Goal: Task Accomplishment & Management: Use online tool/utility

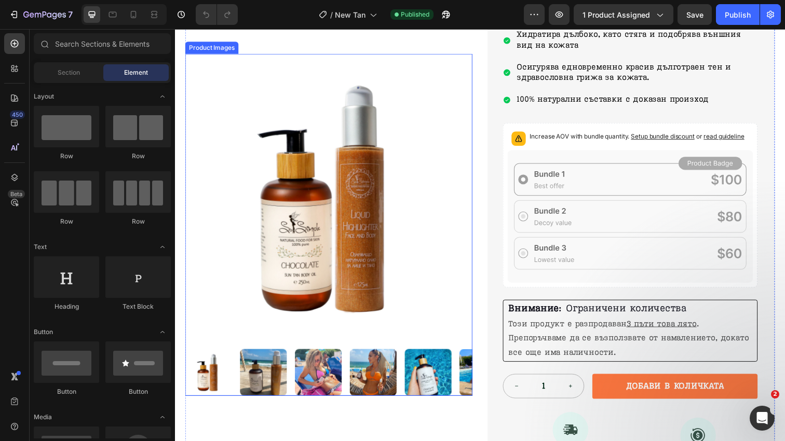
scroll to position [212, 0]
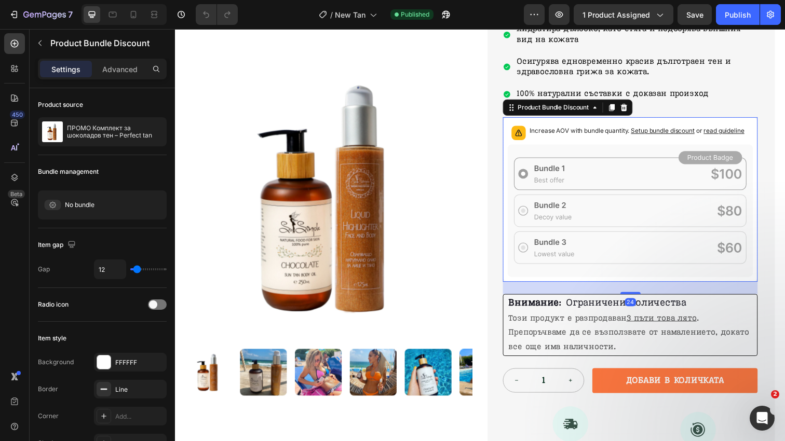
click at [542, 277] on icon at bounding box center [639, 214] width 251 height 135
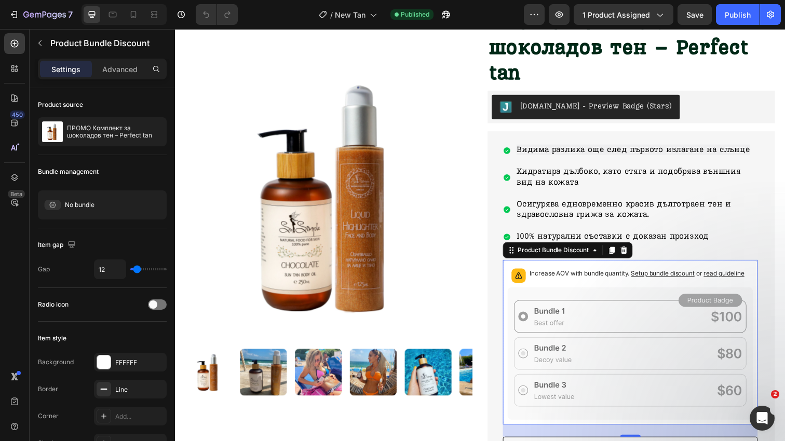
click at [647, 274] on p "Increase AOV with bundle quantity. Setup bundle discount or read guideline" at bounding box center [646, 279] width 219 height 10
click at [445, 20] on button "button" at bounding box center [446, 14] width 21 height 21
click at [453, 17] on button "button" at bounding box center [446, 14] width 21 height 21
click at [637, 269] on div "Increase AOV with bundle quantity. Setup bundle discount or read guideline" at bounding box center [639, 280] width 251 height 23
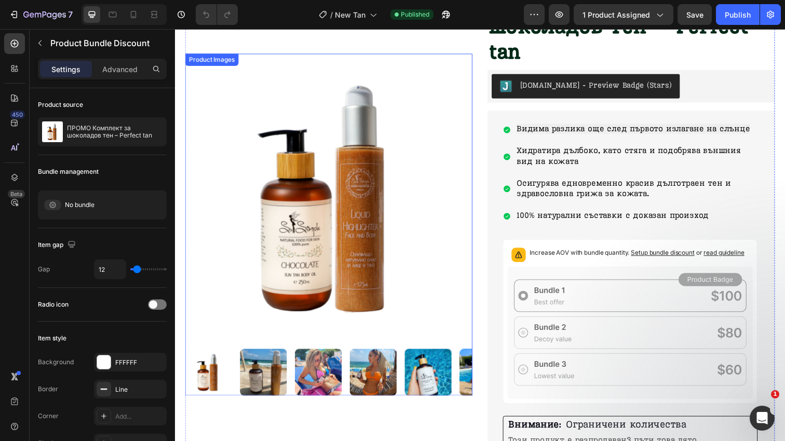
scroll to position [59, 0]
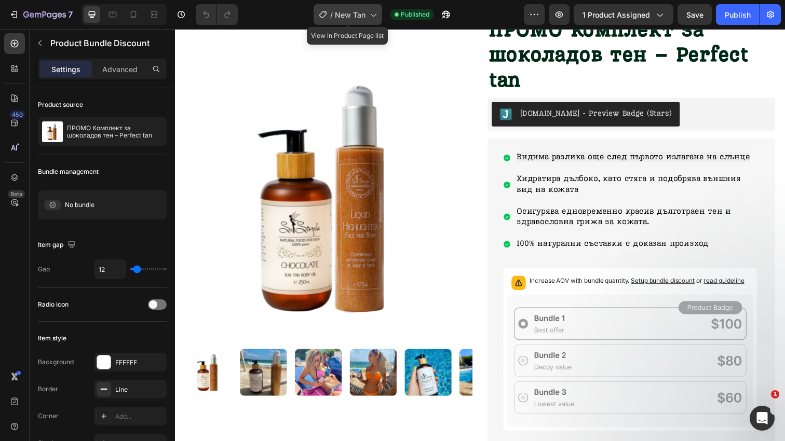
click at [362, 19] on span "New Tan" at bounding box center [350, 14] width 31 height 11
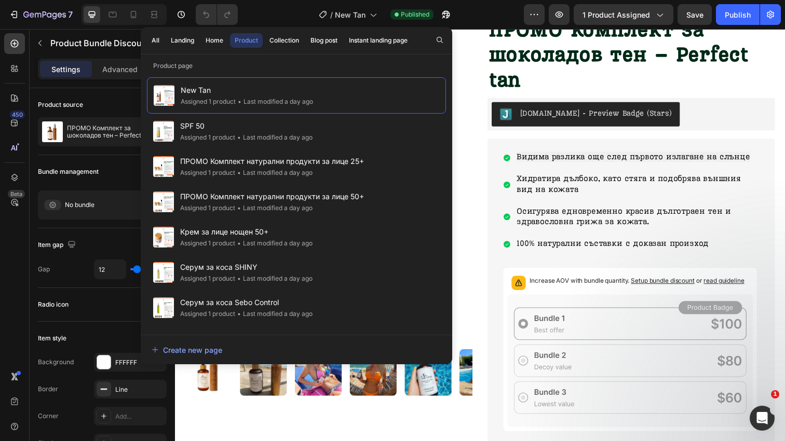
click at [604, 283] on p "Increase AOV with bundle quantity. Setup bundle discount or read guideline" at bounding box center [646, 286] width 219 height 10
click at [594, 277] on div "Increase AOV with bundle quantity. Setup bundle discount or read guideline" at bounding box center [639, 288] width 251 height 23
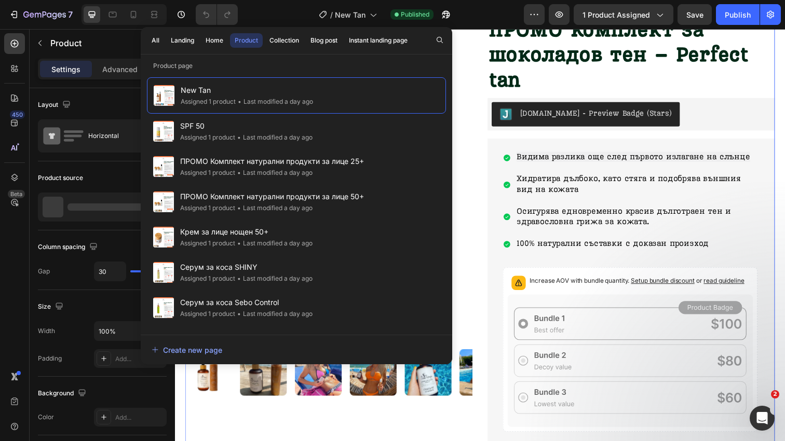
click at [492, 146] on div "Product Images ПРОМО Комплект за шоколадов тен – Perfect tan Product Title Judg…" at bounding box center [486, 330] width 602 height 629
click at [19, 75] on div at bounding box center [14, 68] width 21 height 21
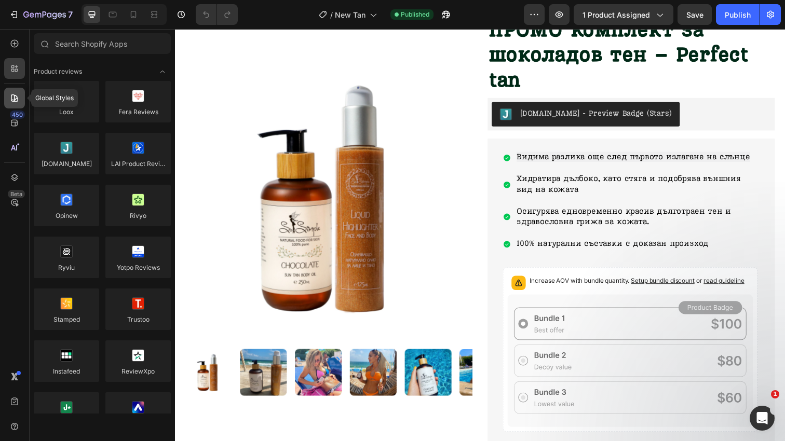
click at [15, 100] on icon at bounding box center [14, 97] width 7 height 7
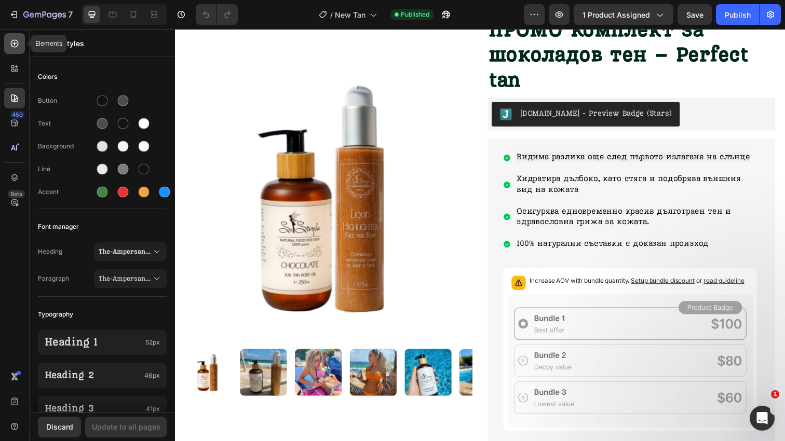
click at [17, 48] on icon at bounding box center [14, 43] width 10 height 10
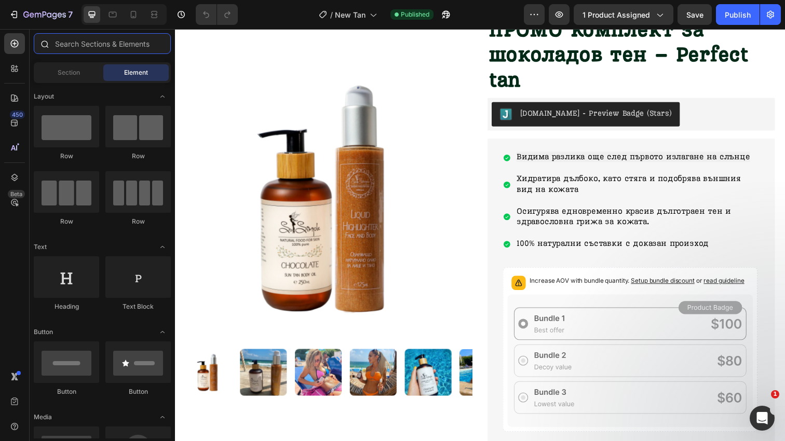
click at [103, 43] on input "text" at bounding box center [102, 43] width 137 height 21
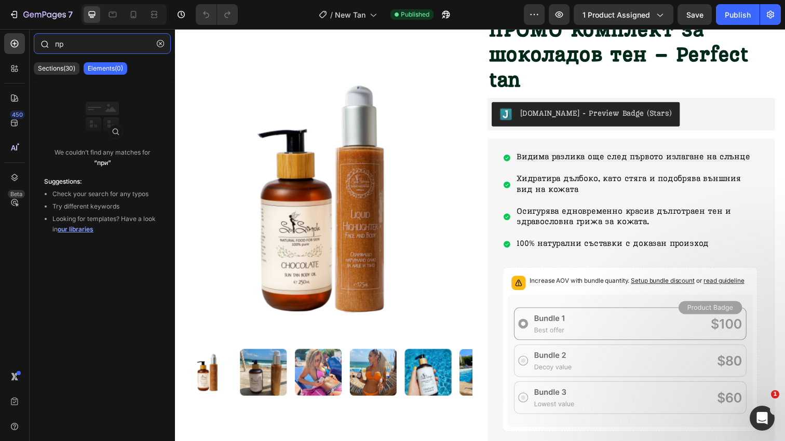
type input "п"
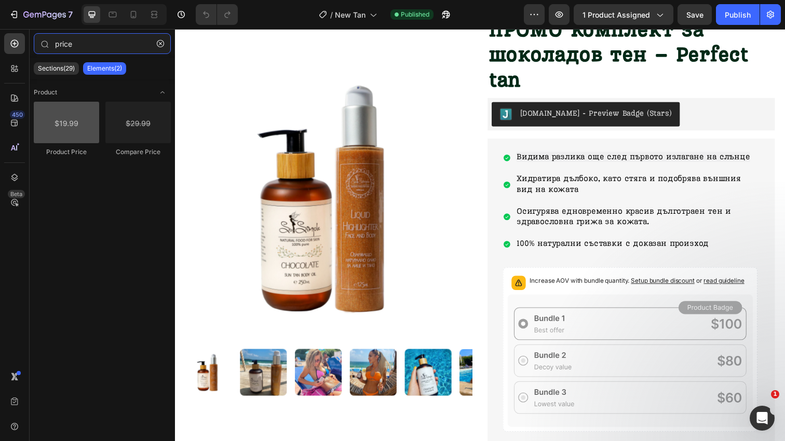
type input "price"
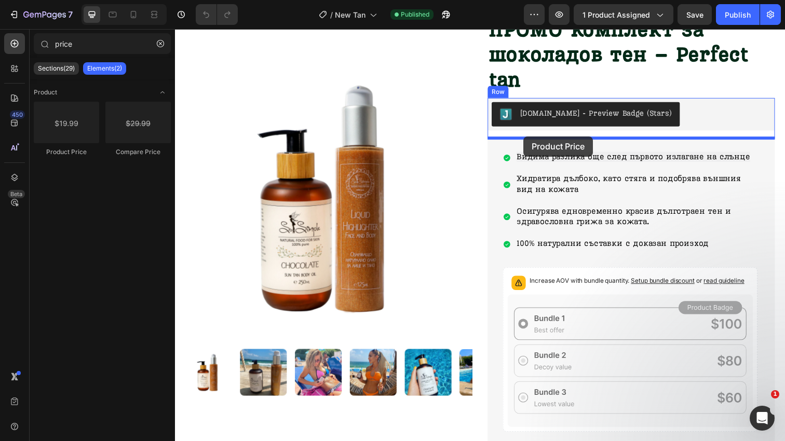
drag, startPoint x: 247, startPoint y: 164, endPoint x: 531, endPoint y: 139, distance: 285.0
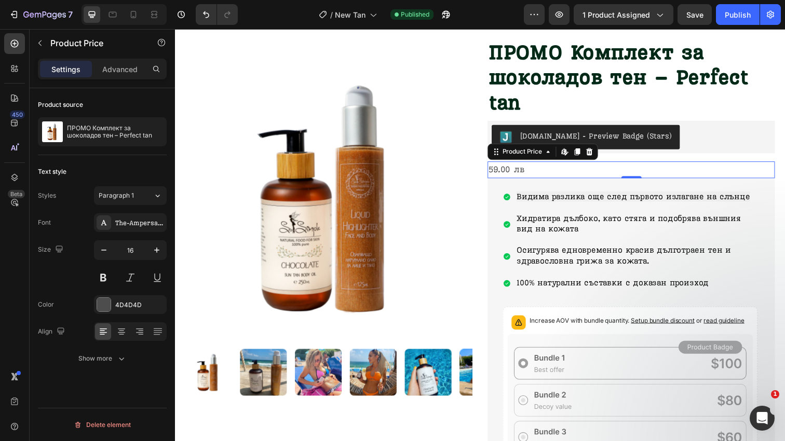
scroll to position [32, 0]
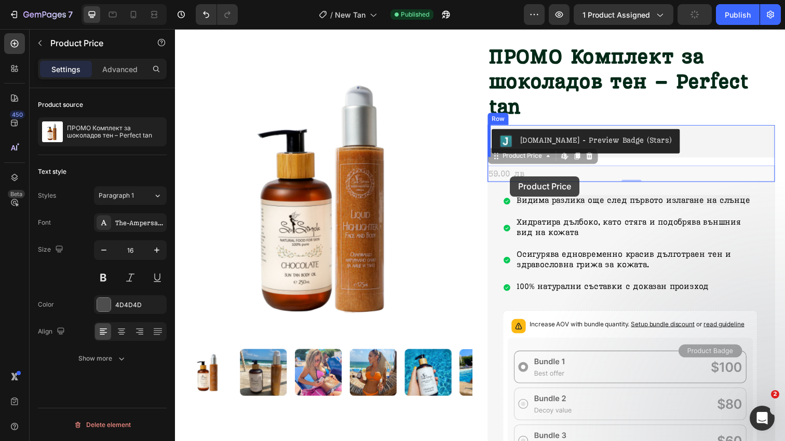
drag, startPoint x: 512, startPoint y: 162, endPoint x: 517, endPoint y: 180, distance: 18.4
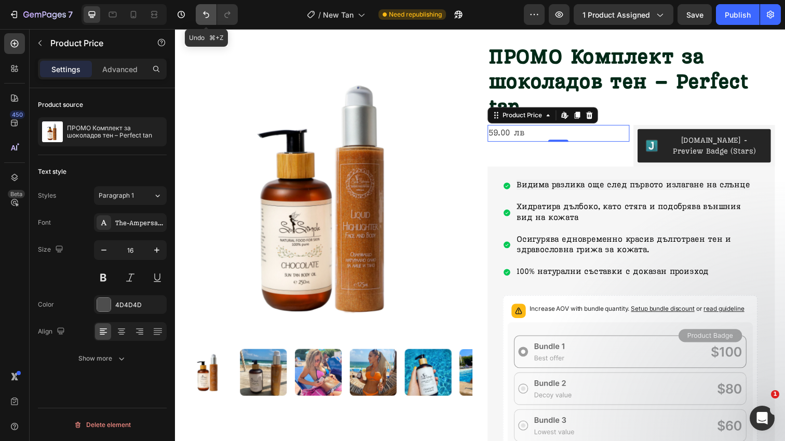
click at [209, 18] on icon "Undo/Redo" at bounding box center [206, 14] width 10 height 10
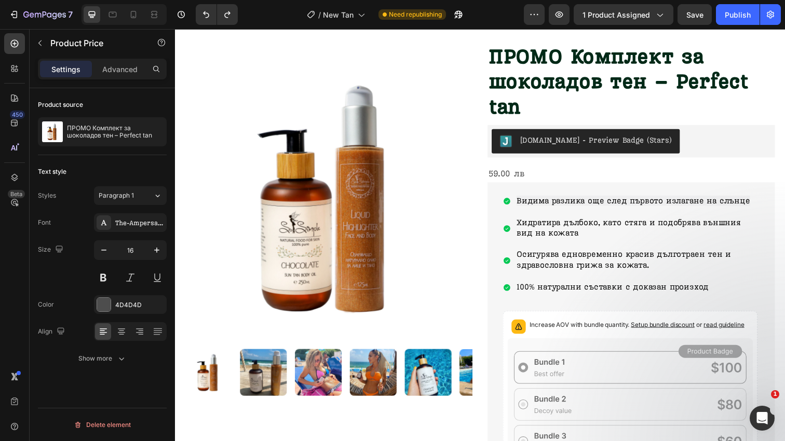
click at [533, 173] on div "59.00 лв" at bounding box center [640, 176] width 293 height 17
click at [519, 175] on div "59.00 лв" at bounding box center [640, 176] width 293 height 17
click at [562, 168] on div "59.00 лв" at bounding box center [640, 176] width 293 height 17
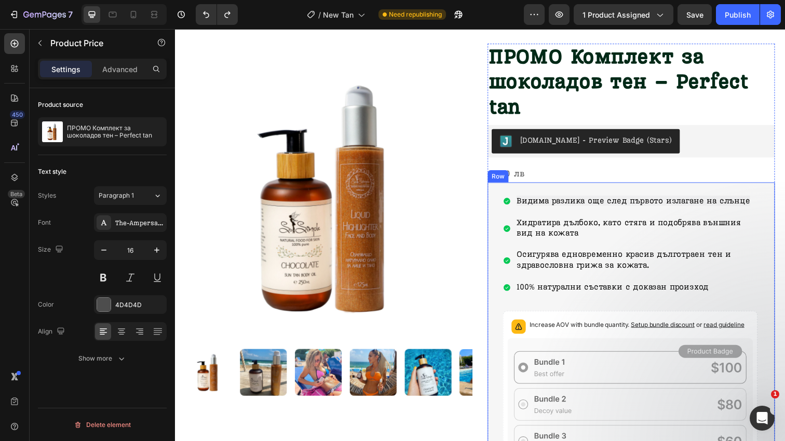
scroll to position [63, 0]
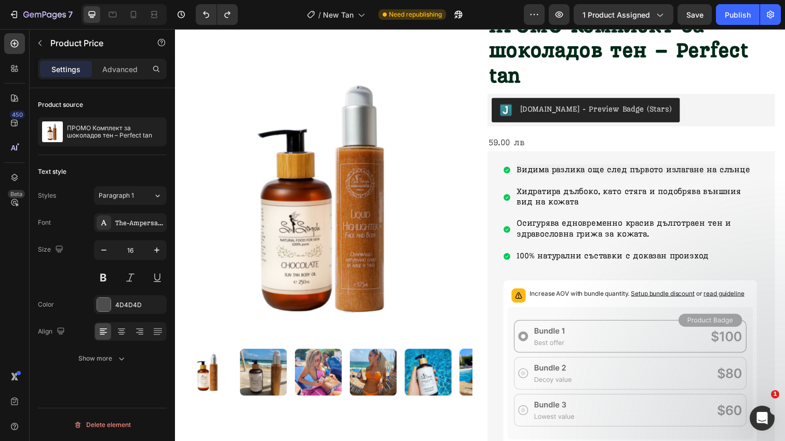
click at [522, 144] on div "59.00 лв" at bounding box center [640, 145] width 293 height 17
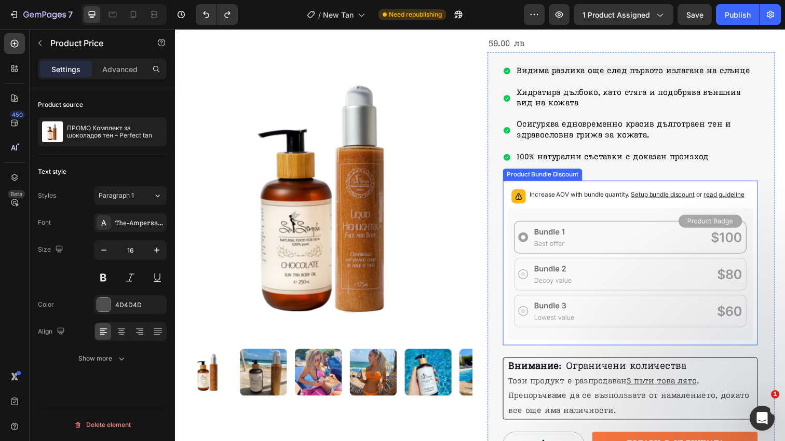
scroll to position [142, 0]
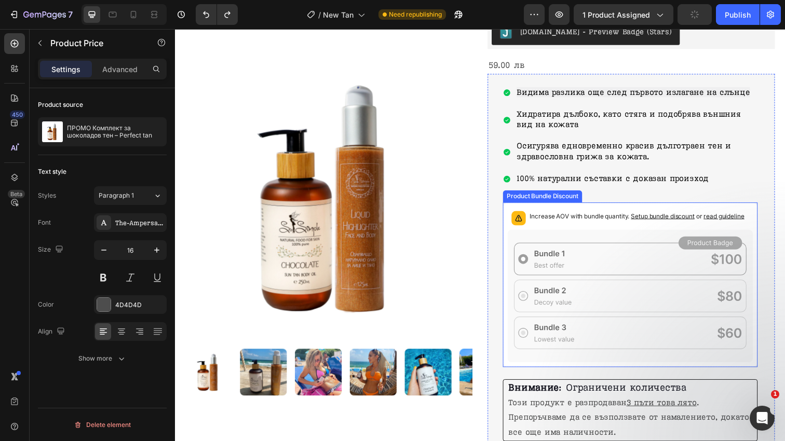
click at [576, 224] on div "Increase AOV with bundle quantity. Setup bundle discount or read guideline" at bounding box center [646, 222] width 219 height 15
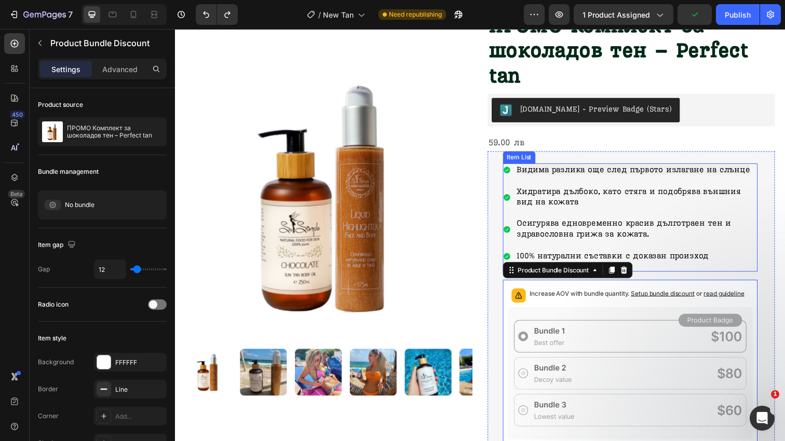
scroll to position [33, 0]
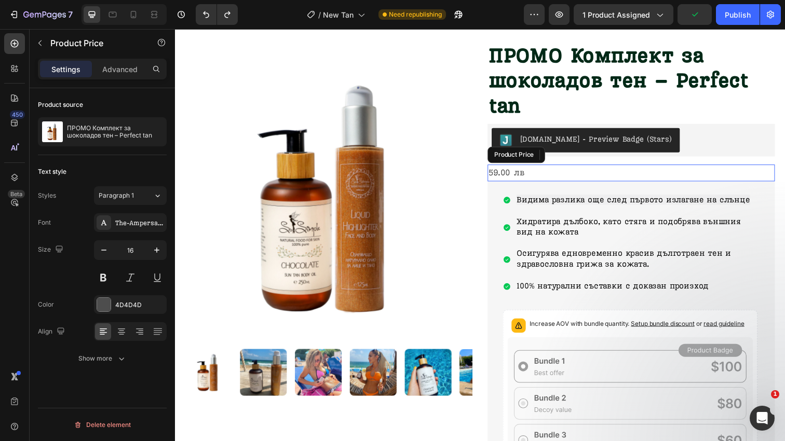
click at [526, 176] on div "59.00 лв" at bounding box center [640, 175] width 293 height 17
click at [139, 198] on div "Paragraph 1" at bounding box center [120, 195] width 42 height 9
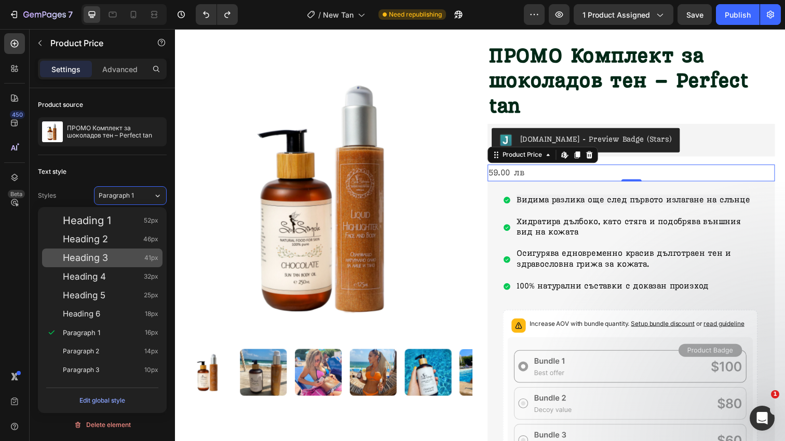
click at [117, 257] on div "Heading 3 41px" at bounding box center [111, 258] width 96 height 10
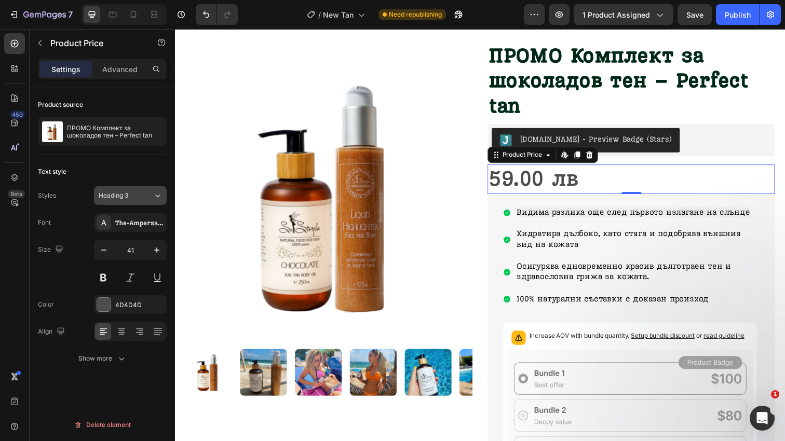
click at [151, 201] on button "Heading 3" at bounding box center [130, 195] width 73 height 19
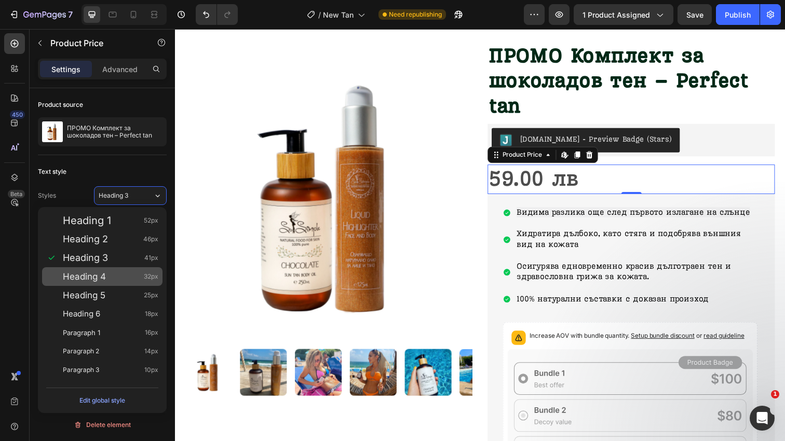
click at [124, 270] on div "Heading 4 32px" at bounding box center [102, 276] width 120 height 19
type input "32"
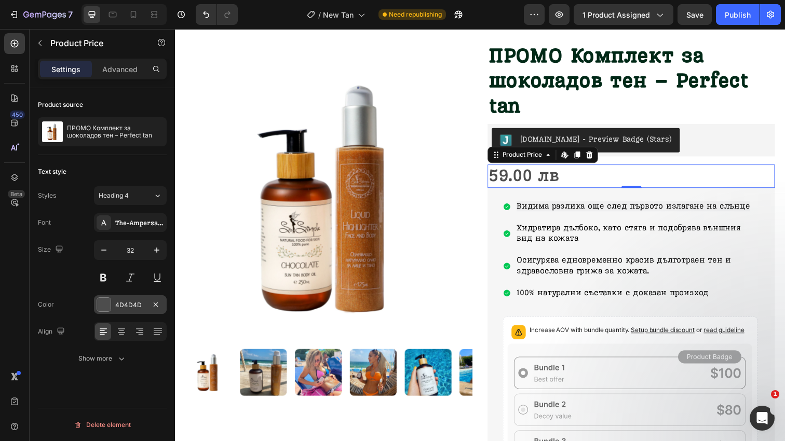
click at [117, 306] on div "4D4D4D" at bounding box center [130, 305] width 30 height 9
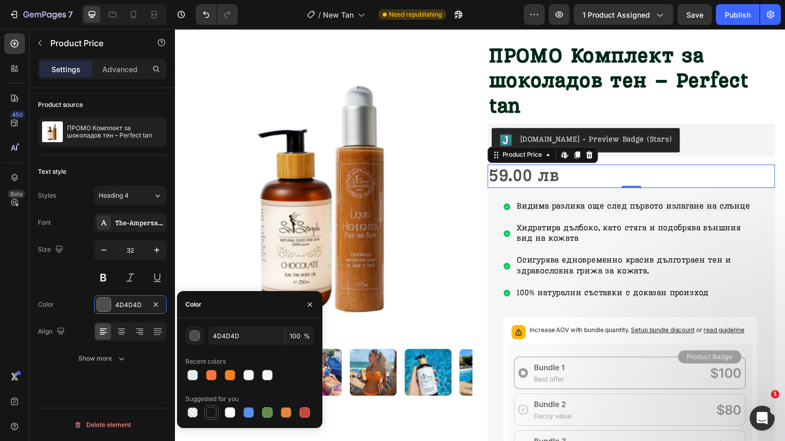
click at [211, 414] on div at bounding box center [211, 413] width 10 height 10
type input "151515"
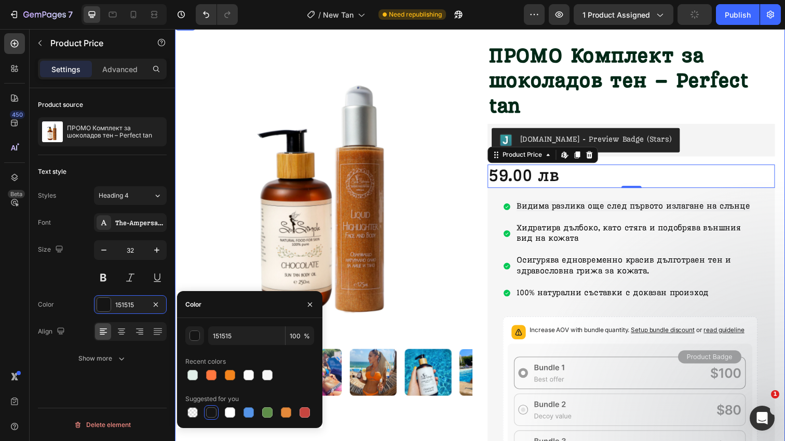
click at [178, 271] on div "Product Images ПРОМО Комплект за шоколадов тен – Perfect tan Product Title Judg…" at bounding box center [486, 362] width 623 height 688
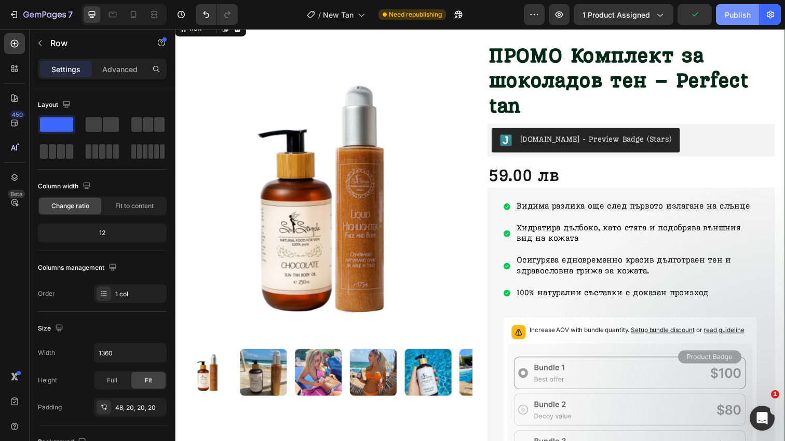
click at [739, 19] on div "Publish" at bounding box center [738, 14] width 26 height 11
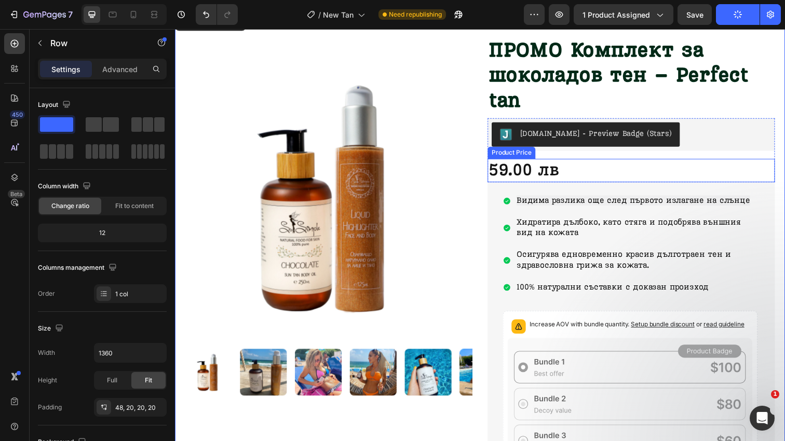
scroll to position [39, 0]
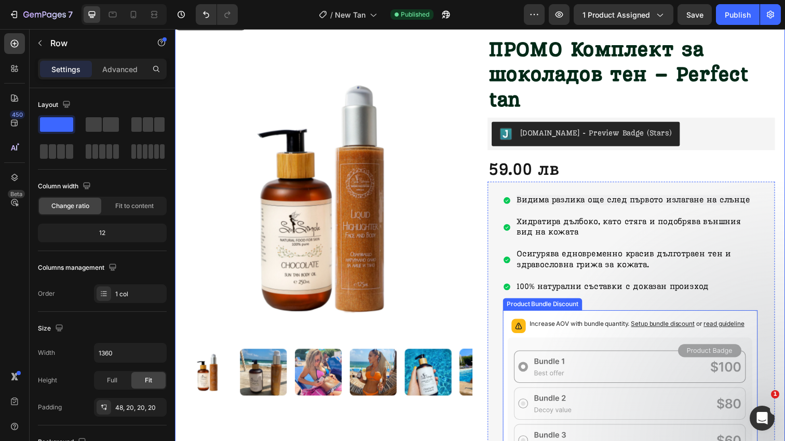
click at [589, 337] on div "Increase AOV with bundle quantity. Setup bundle discount or read guideline" at bounding box center [639, 332] width 251 height 23
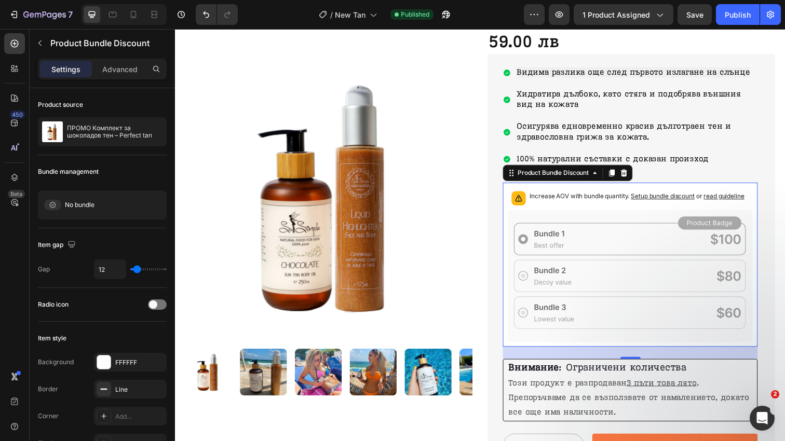
scroll to position [170, 0]
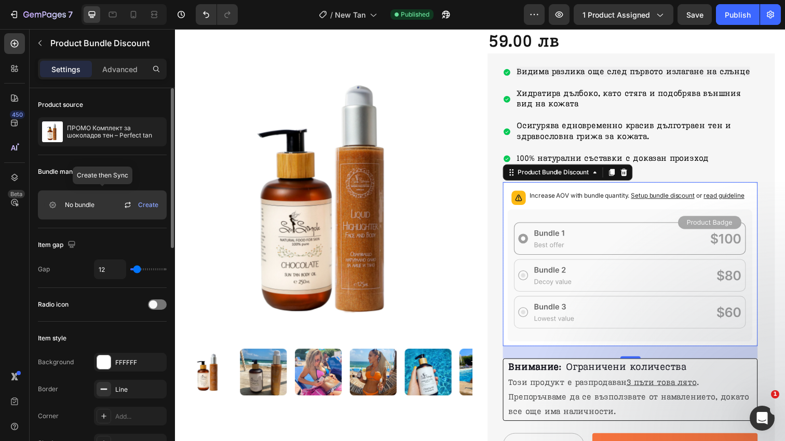
click at [107, 214] on div "No bundle Create" at bounding box center [102, 205] width 129 height 29
click at [153, 205] on span "Create" at bounding box center [148, 204] width 20 height 9
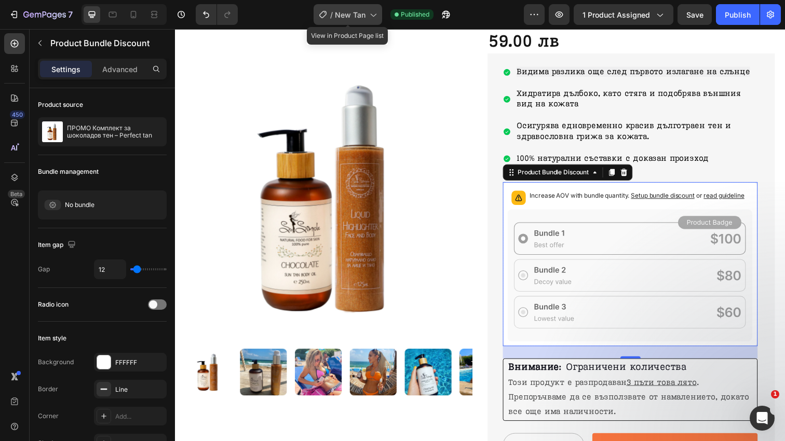
click at [354, 13] on span "New Tan" at bounding box center [350, 14] width 31 height 11
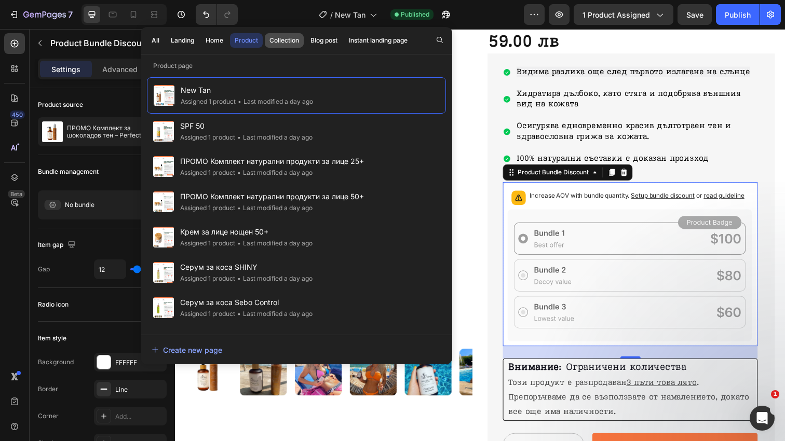
click at [306, 33] on button "Collection" at bounding box center [324, 40] width 36 height 15
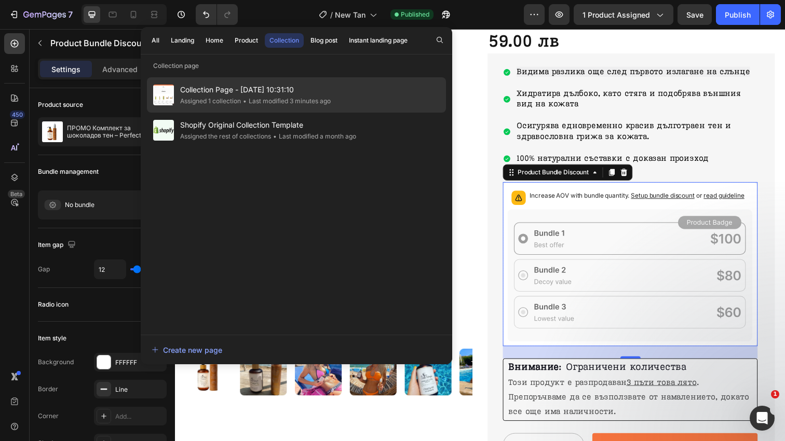
click at [266, 97] on div "• Last modified 3 minutes ago" at bounding box center [286, 101] width 90 height 10
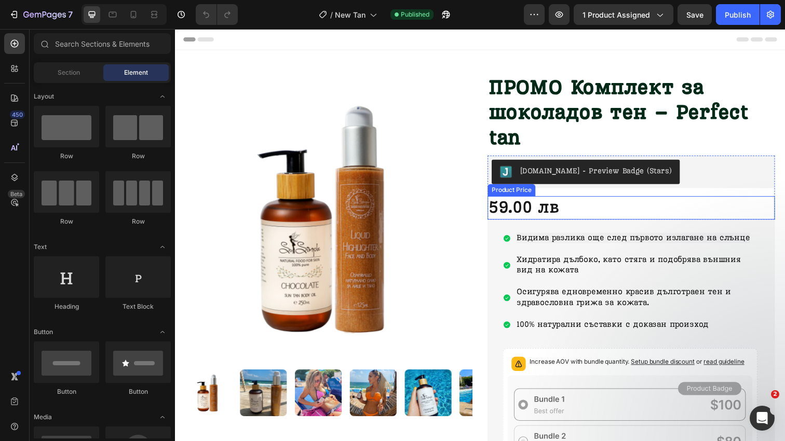
scroll to position [37, 0]
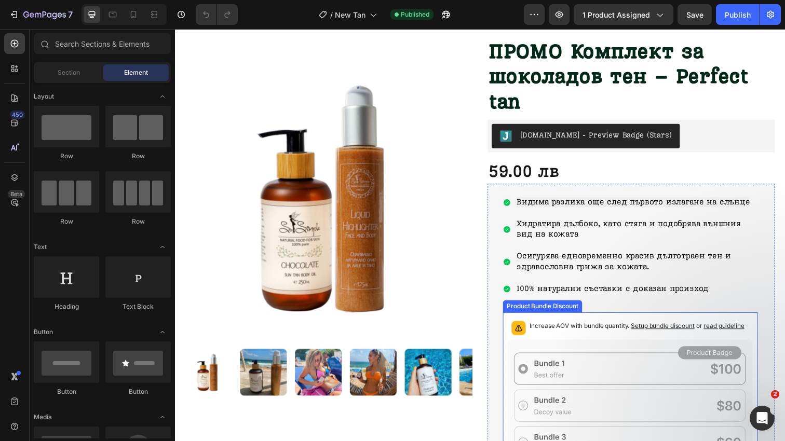
click at [555, 335] on div "Increase AOV with bundle quantity. Setup bundle discount or read guideline" at bounding box center [646, 334] width 219 height 15
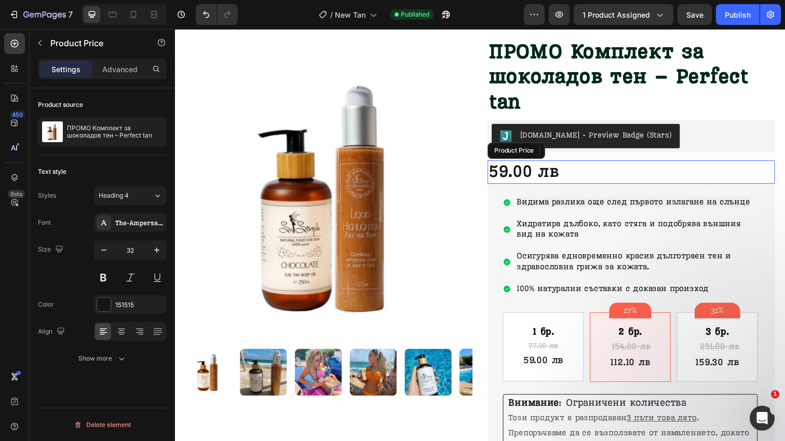
click at [571, 175] on div "59.00 лв" at bounding box center [640, 175] width 293 height 24
click at [599, 153] on icon at bounding box center [598, 153] width 8 height 8
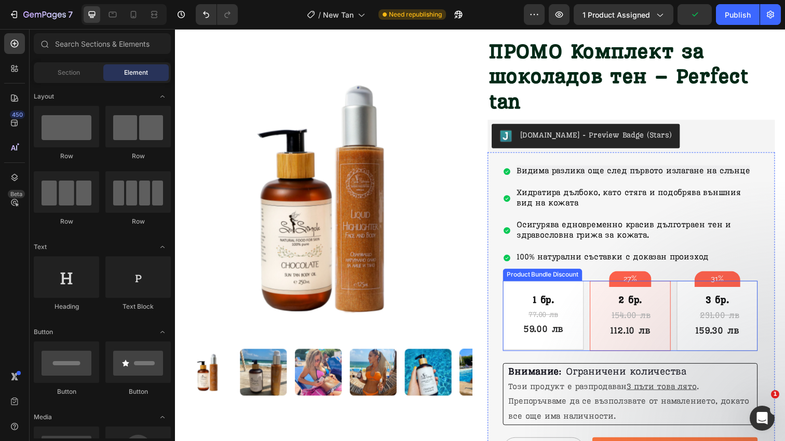
click at [594, 286] on div "1 бр. Text Block 77.00 лв Product Price Product Price 59.00 лв Product Price Pr…" at bounding box center [640, 322] width 260 height 72
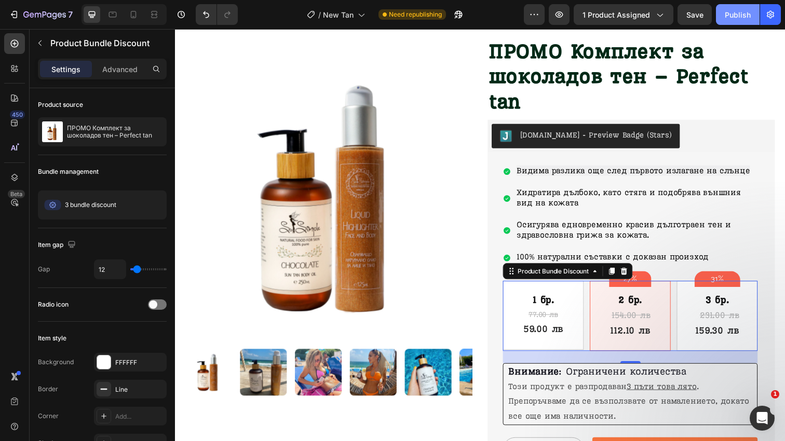
click at [750, 19] on div "Publish" at bounding box center [738, 14] width 26 height 11
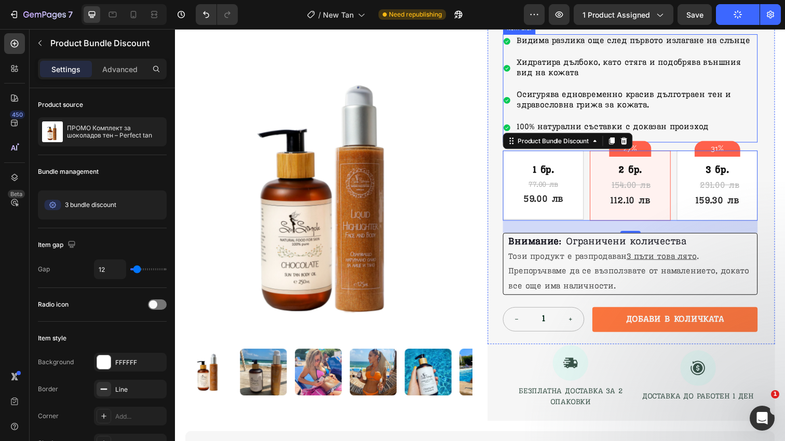
scroll to position [179, 0]
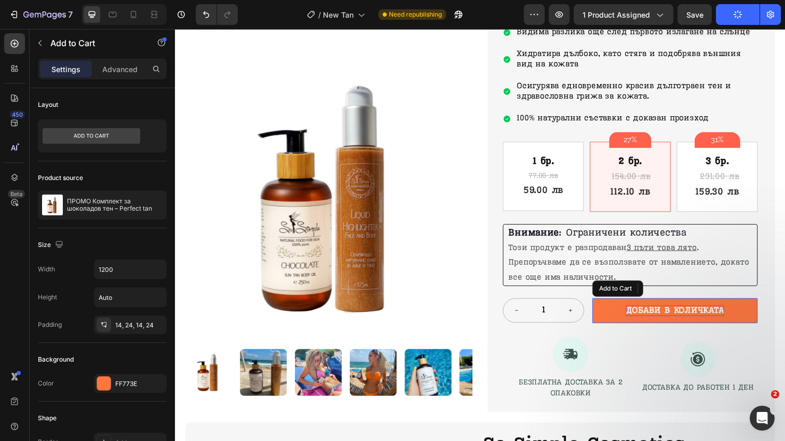
click at [687, 314] on div "Добави в Количката" at bounding box center [685, 316] width 100 height 11
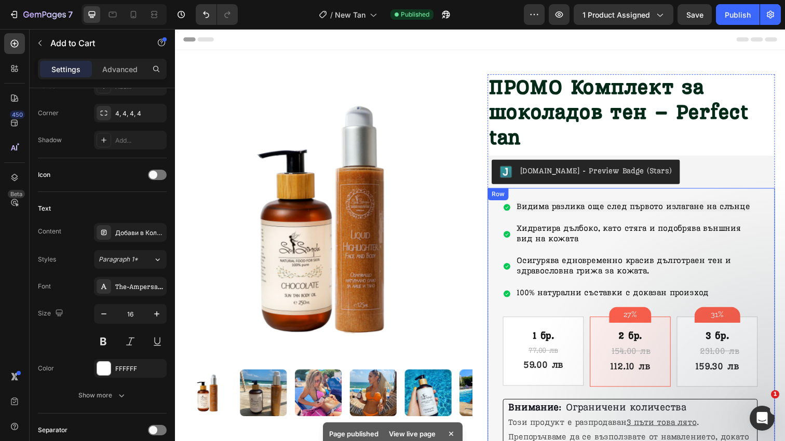
scroll to position [0, 0]
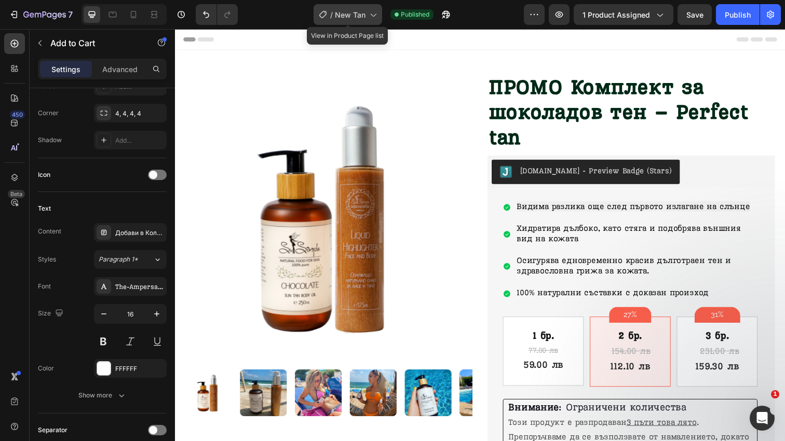
click at [351, 15] on span "New Tan" at bounding box center [350, 14] width 31 height 11
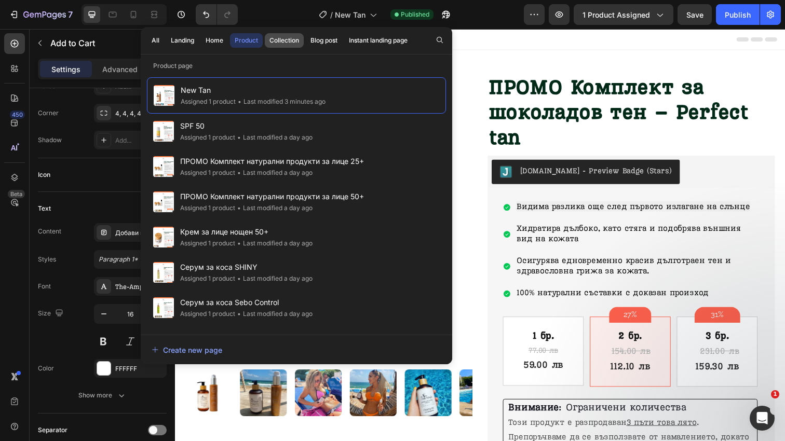
click at [287, 40] on div "Collection" at bounding box center [284, 40] width 30 height 9
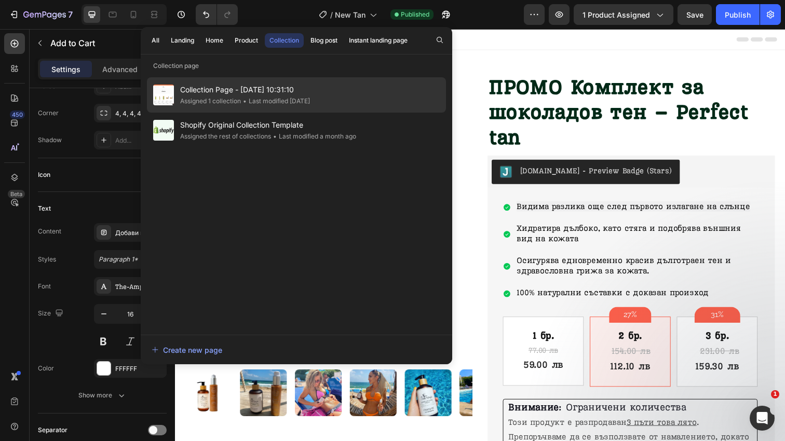
click at [310, 98] on div "• Last modified 10 days ago" at bounding box center [275, 101] width 69 height 10
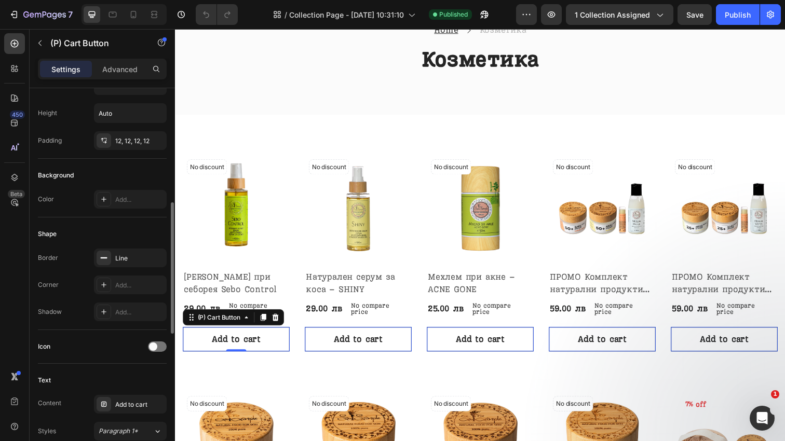
scroll to position [235, 0]
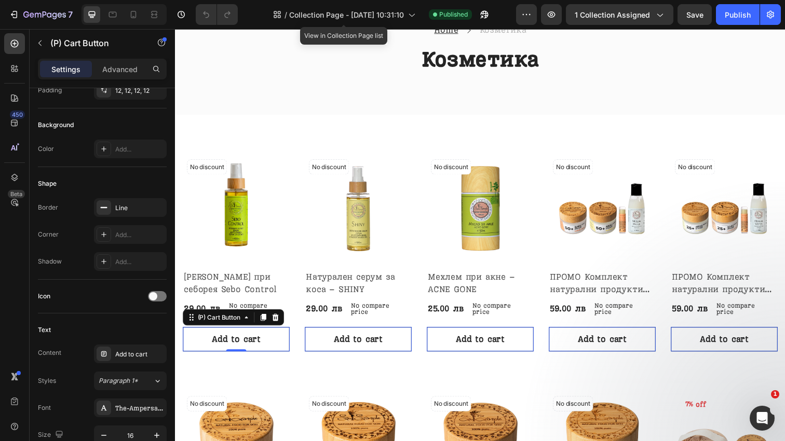
click at [409, 0] on div "7 Version history / Collection Page - Jul 22, 10:31:10 View in Collection Page …" at bounding box center [392, 15] width 785 height 30
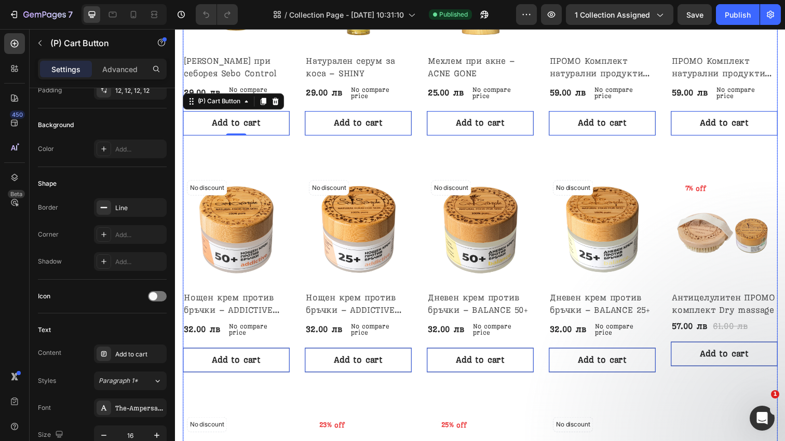
scroll to position [308, 0]
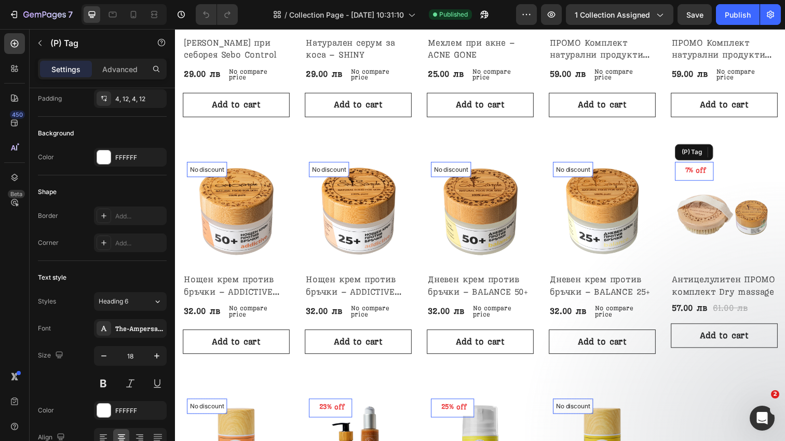
click at [711, 172] on div "off" at bounding box center [711, 173] width 13 height 13
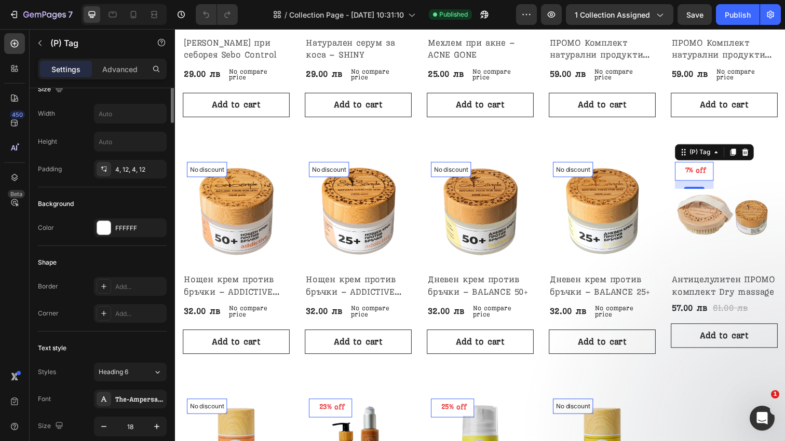
scroll to position [0, 0]
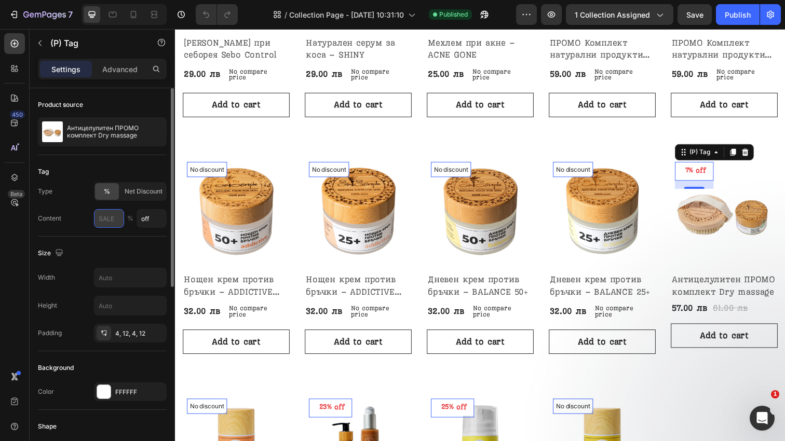
click at [117, 220] on input "text" at bounding box center [109, 218] width 30 height 19
click at [140, 196] on span "Net Discount" at bounding box center [144, 191] width 38 height 9
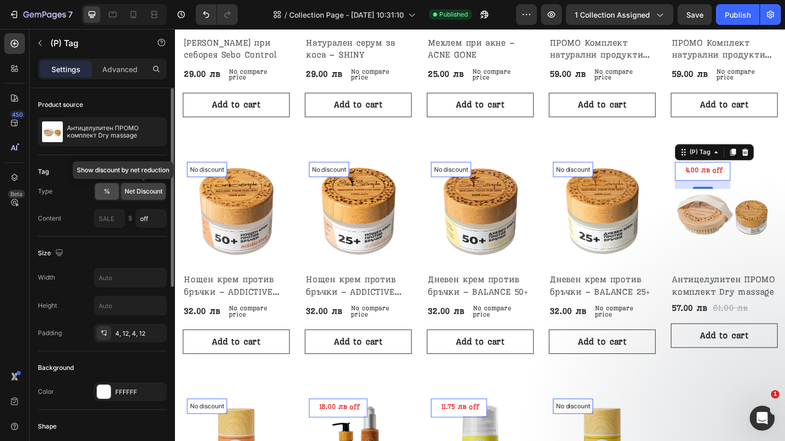
click at [112, 188] on div "%" at bounding box center [107, 191] width 24 height 17
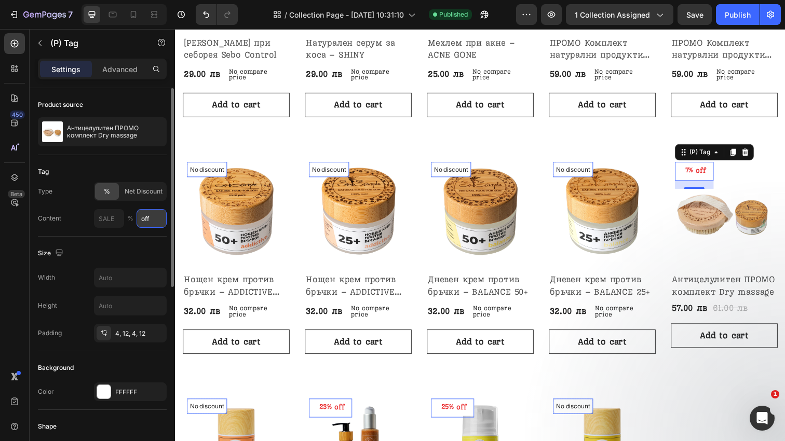
click at [149, 222] on input "off" at bounding box center [152, 218] width 30 height 19
type input "o"
type input "s"
type input "п"
type input "спести"
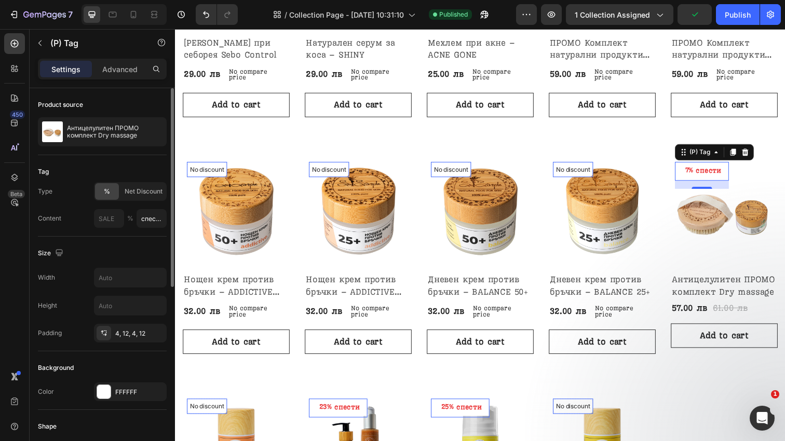
click at [132, 222] on span "%" at bounding box center [130, 218] width 6 height 9
click at [119, 220] on input "text" at bounding box center [109, 218] width 30 height 19
type input "спести"
click at [150, 223] on input "спести" at bounding box center [152, 218] width 30 height 19
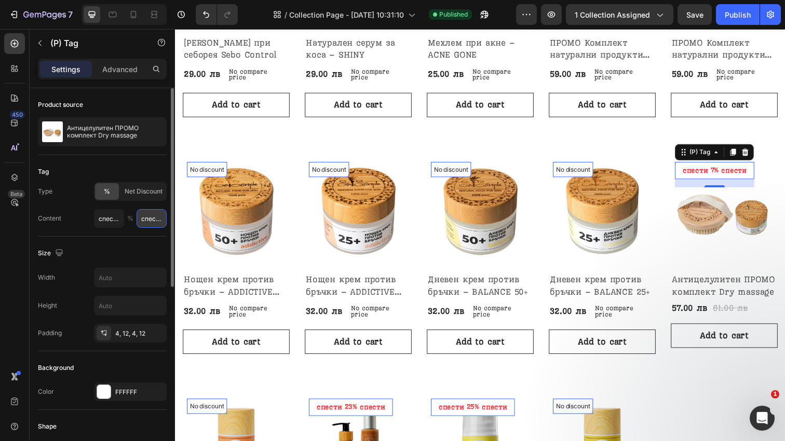
click at [150, 223] on input "спести" at bounding box center [152, 218] width 30 height 19
type input "7"
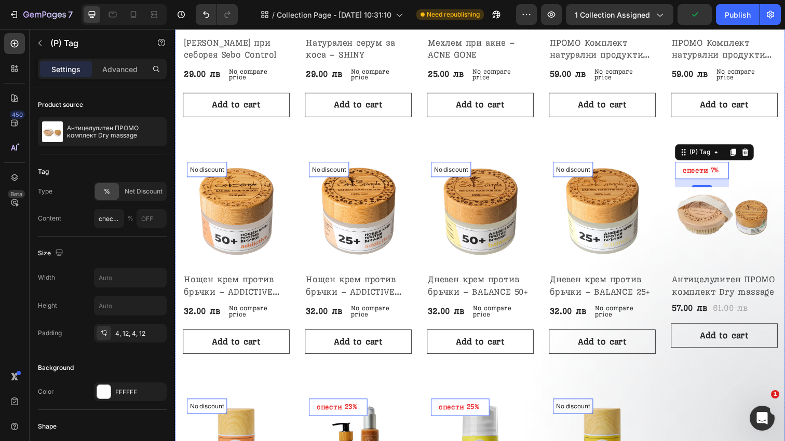
click at [179, 266] on div "No discount Not be displayed when published (P) Tag 0 Product Images & Gallery …" at bounding box center [486, 260] width 623 height 767
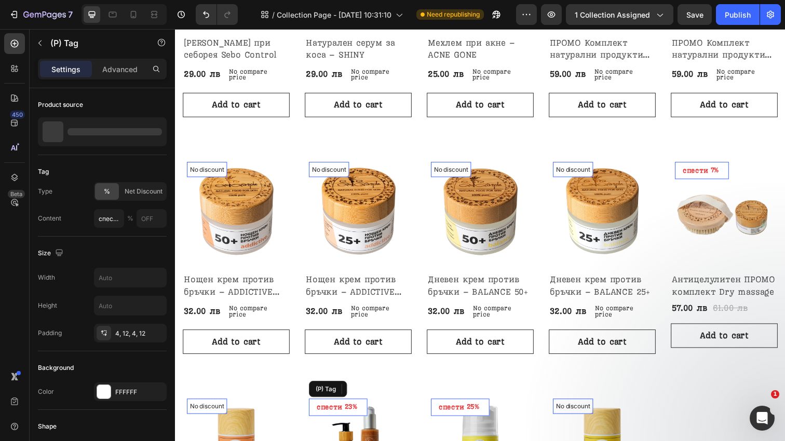
click at [691, 180] on div "спести" at bounding box center [705, 173] width 29 height 13
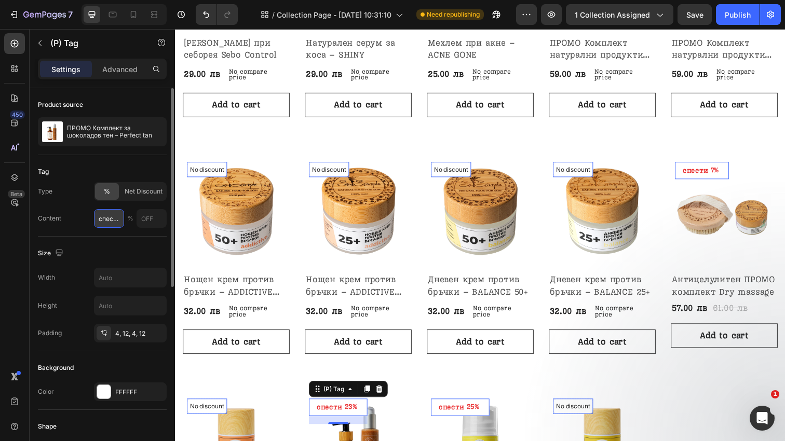
click at [110, 219] on input "спести" at bounding box center [109, 218] width 30 height 19
type input "СПЕСТАВЯШ"
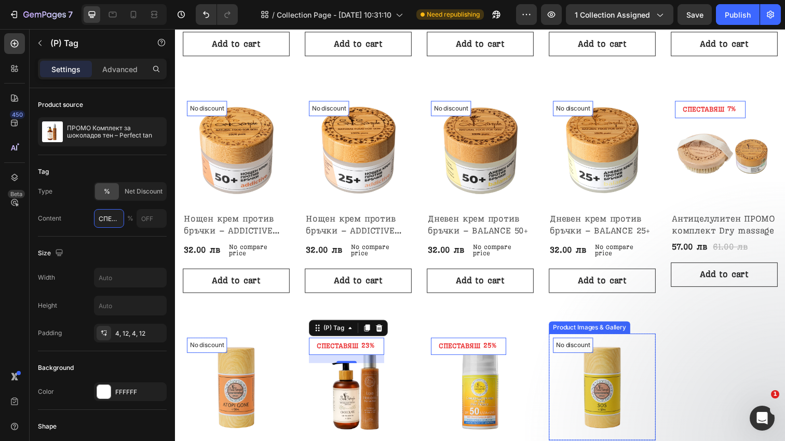
scroll to position [409, 0]
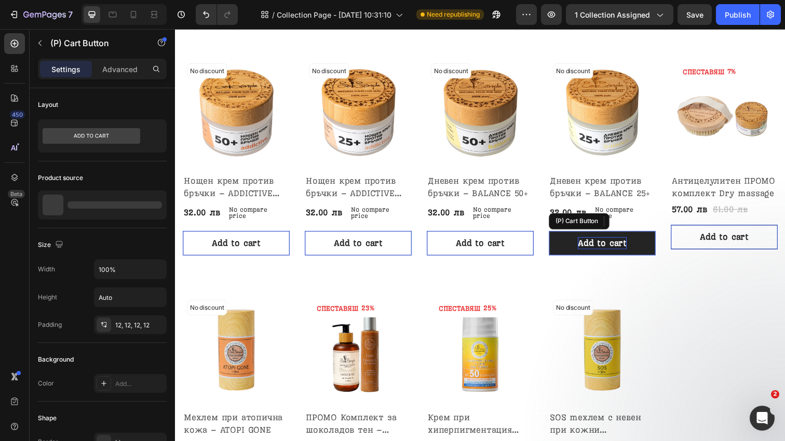
click at [617, 247] on div "Add to cart" at bounding box center [611, 247] width 50 height 12
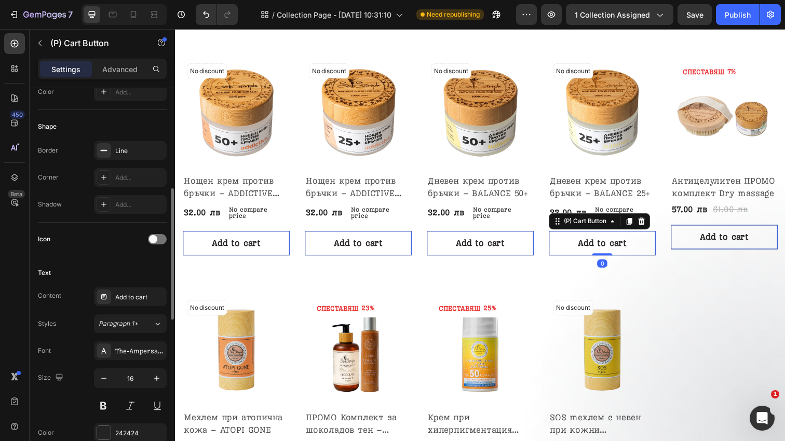
scroll to position [292, 0]
click at [131, 301] on div "Add to cart" at bounding box center [139, 297] width 49 height 9
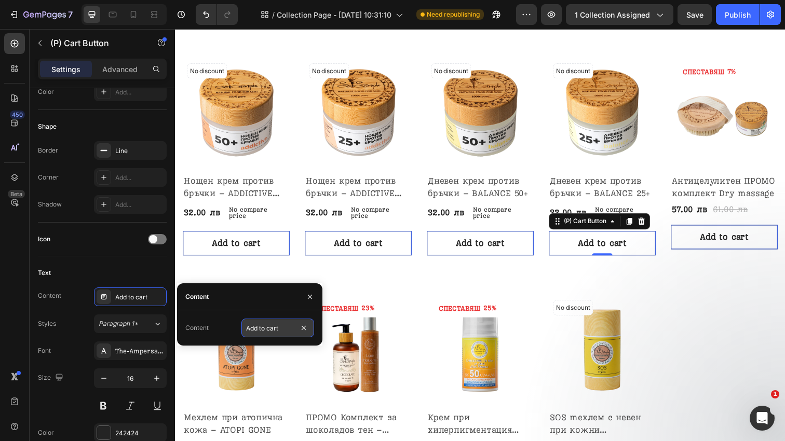
click at [260, 326] on input "Add to cart" at bounding box center [277, 328] width 73 height 19
type input "д"
type input "Добави в количката"
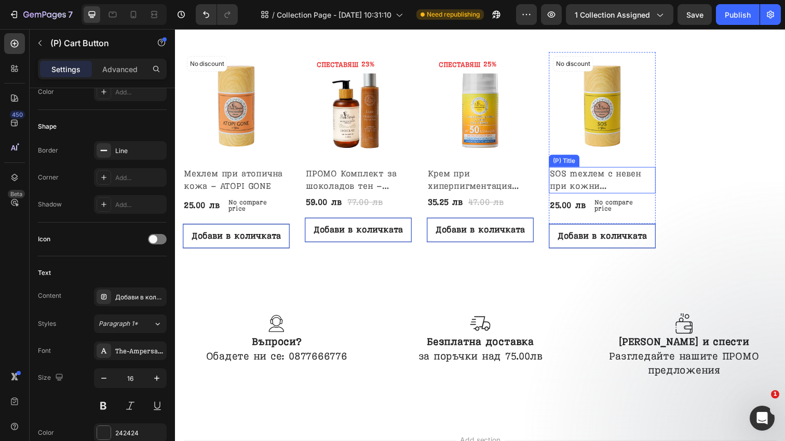
scroll to position [659, 0]
click at [736, 17] on div "Publish" at bounding box center [738, 14] width 26 height 11
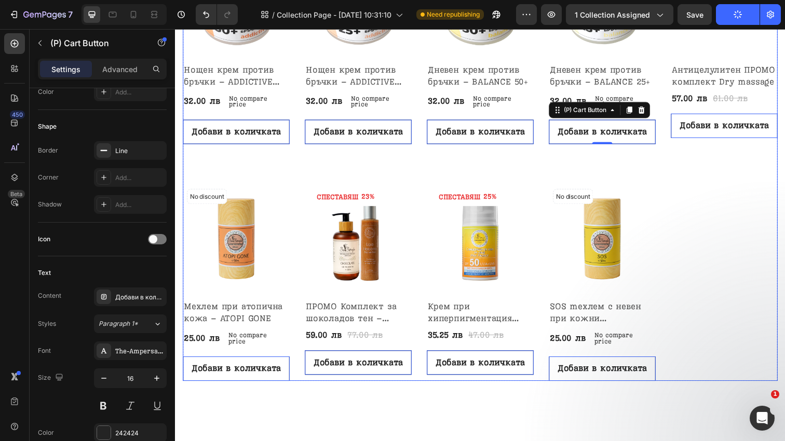
scroll to position [510, 0]
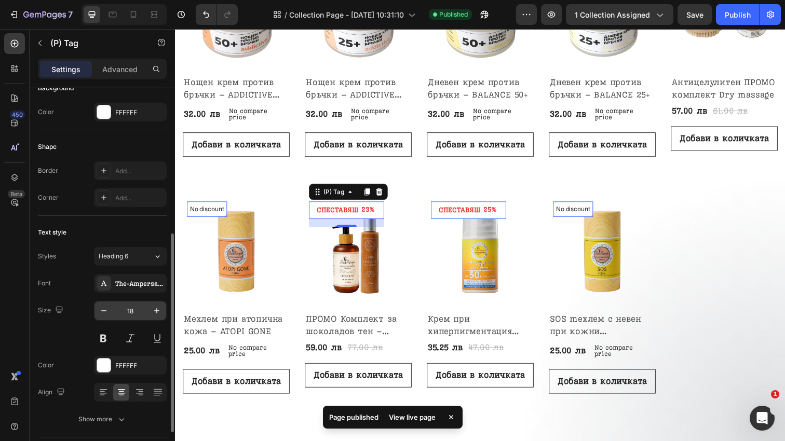
scroll to position [222, 0]
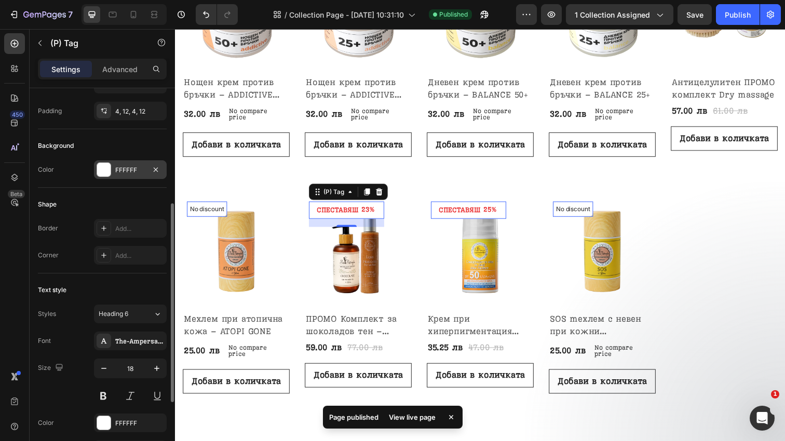
click at [135, 167] on div "FFFFFF" at bounding box center [130, 170] width 30 height 9
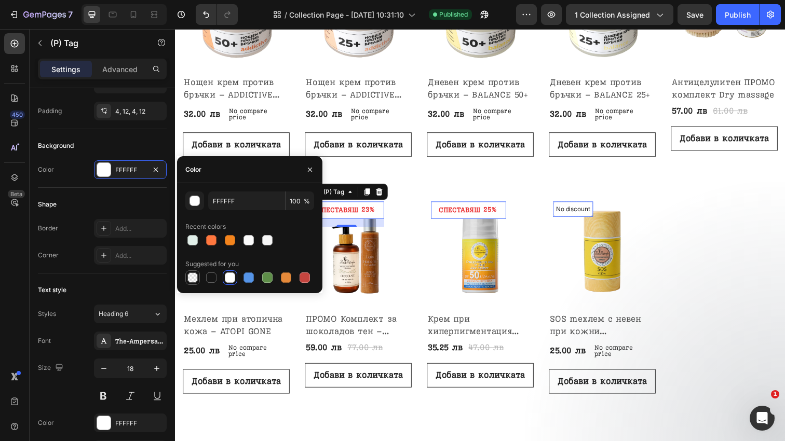
click at [195, 278] on div at bounding box center [192, 278] width 10 height 10
type input "000000"
type input "0"
click at [197, 243] on div at bounding box center [192, 240] width 10 height 10
type input "E1EFE9"
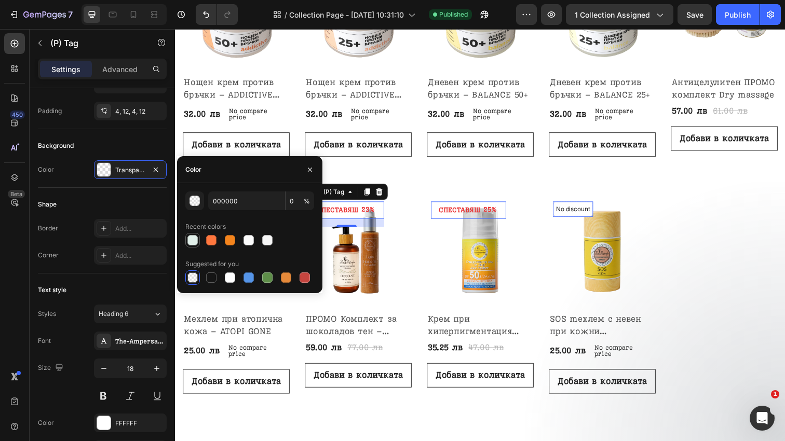
type input "100"
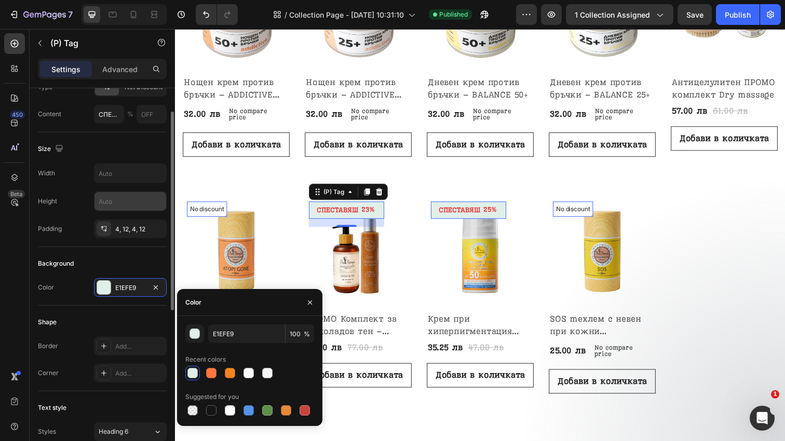
scroll to position [64, 0]
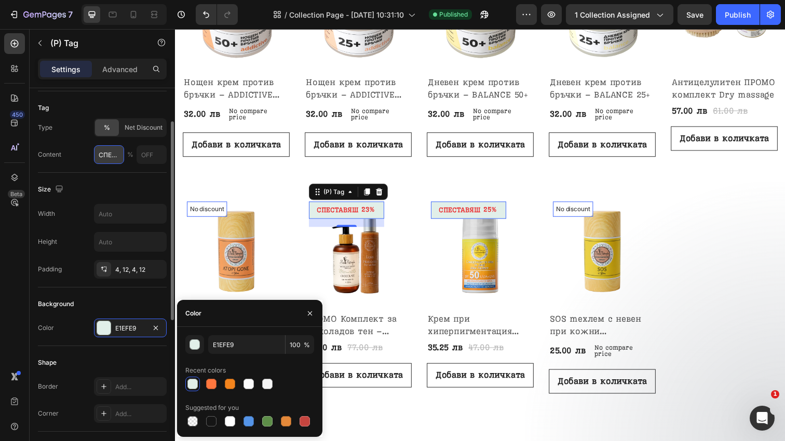
click at [115, 158] on input "СПЕСТАВЯШ" at bounding box center [109, 154] width 30 height 19
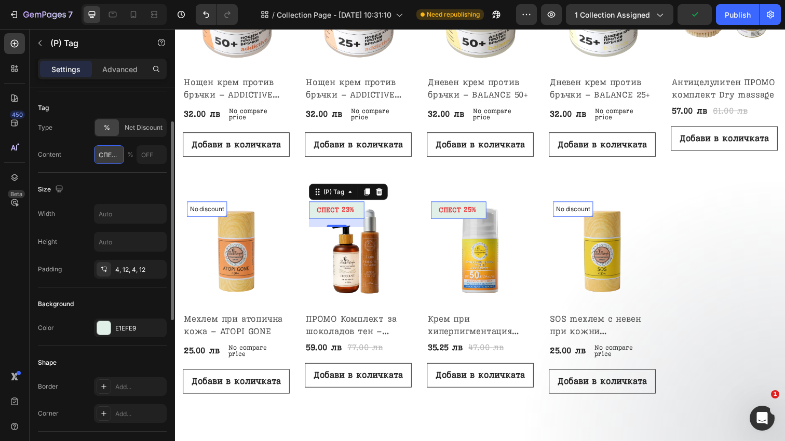
type input "СПЕСТИ"
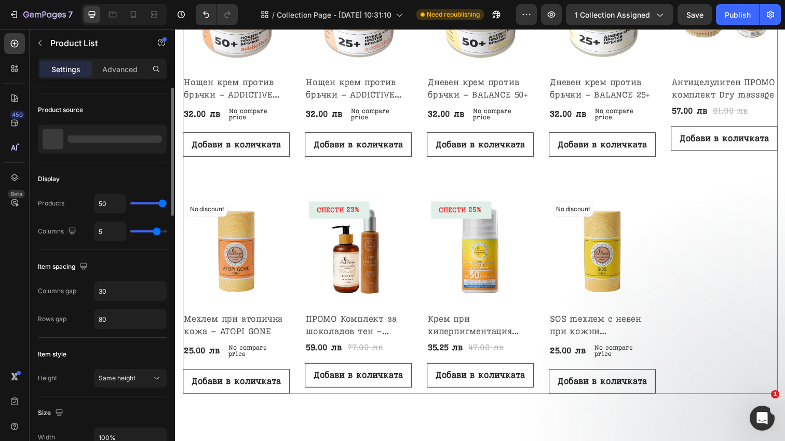
click at [735, 225] on div "No discount Not be displayed when published (P) Tag Product Images & Gallery Ro…" at bounding box center [486, 59] width 607 height 684
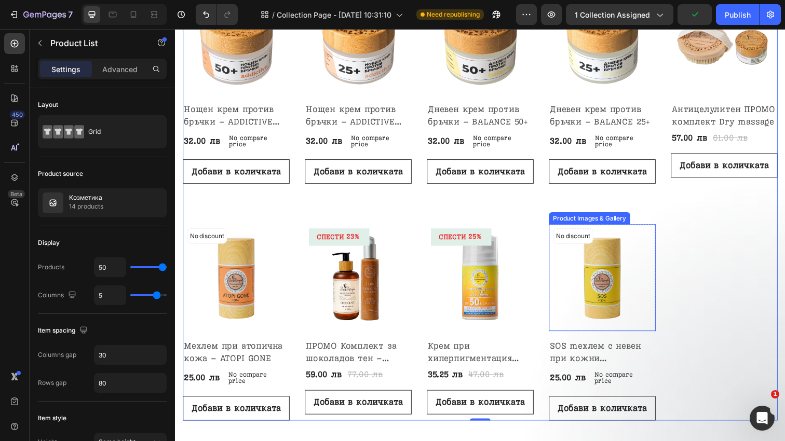
scroll to position [479, 0]
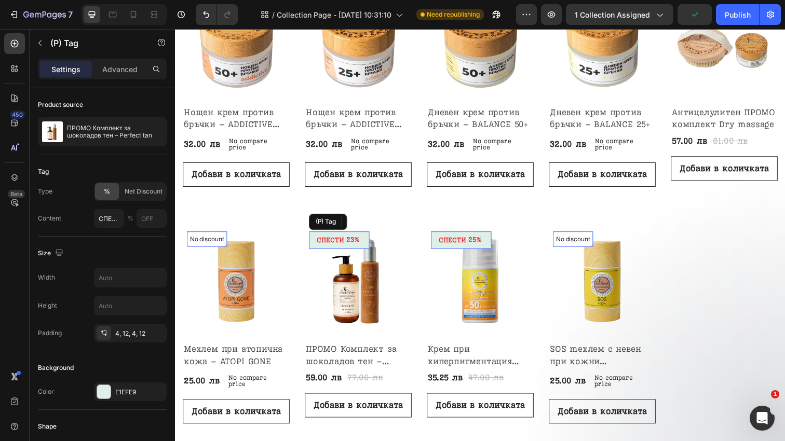
click at [691, 9] on div "СПЕСТИ" at bounding box center [706, 2] width 31 height 13
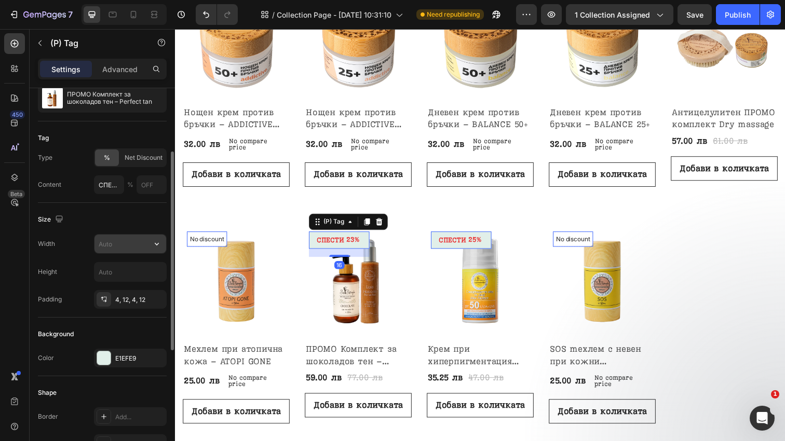
scroll to position [64, 0]
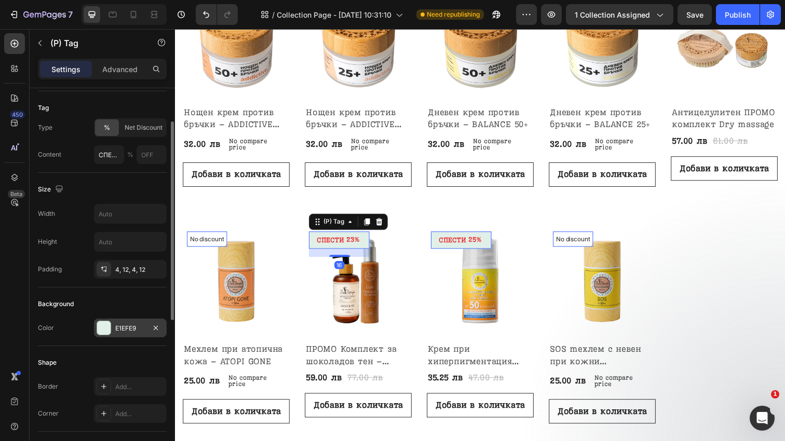
click at [134, 321] on div "E1EFE9" at bounding box center [130, 328] width 73 height 19
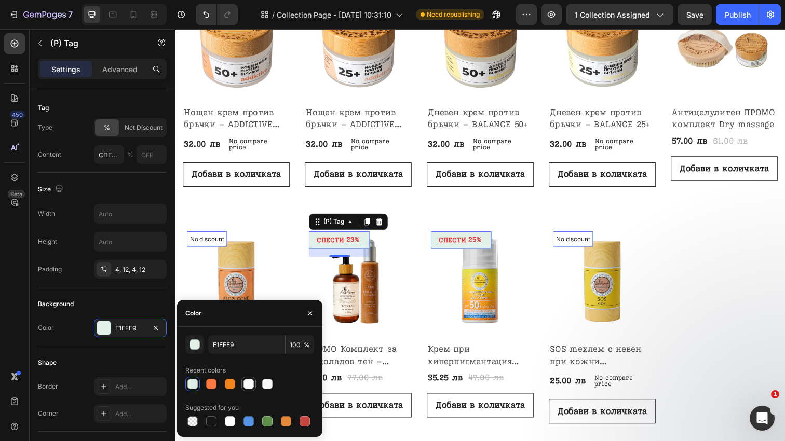
click at [248, 381] on div at bounding box center [248, 384] width 10 height 10
type input "FBFBFB"
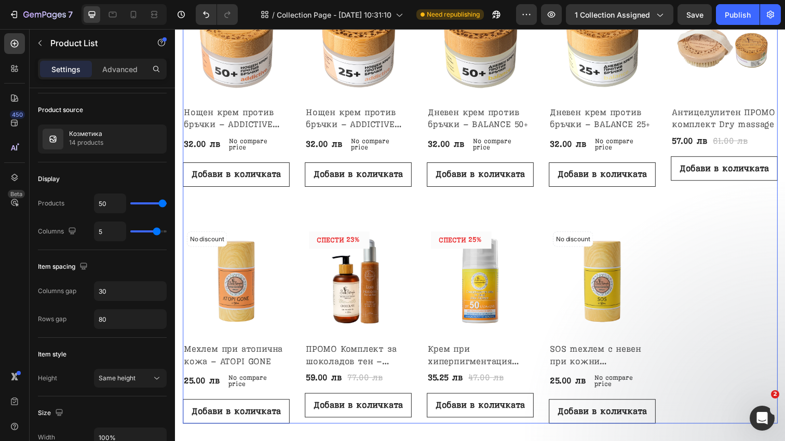
click at [429, 213] on div "No discount Not be displayed when published (P) Tag 0 Product Images & Gallery …" at bounding box center [486, 90] width 607 height 684
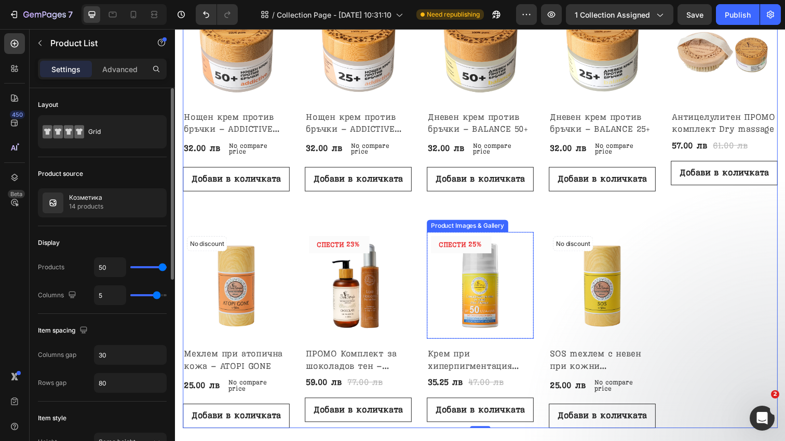
scroll to position [473, 0]
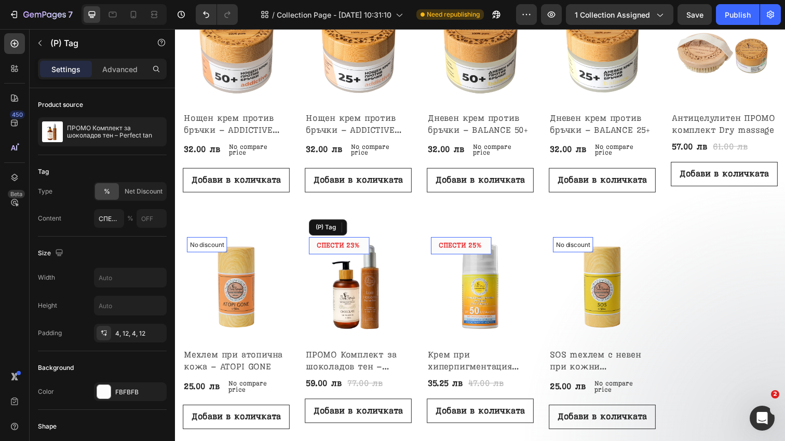
click at [733, 15] on div at bounding box center [734, 8] width 3 height 13
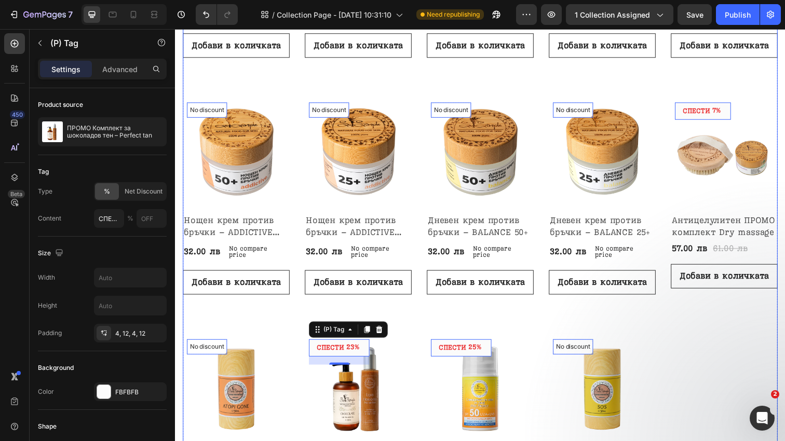
scroll to position [367, 0]
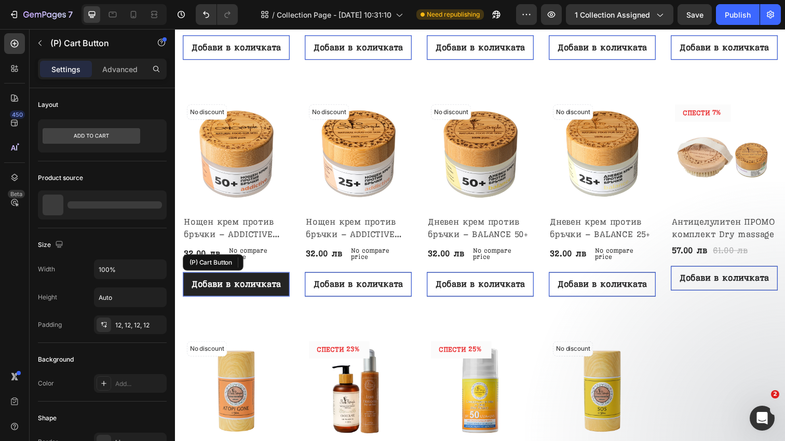
click at [260, 301] on button "Добави в количката" at bounding box center [237, 289] width 109 height 25
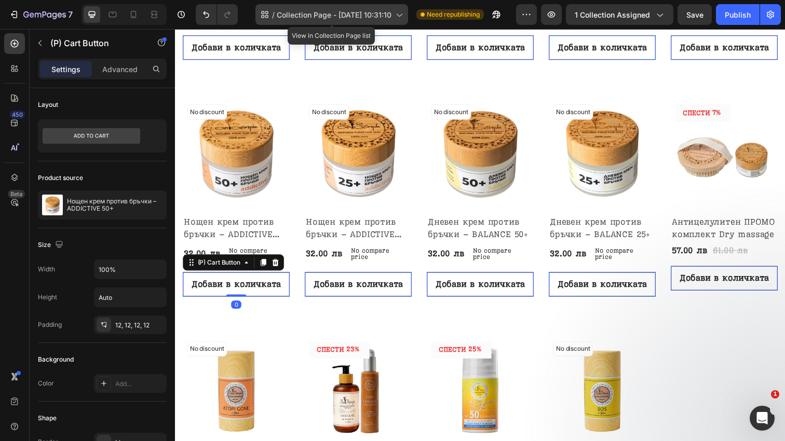
click at [381, 10] on span "Collection Page - Jul 22, 10:31:10" at bounding box center [334, 14] width 115 height 11
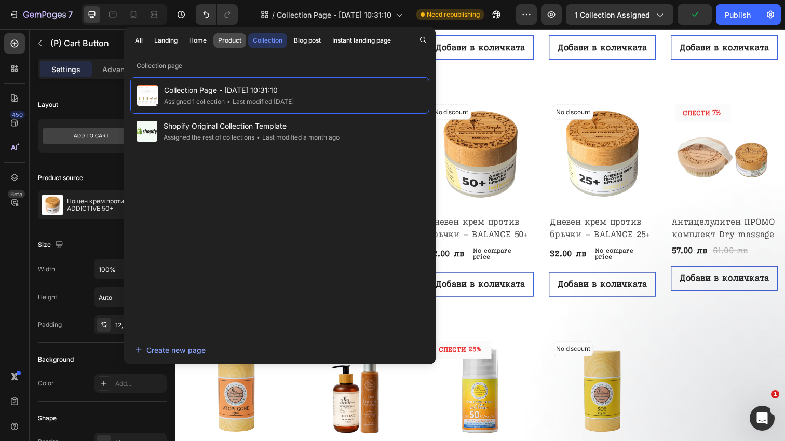
click at [236, 43] on div "Product" at bounding box center [229, 40] width 23 height 9
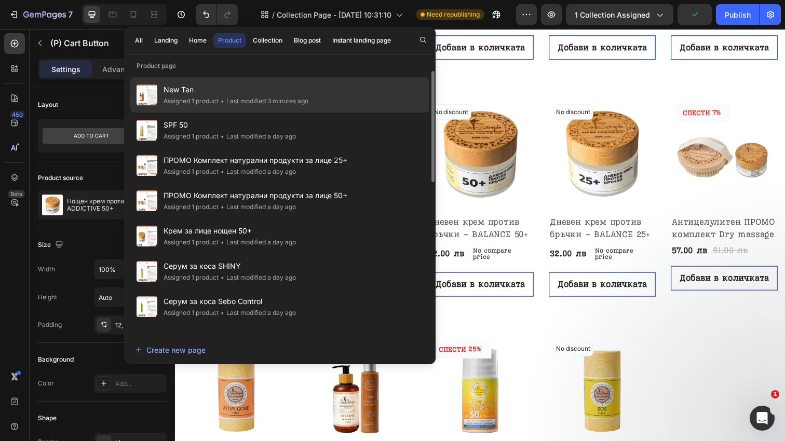
click at [270, 99] on div "• Last modified 3 minutes ago" at bounding box center [264, 101] width 90 height 10
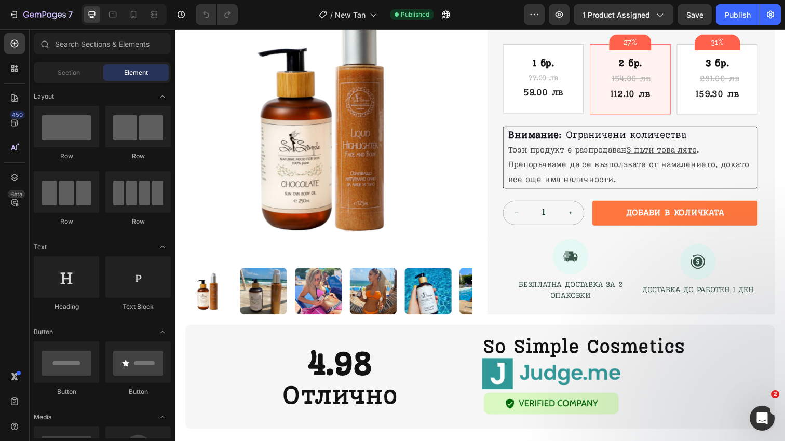
scroll to position [329, 0]
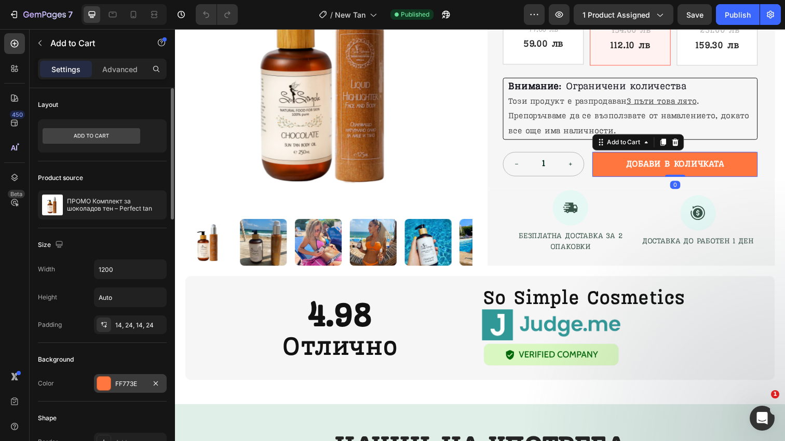
click at [117, 383] on div "FF773E" at bounding box center [130, 383] width 30 height 9
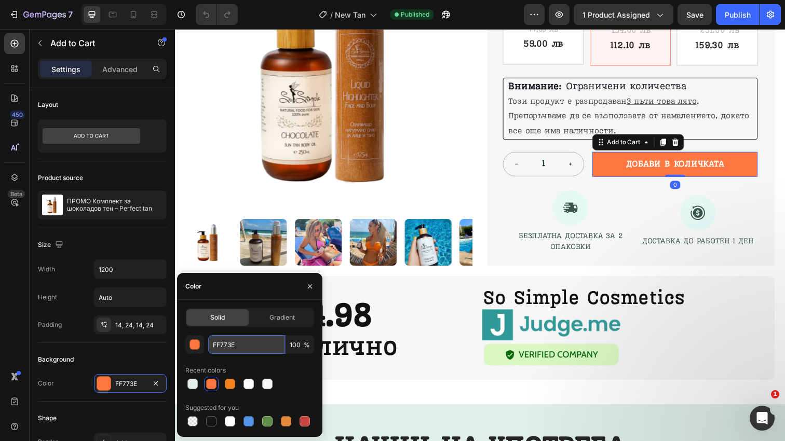
click at [230, 349] on input "FF773E" at bounding box center [246, 344] width 77 height 19
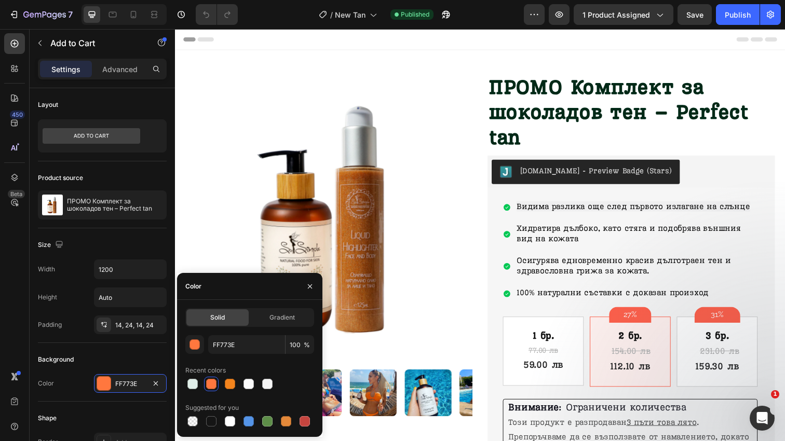
scroll to position [0, 0]
click at [269, 47] on div "Header" at bounding box center [486, 39] width 606 height 21
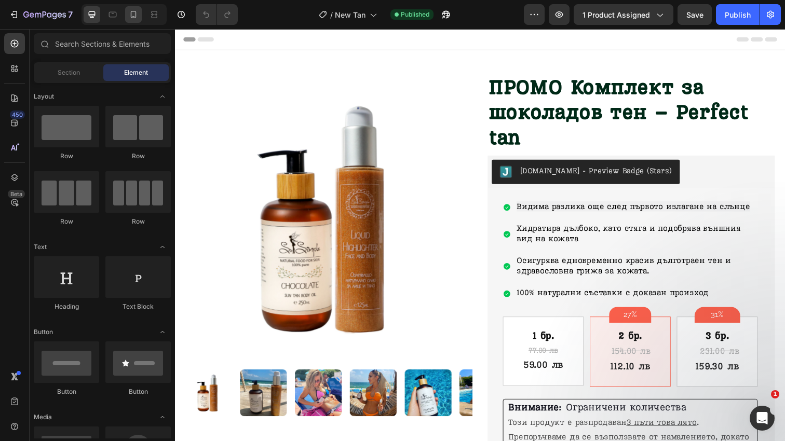
click at [139, 19] on div at bounding box center [133, 14] width 17 height 17
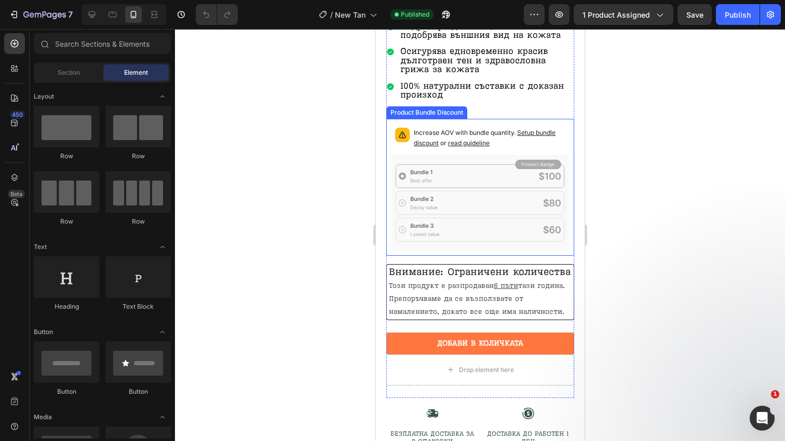
scroll to position [350, 0]
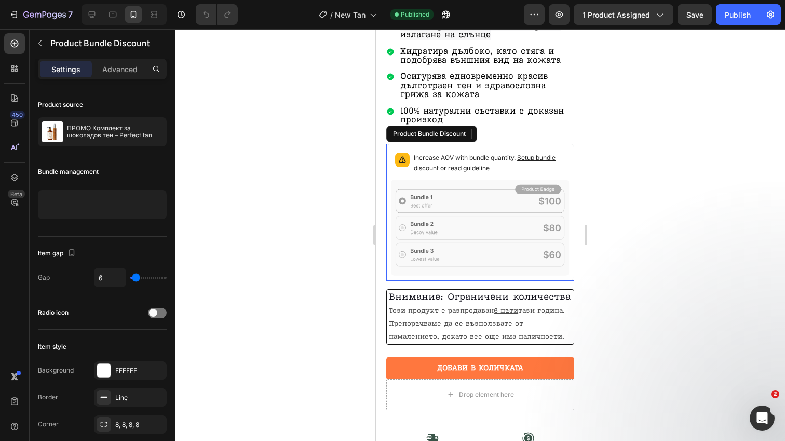
click at [477, 165] on div "Increase AOV with bundle quantity. Setup bundle discount or read guideline" at bounding box center [479, 163] width 179 height 31
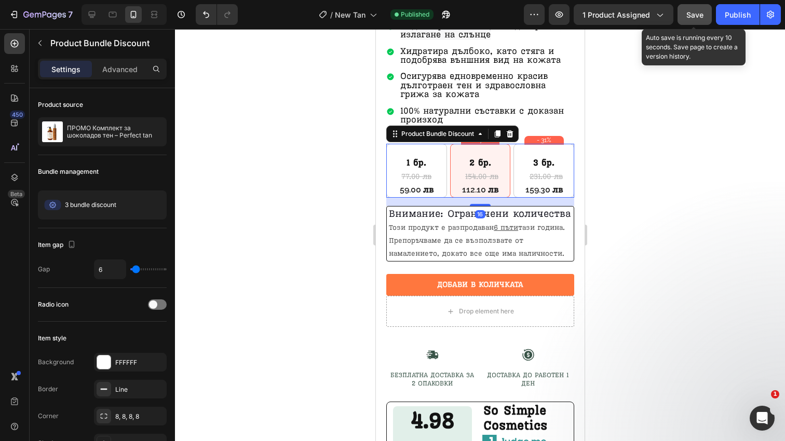
click at [702, 8] on button "Save" at bounding box center [694, 14] width 34 height 21
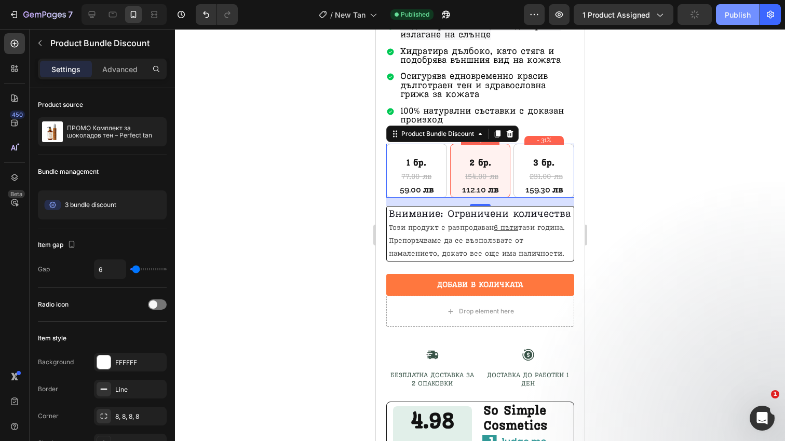
click at [742, 17] on div "Publish" at bounding box center [738, 14] width 26 height 11
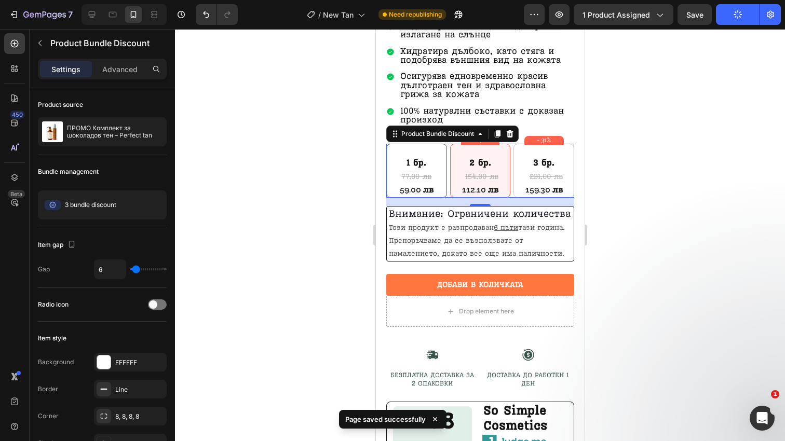
click at [438, 144] on div "1 бр. Text Block 77.00 лв Product Price Product Price 59.00 лв Product Price Pr…" at bounding box center [416, 171] width 61 height 54
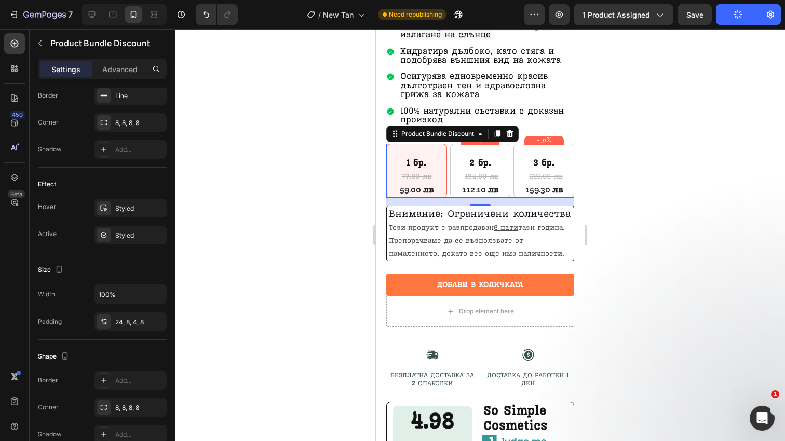
scroll to position [0, 0]
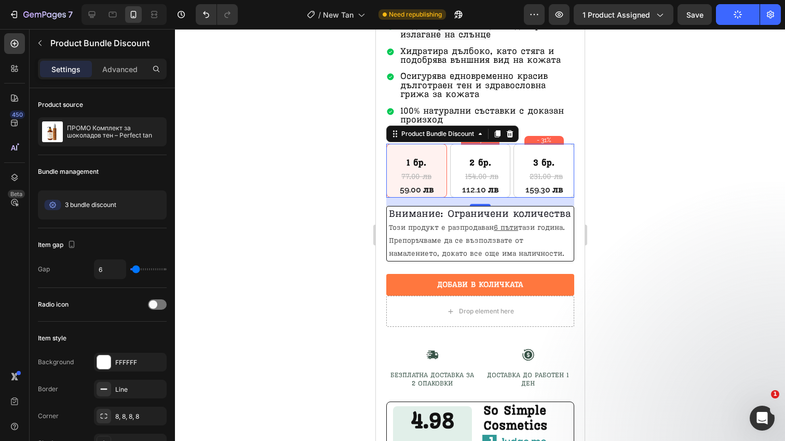
click at [449, 181] on div "1 бр. Text Block 77.00 лв Product Price Product Price 59.00 лв Product Price Pr…" at bounding box center [480, 171] width 188 height 54
click at [447, 178] on div "1 бр. Text Block 77.00 лв Product Price Product Price 59.00 лв Product Price Pr…" at bounding box center [480, 171] width 188 height 54
click at [597, 131] on div at bounding box center [480, 235] width 610 height 412
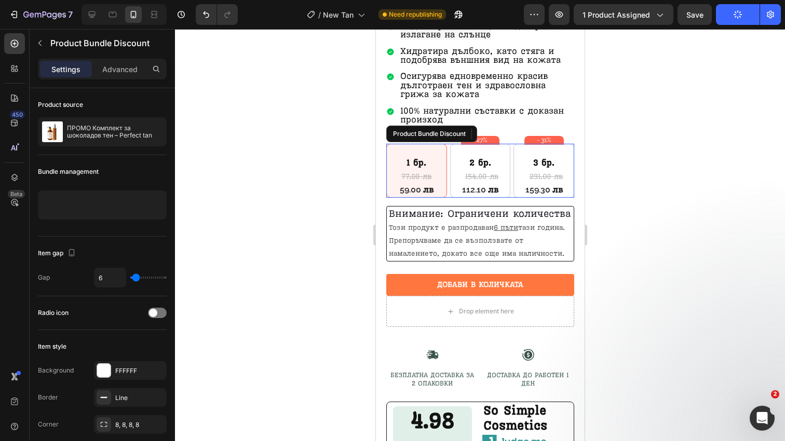
drag, startPoint x: 511, startPoint y: 158, endPoint x: 607, endPoint y: 230, distance: 120.2
click at [511, 158] on div "1 бр. Text Block 77.00 лв Product Price Product Price 59.00 лв Product Price Pr…" at bounding box center [480, 171] width 188 height 54
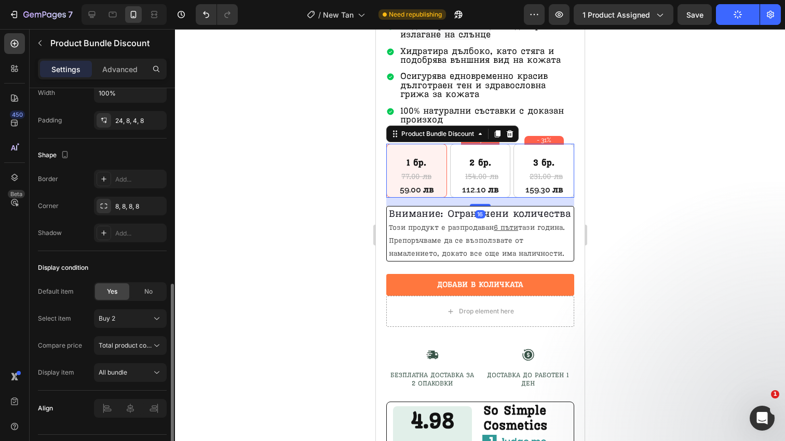
scroll to position [522, 0]
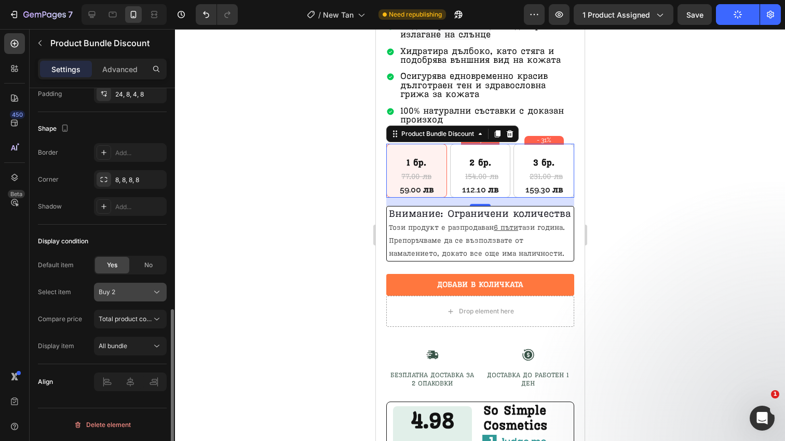
click at [131, 297] on div "Buy 2" at bounding box center [130, 292] width 63 height 10
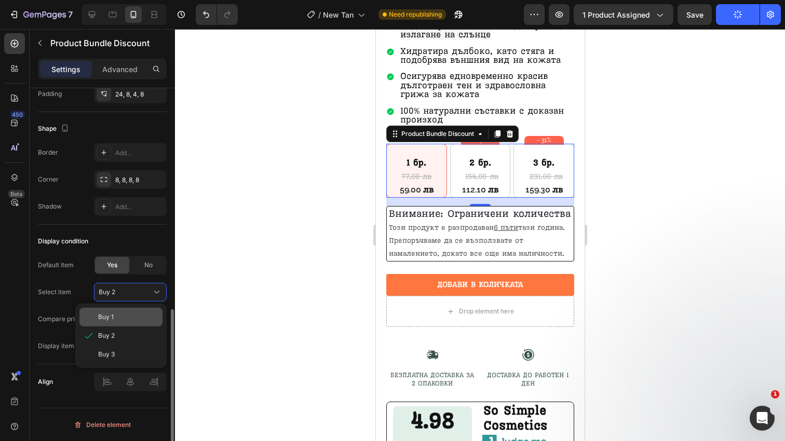
click at [129, 320] on div "Buy 1" at bounding box center [128, 317] width 60 height 9
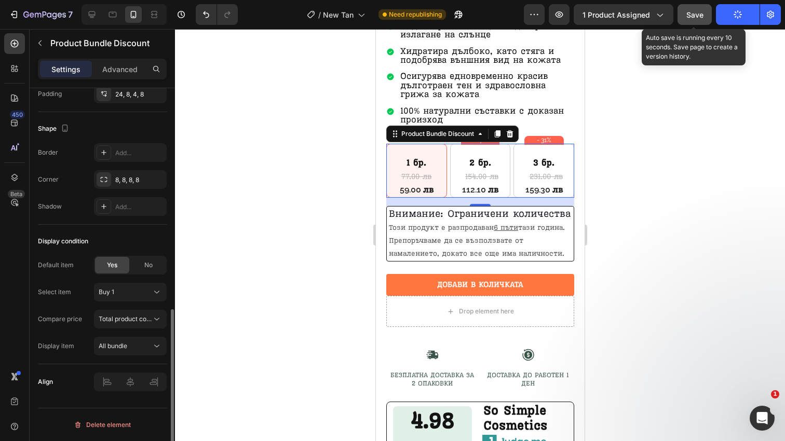
click at [707, 18] on button "Save" at bounding box center [694, 14] width 34 height 21
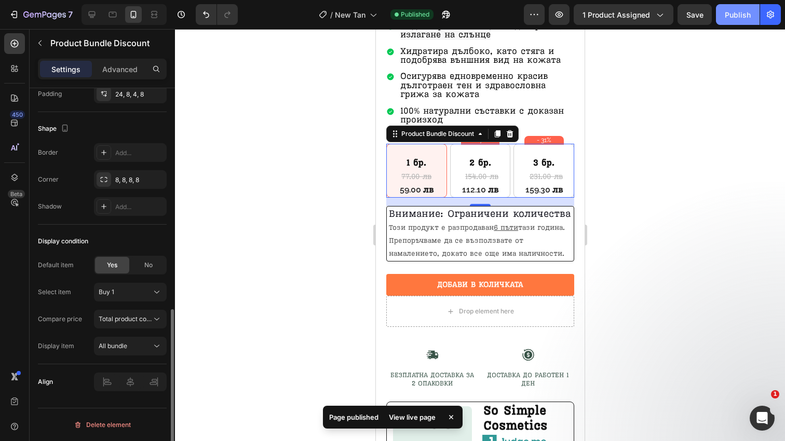
click at [739, 19] on div "Publish" at bounding box center [738, 14] width 26 height 11
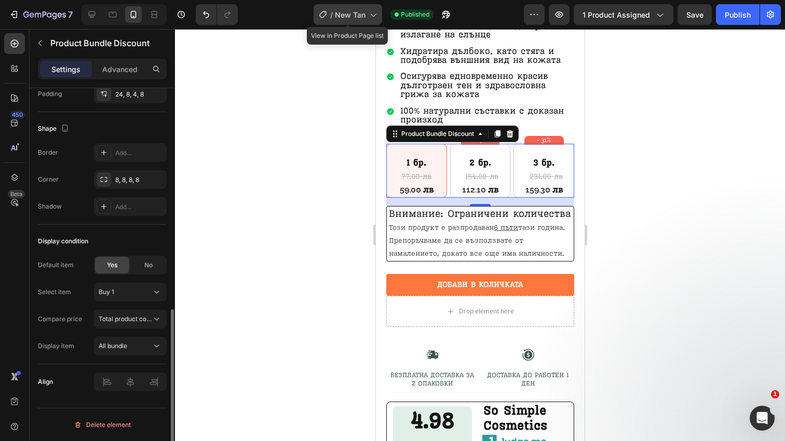
click at [374, 23] on div "/ New Tan" at bounding box center [348, 14] width 69 height 21
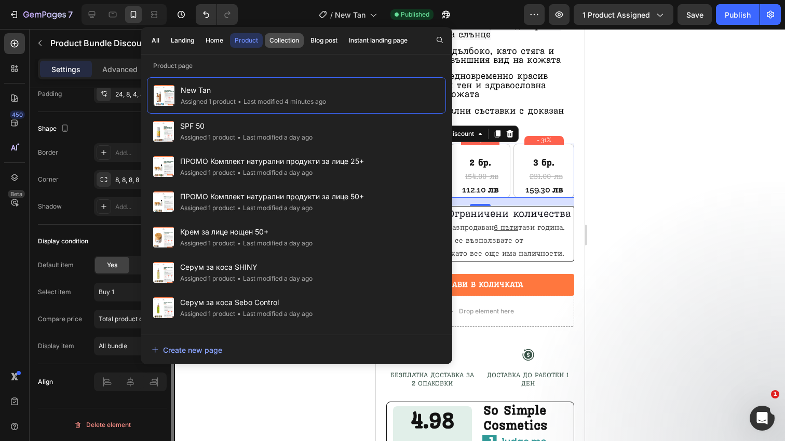
click at [294, 42] on div "Collection" at bounding box center [284, 40] width 30 height 9
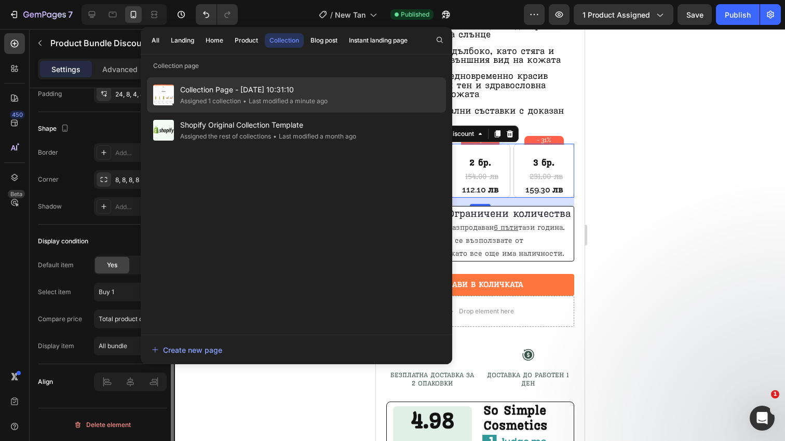
click at [297, 95] on span "Collection Page - Jul 22, 10:31:10" at bounding box center [253, 90] width 147 height 12
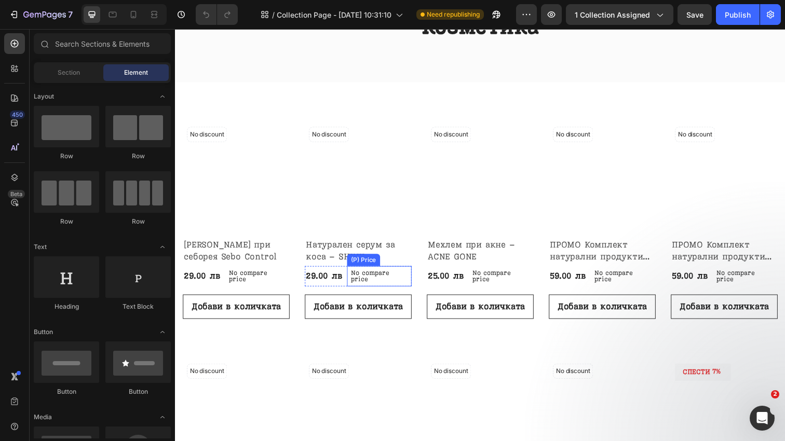
scroll to position [135, 0]
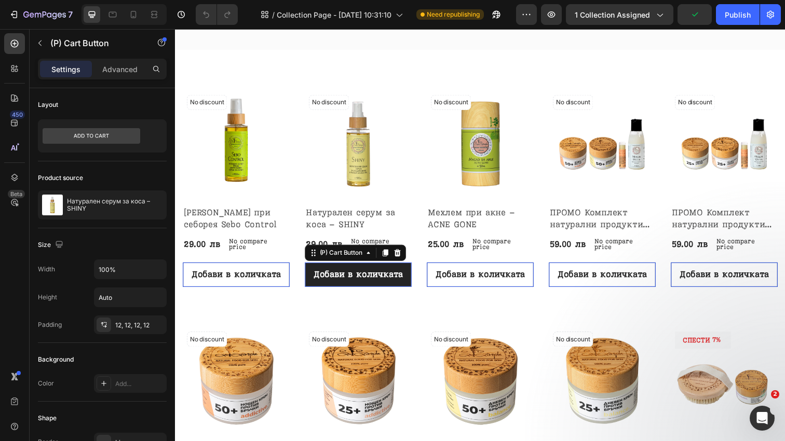
click at [375, 289] on button "Добави в количката" at bounding box center [361, 279] width 109 height 25
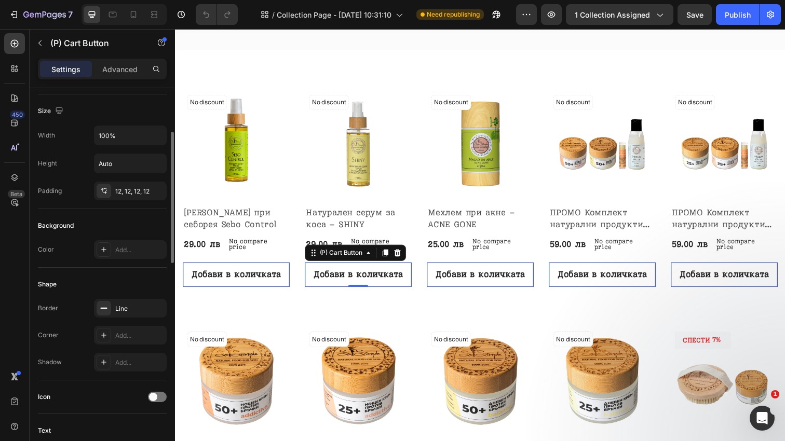
scroll to position [127, 0]
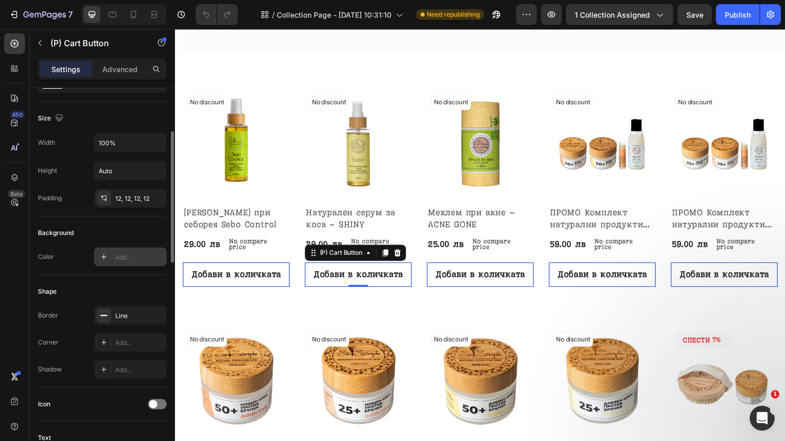
click at [135, 260] on div "Add..." at bounding box center [139, 257] width 49 height 9
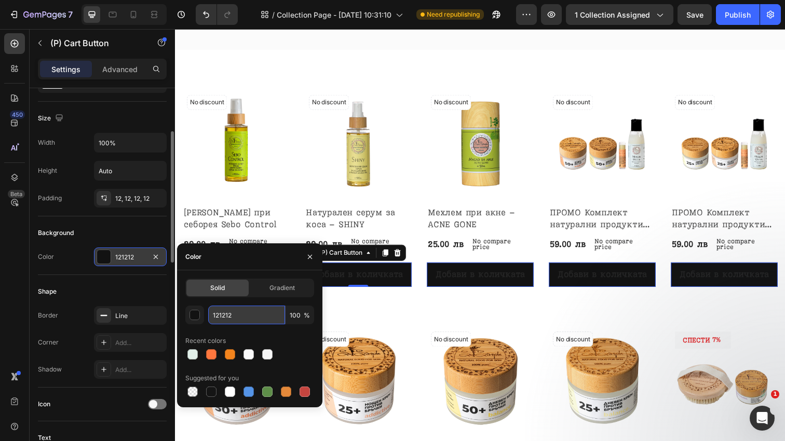
click at [232, 311] on input "121212" at bounding box center [246, 315] width 77 height 19
paste input "FF773E"
type input "FF773E"
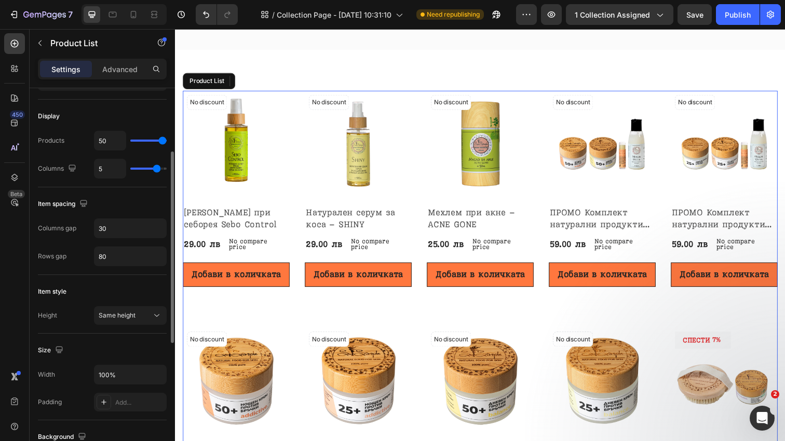
click at [376, 324] on div "No discount Not be displayed when published (P) Tag Product Images & Gallery Ro…" at bounding box center [486, 434] width 607 height 684
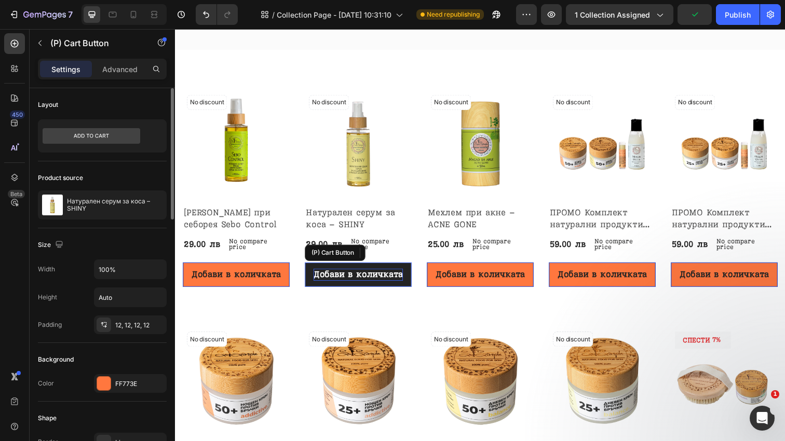
click at [383, 280] on div "Добави в количката" at bounding box center [361, 280] width 91 height 12
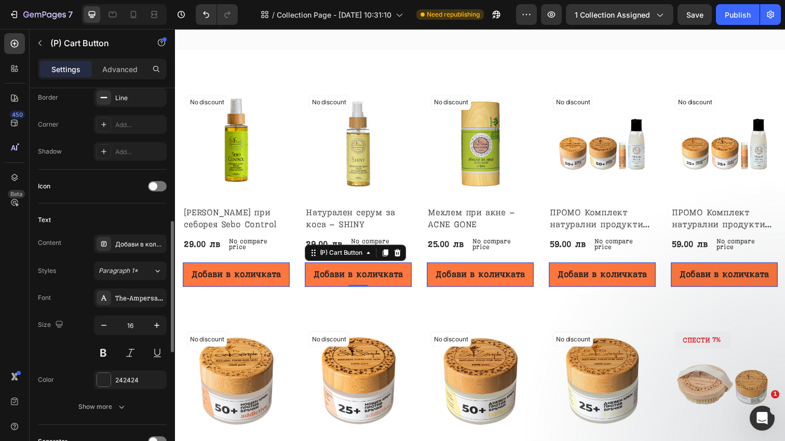
scroll to position [356, 0]
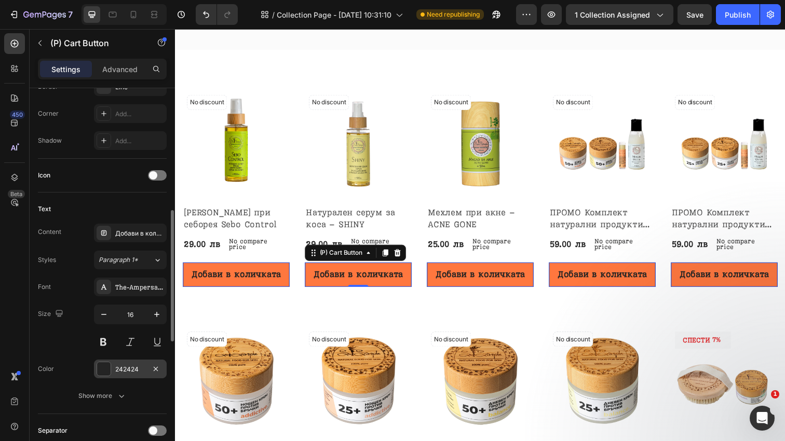
click at [124, 363] on div "242424" at bounding box center [130, 369] width 73 height 19
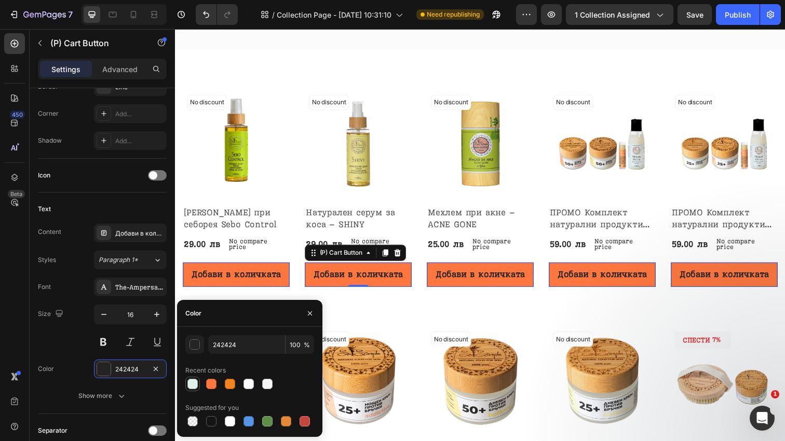
click at [186, 387] on div at bounding box center [192, 384] width 12 height 12
type input "E1EFE9"
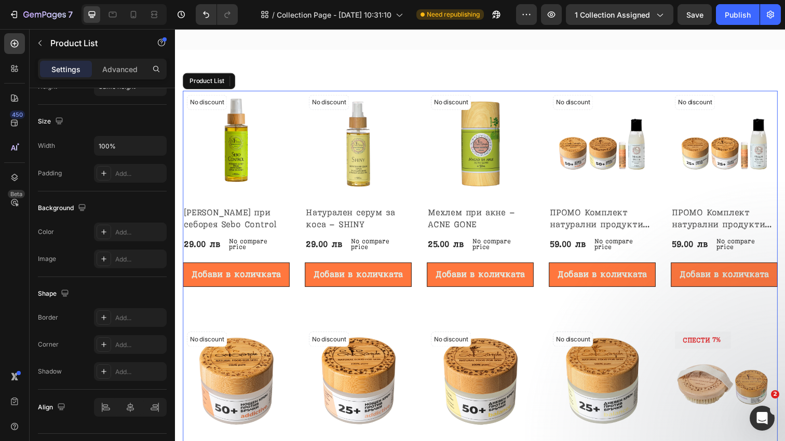
click at [444, 325] on div "No discount Not be displayed when published (P) Tag Product Images & Gallery Ro…" at bounding box center [486, 434] width 607 height 684
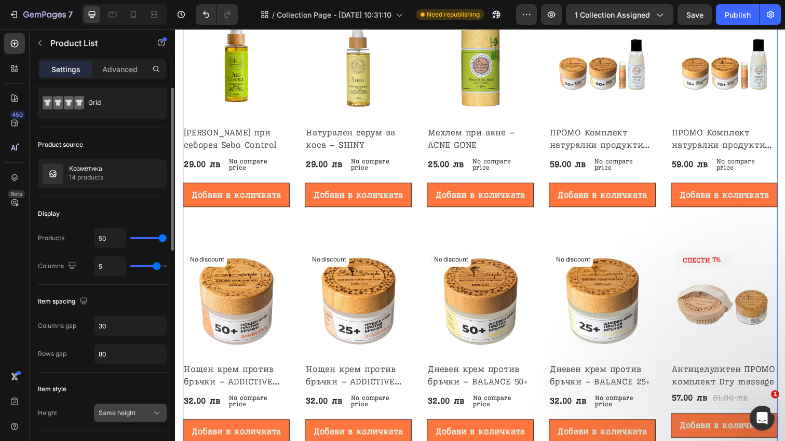
scroll to position [0, 0]
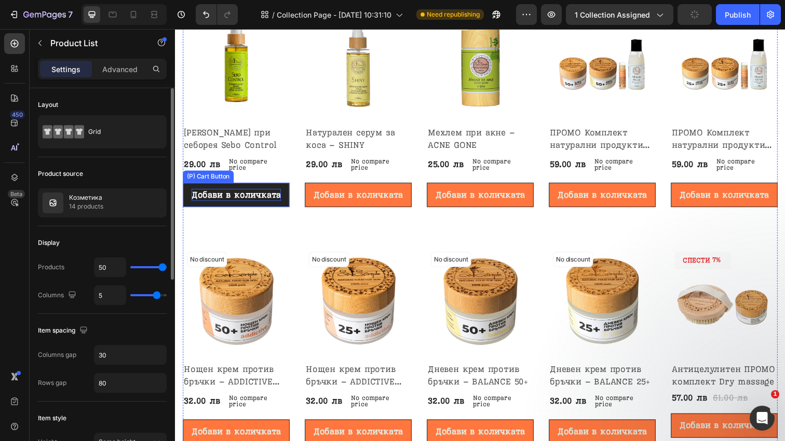
click at [248, 203] on div "Добави в количката" at bounding box center [237, 198] width 91 height 12
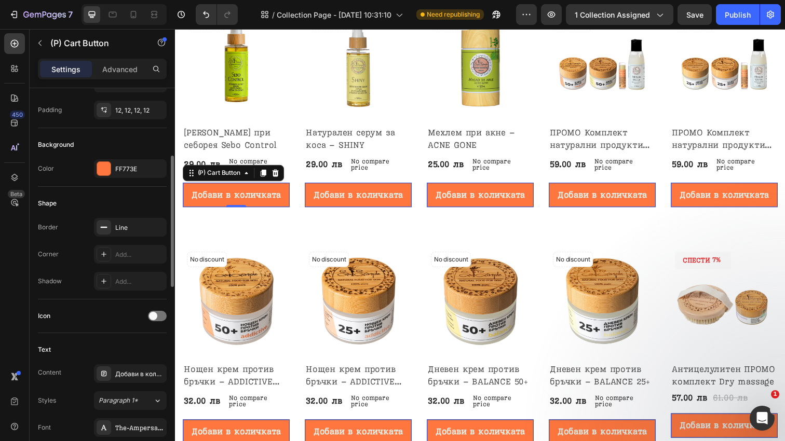
scroll to position [206, 0]
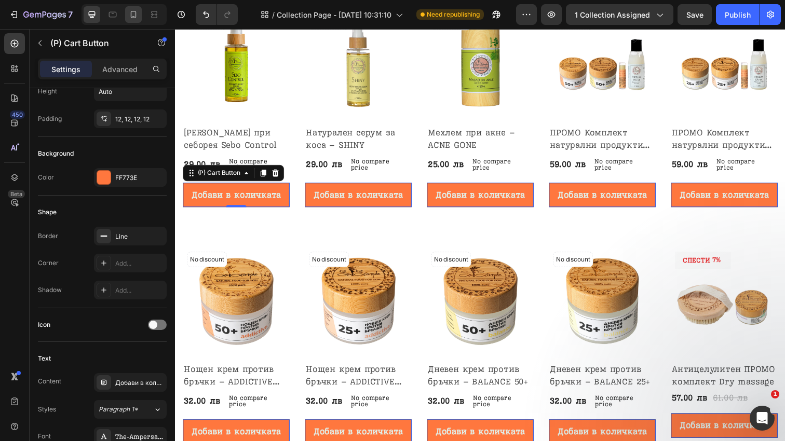
click at [138, 16] on icon at bounding box center [133, 14] width 10 height 10
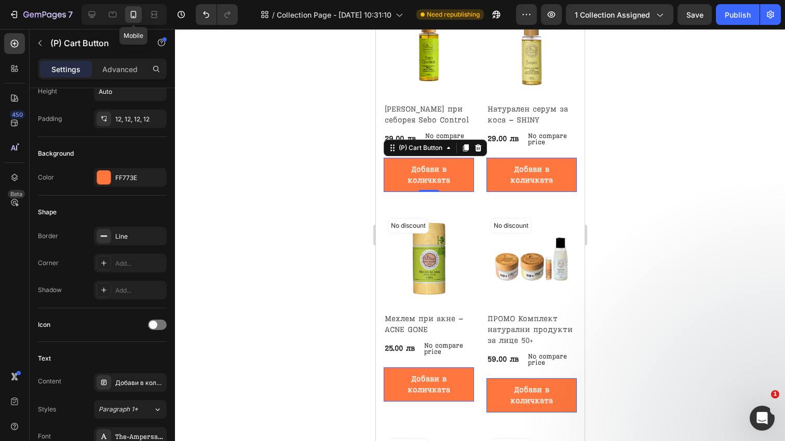
type input "14"
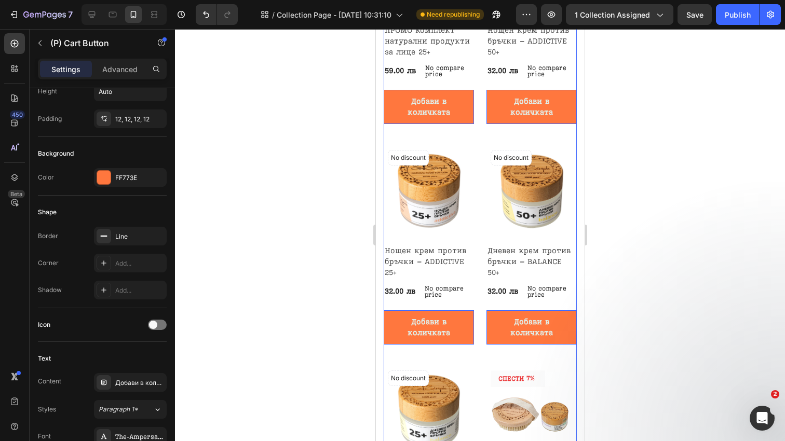
scroll to position [730, 0]
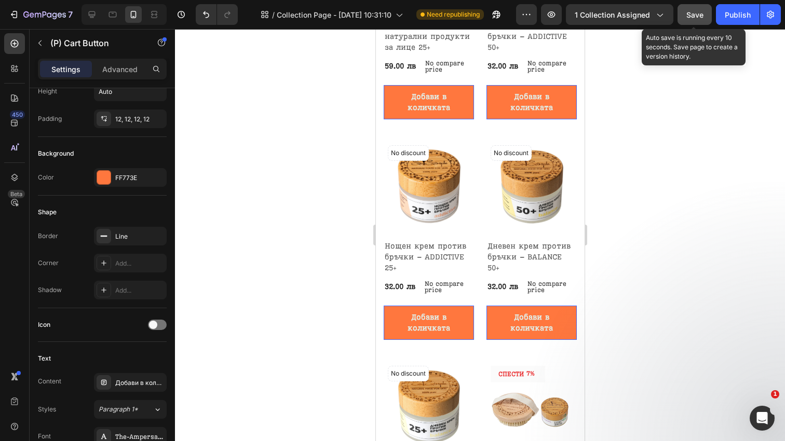
click at [704, 16] on button "Save" at bounding box center [694, 14] width 34 height 21
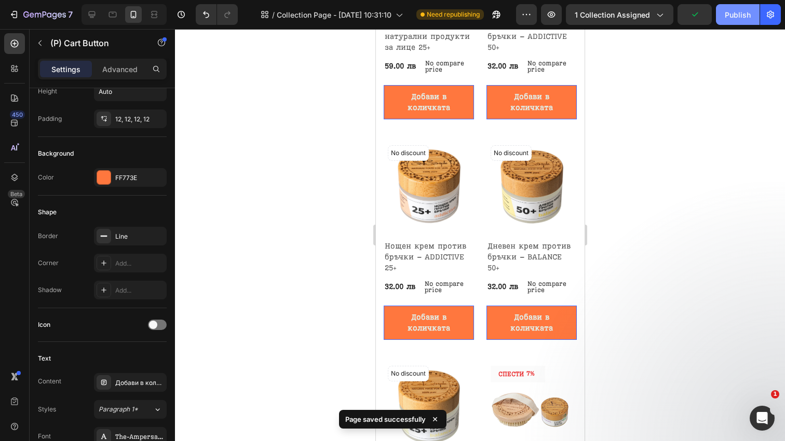
click at [739, 16] on div "Publish" at bounding box center [738, 14] width 26 height 11
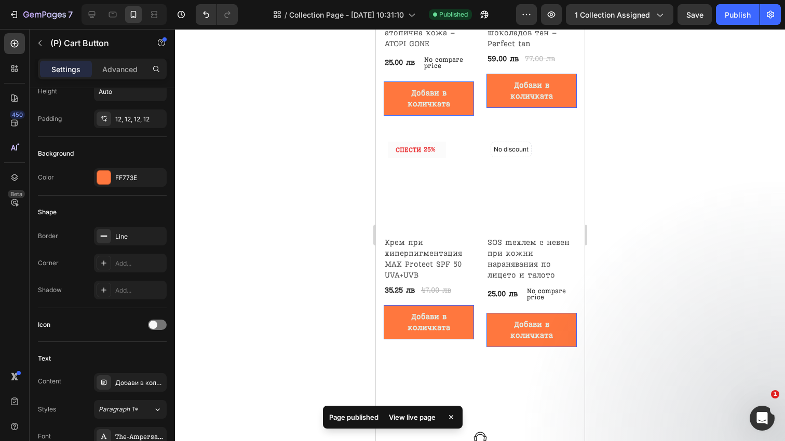
scroll to position [1402, 0]
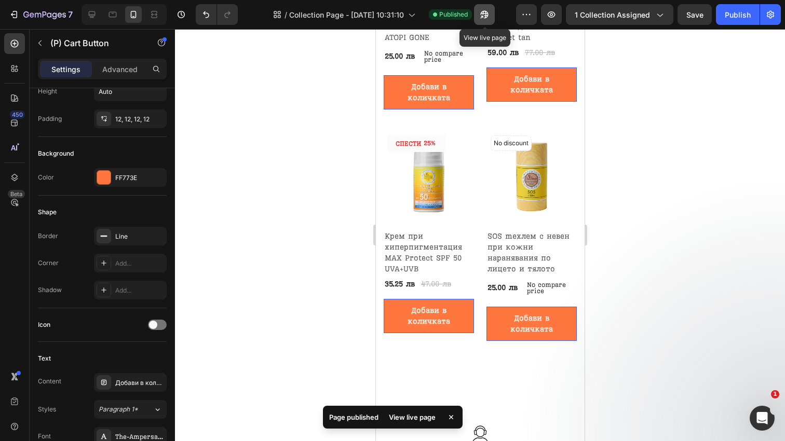
click at [483, 17] on icon "button" at bounding box center [481, 17] width 3 height 3
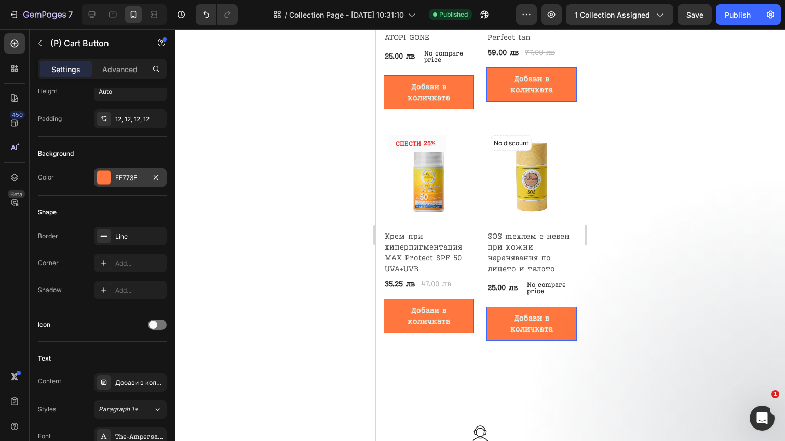
click at [119, 170] on div "FF773E" at bounding box center [130, 177] width 73 height 19
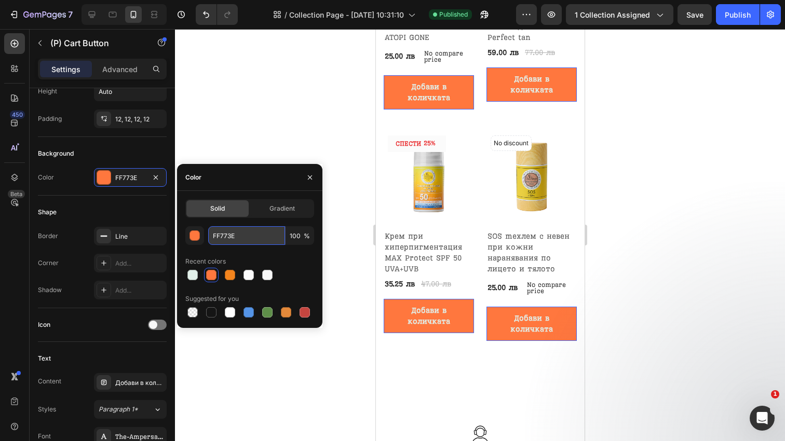
click at [230, 243] on input "FF773E" at bounding box center [246, 235] width 77 height 19
click at [232, 233] on input "FF773E" at bounding box center [246, 235] width 77 height 19
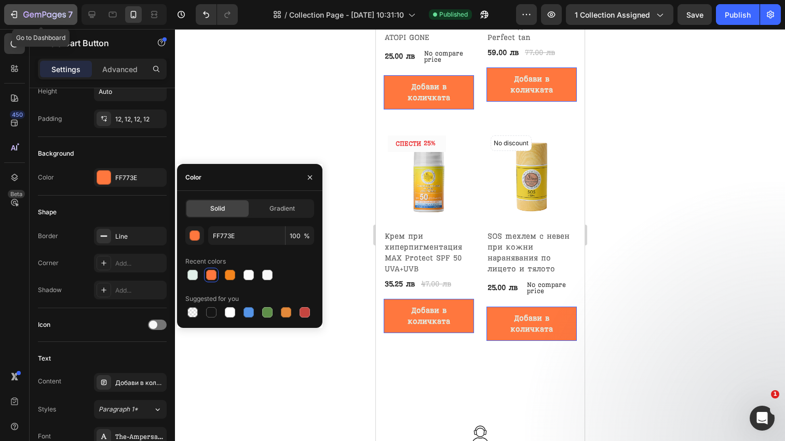
click at [49, 13] on icon "button" at bounding box center [49, 14] width 5 height 5
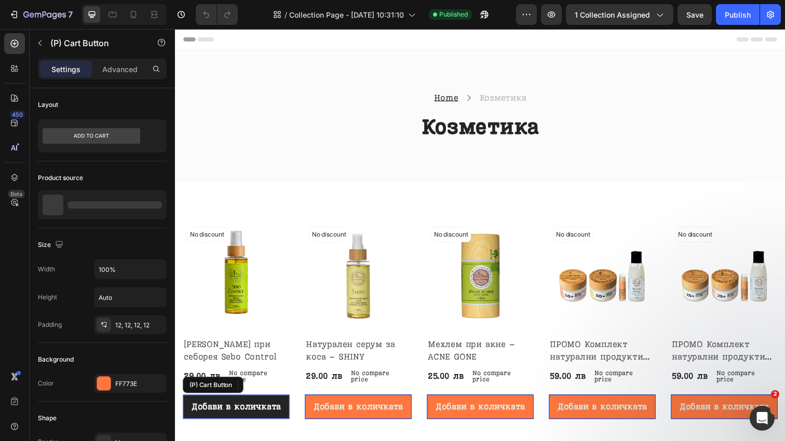
click at [282, 408] on button "Добави в количката" at bounding box center [237, 414] width 109 height 25
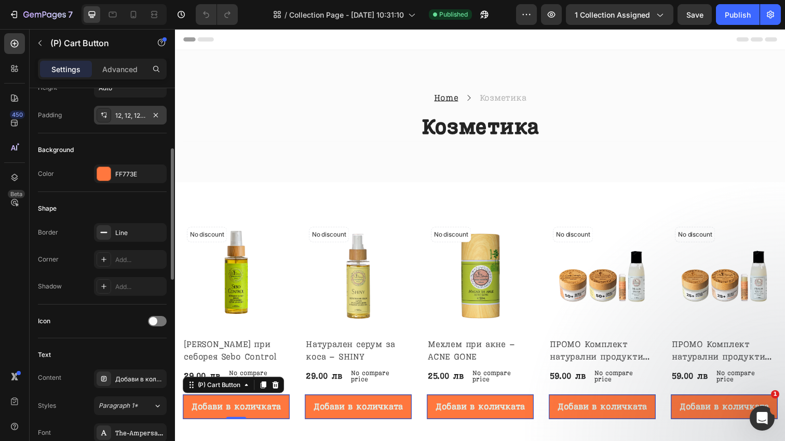
scroll to position [280, 0]
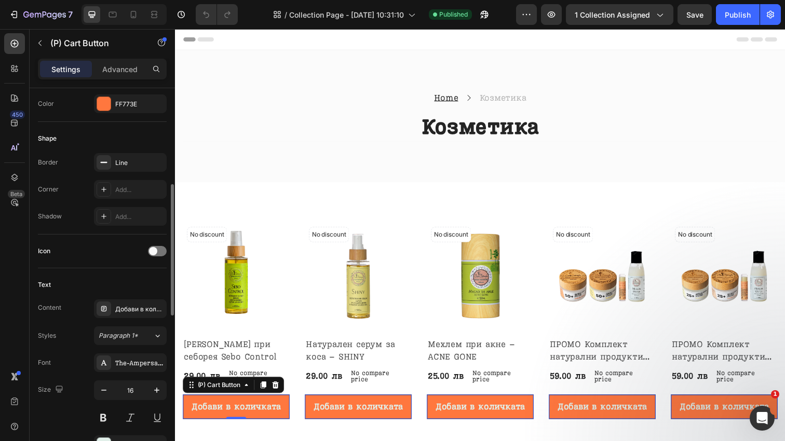
click at [158, 258] on div "Icon" at bounding box center [102, 251] width 129 height 17
click at [157, 254] on div at bounding box center [157, 251] width 19 height 10
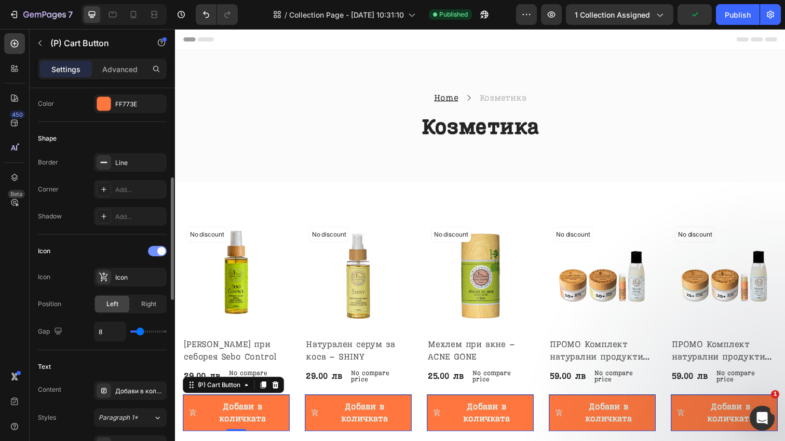
click at [160, 253] on span at bounding box center [161, 251] width 8 height 8
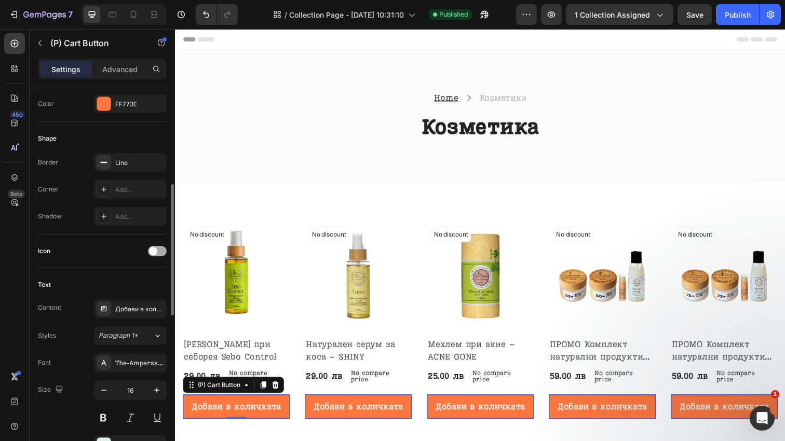
click at [161, 251] on div at bounding box center [157, 251] width 19 height 10
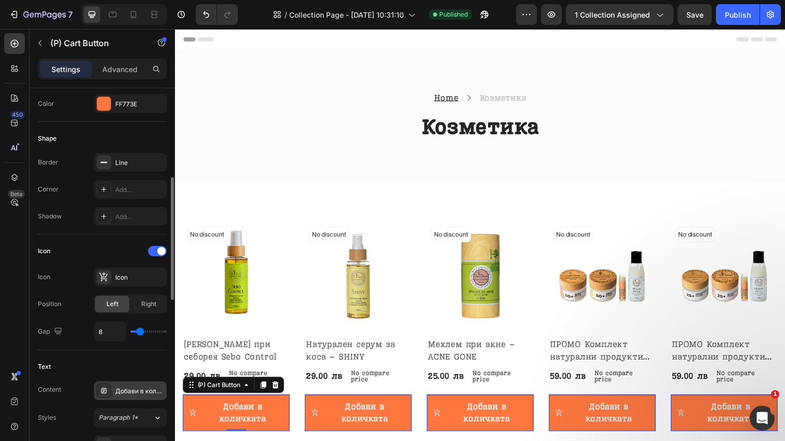
click at [143, 390] on div "Добави в количката" at bounding box center [139, 391] width 49 height 9
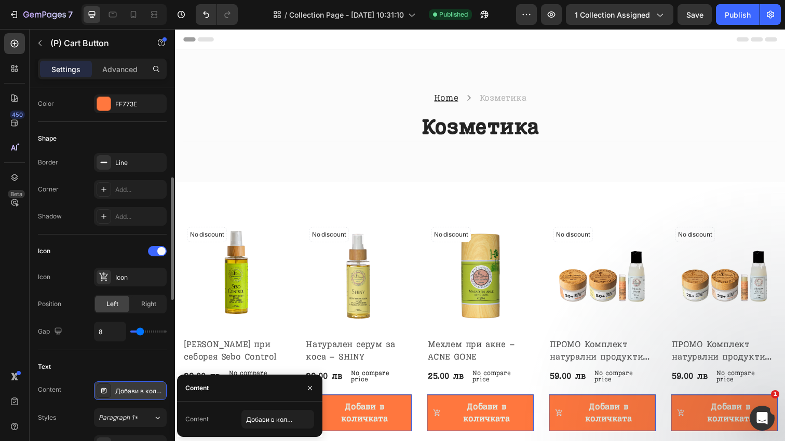
click at [143, 390] on div "Добави в количката" at bounding box center [139, 391] width 49 height 9
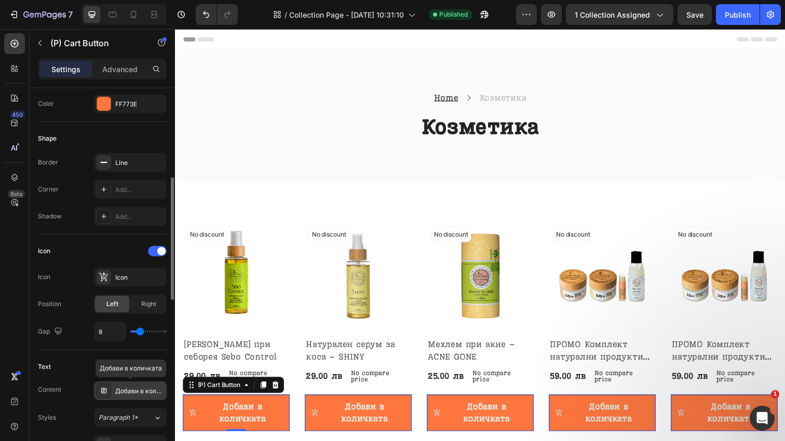
click at [143, 390] on div "Добави в количката" at bounding box center [139, 391] width 49 height 9
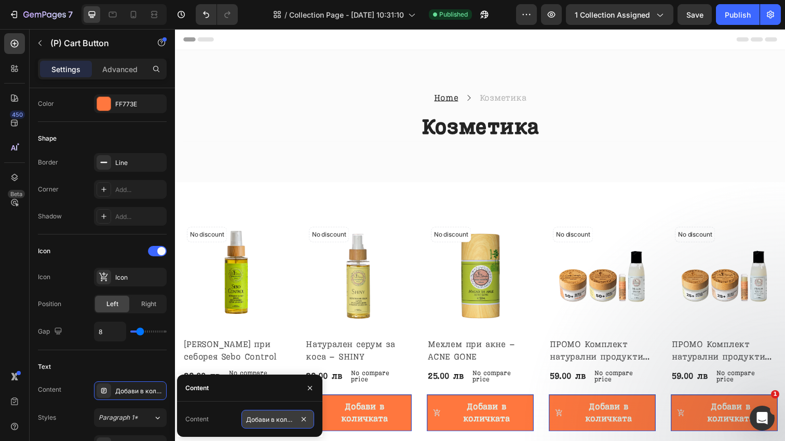
click at [271, 417] on input "Добави в количката" at bounding box center [277, 419] width 73 height 19
click at [313, 388] on icon "button" at bounding box center [310, 388] width 8 height 8
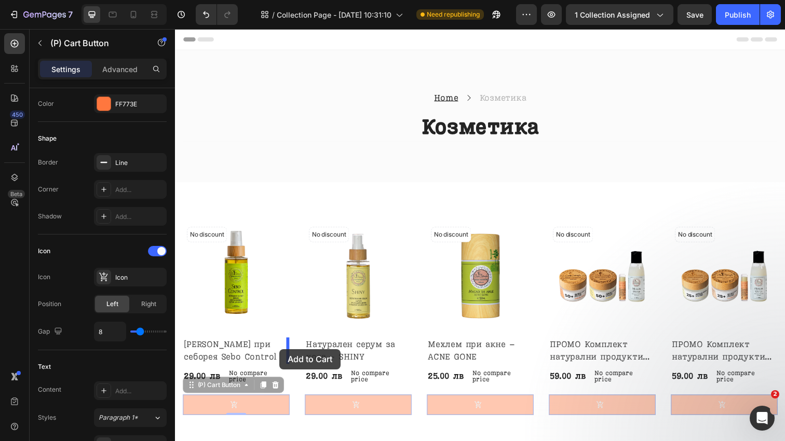
drag, startPoint x: 194, startPoint y: 396, endPoint x: 281, endPoint y: 356, distance: 95.7
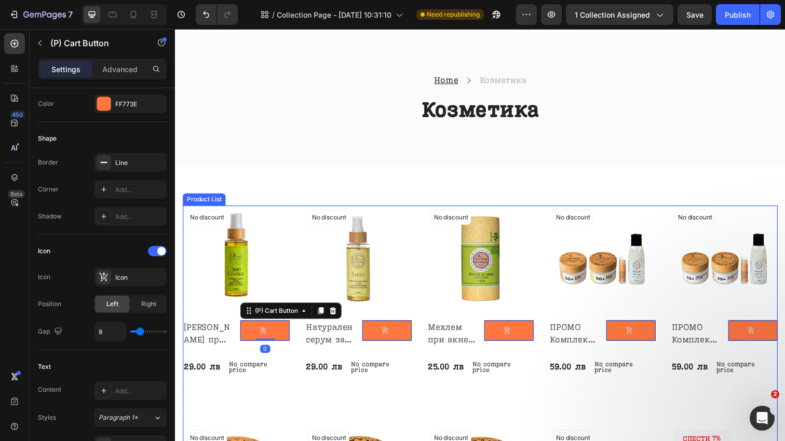
scroll to position [51, 0]
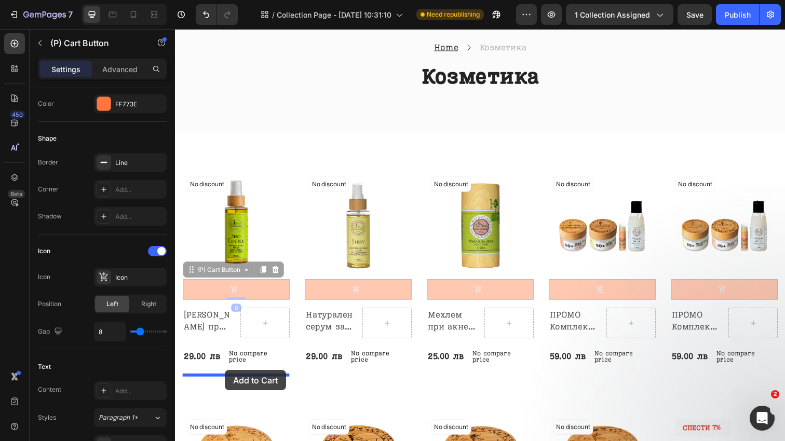
drag, startPoint x: 192, startPoint y: 273, endPoint x: 226, endPoint y: 377, distance: 110.3
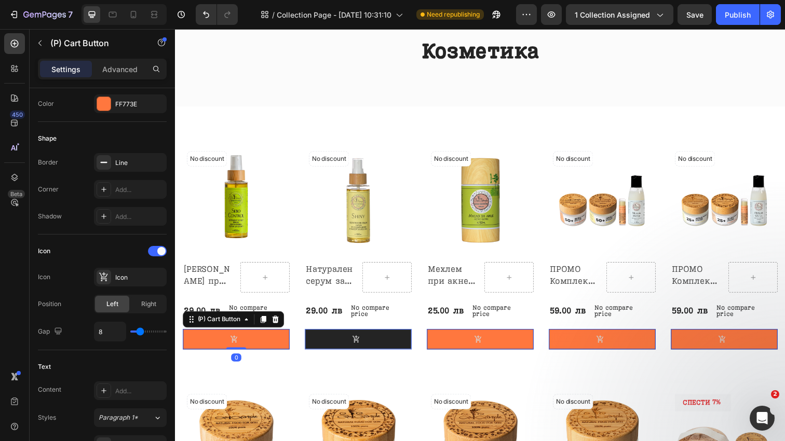
scroll to position [78, 0]
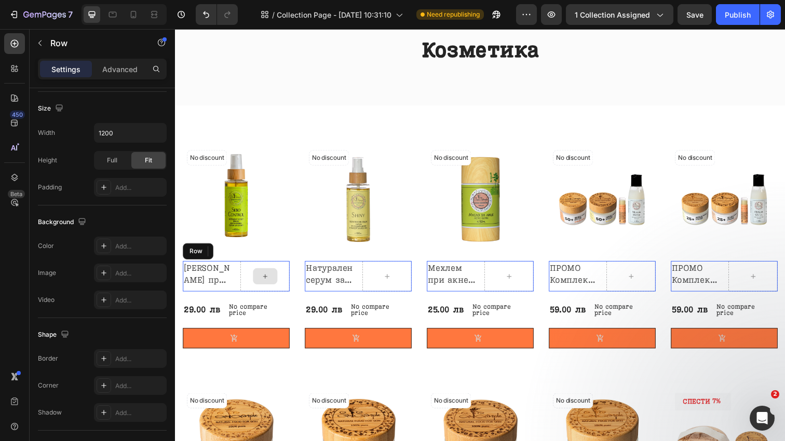
click at [248, 279] on div at bounding box center [266, 281] width 50 height 31
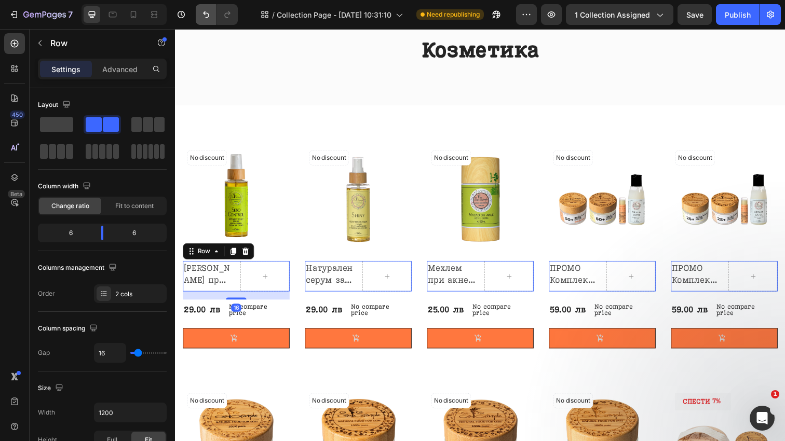
click at [205, 11] on icon "Undo/Redo" at bounding box center [206, 14] width 10 height 10
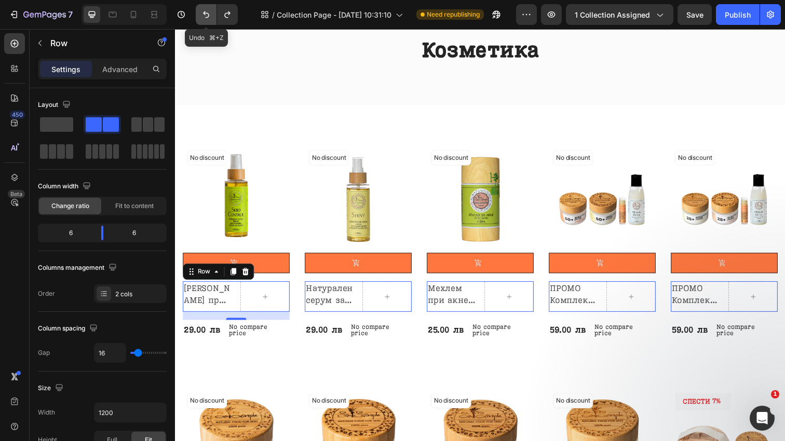
click at [205, 11] on icon "Undo/Redo" at bounding box center [206, 14] width 10 height 10
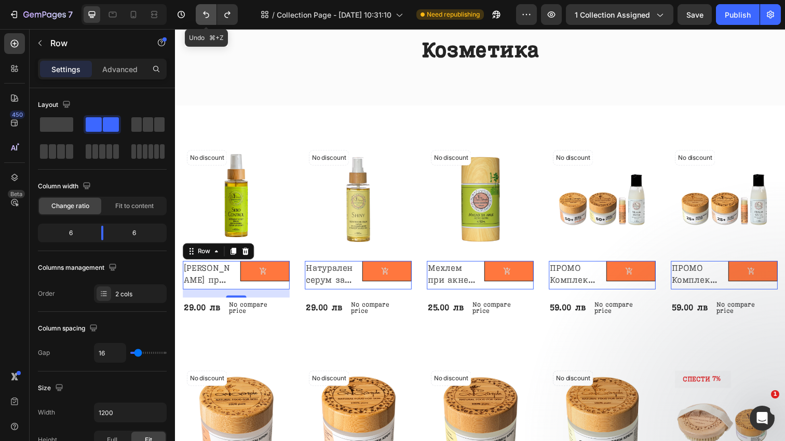
click at [205, 11] on icon "Undo/Redo" at bounding box center [206, 14] width 10 height 10
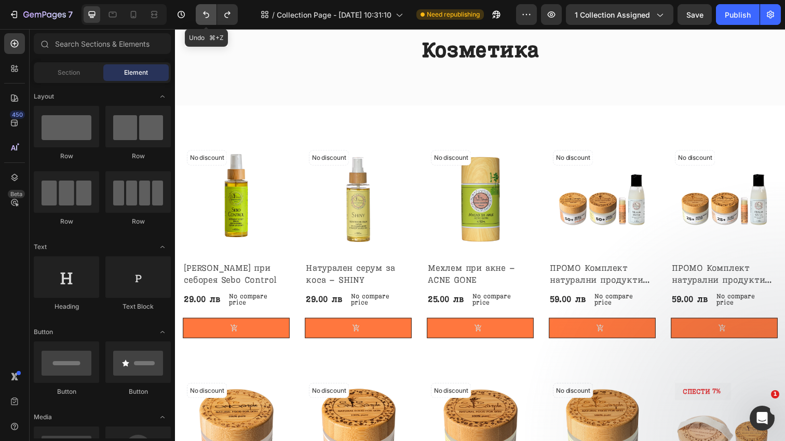
click at [205, 11] on icon "Undo/Redo" at bounding box center [206, 14] width 10 height 10
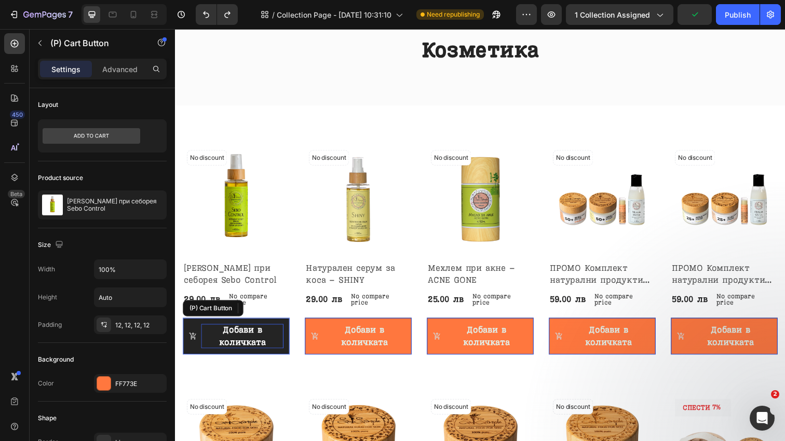
click at [202, 344] on div "Добави в количката" at bounding box center [243, 342] width 84 height 25
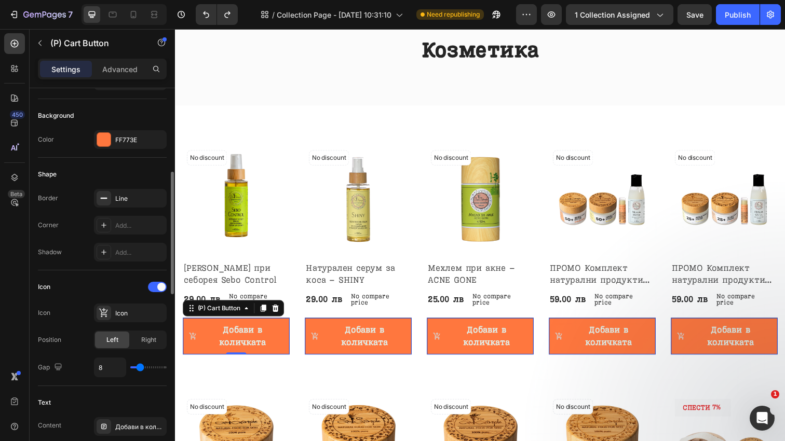
scroll to position [250, 0]
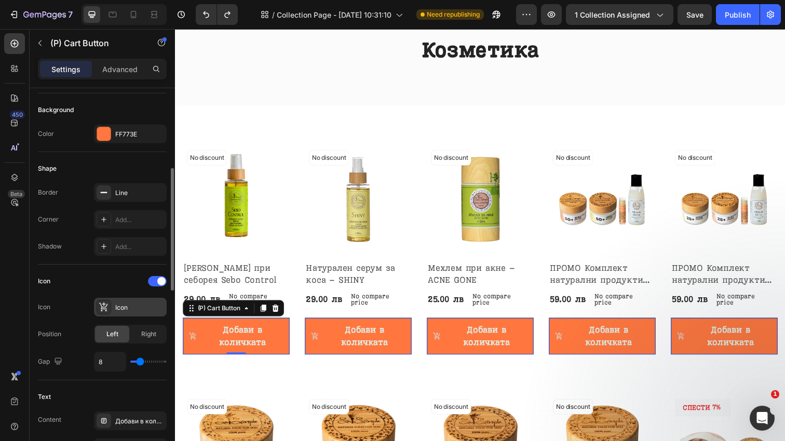
click at [126, 305] on div "Icon" at bounding box center [139, 307] width 49 height 9
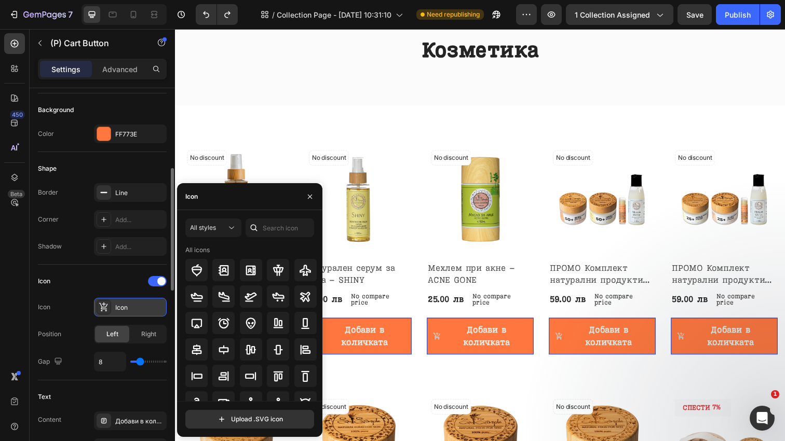
click at [106, 309] on icon at bounding box center [103, 307] width 9 height 9
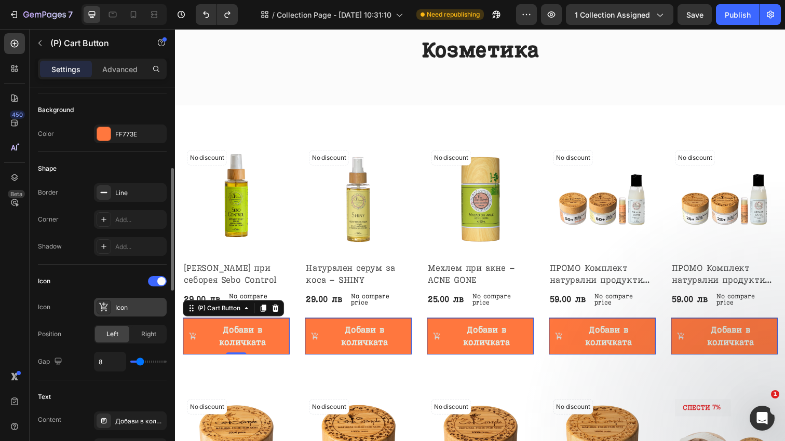
click at [106, 309] on icon at bounding box center [103, 307] width 9 height 9
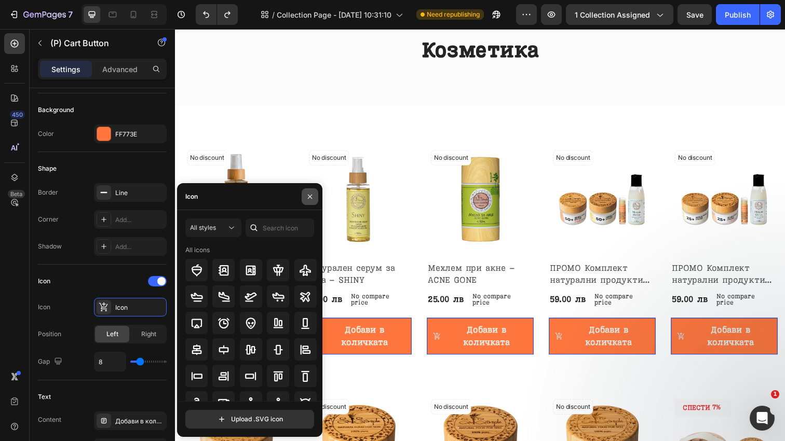
click at [309, 197] on icon "button" at bounding box center [310, 197] width 8 height 8
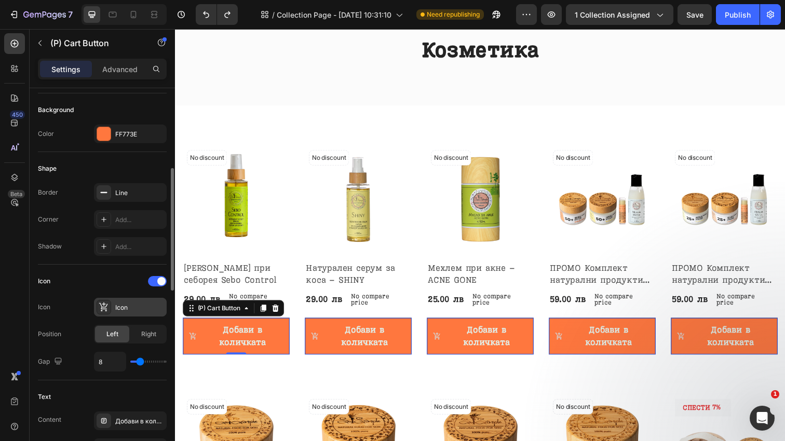
click at [148, 306] on div "Icon" at bounding box center [139, 307] width 49 height 9
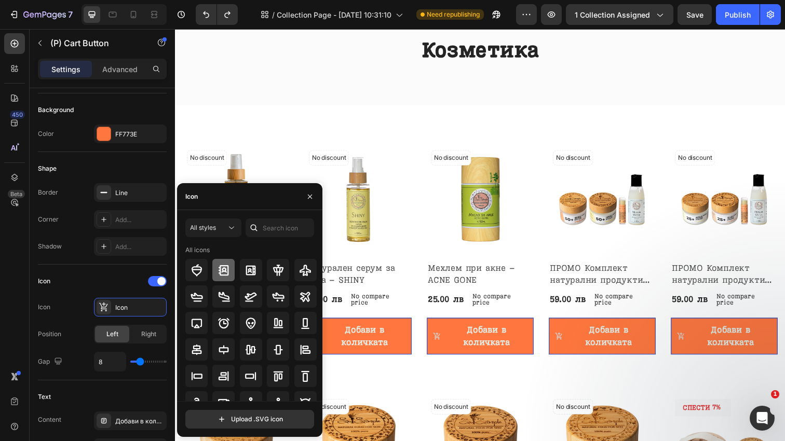
scroll to position [114, 0]
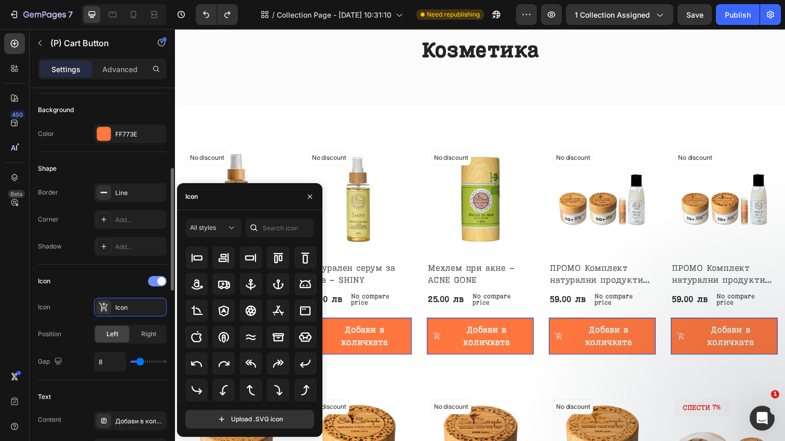
click at [157, 282] on div at bounding box center [157, 281] width 19 height 10
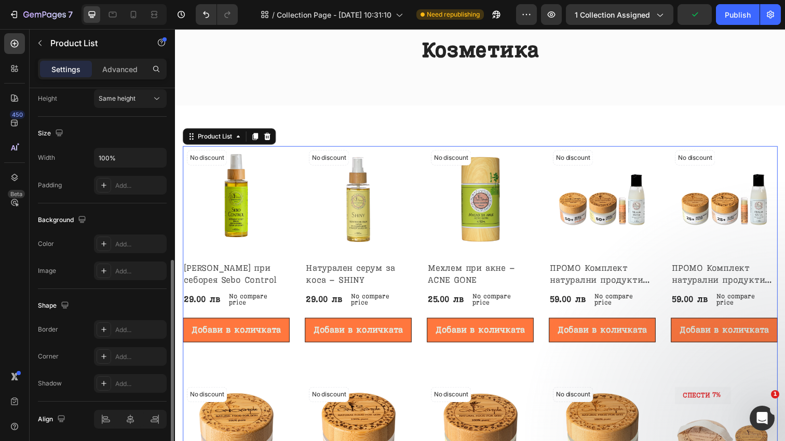
scroll to position [381, 0]
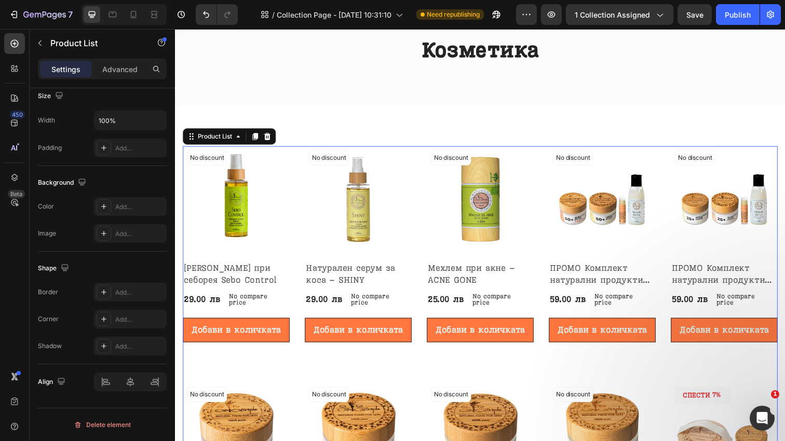
click at [689, 28] on div "7 Version history / Collection Page - Jul 22, 10:31:10 Need republishing Previe…" at bounding box center [392, 15] width 785 height 30
click at [698, 18] on span "Save" at bounding box center [694, 14] width 17 height 9
click at [729, 16] on div "Publish" at bounding box center [738, 14] width 26 height 11
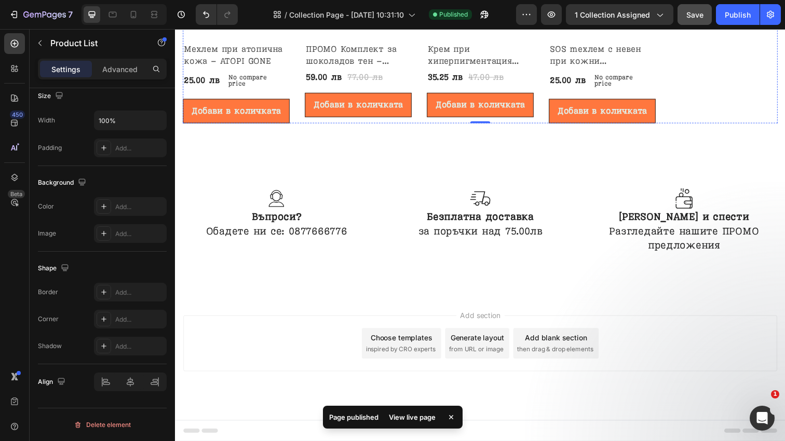
scroll to position [785, 0]
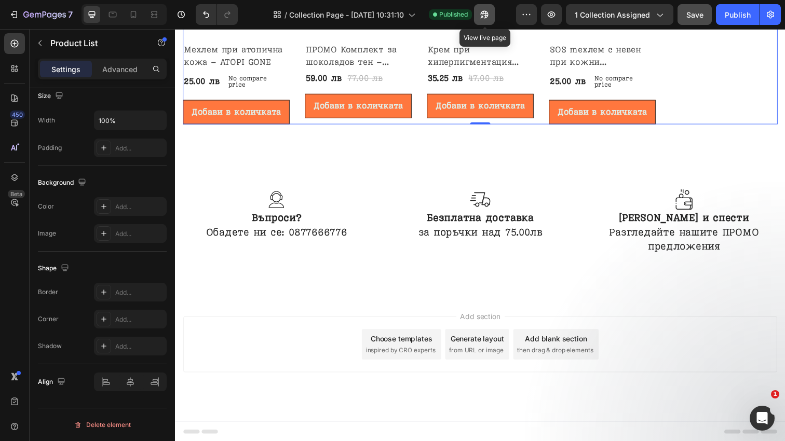
click at [487, 17] on icon "button" at bounding box center [484, 14] width 10 height 10
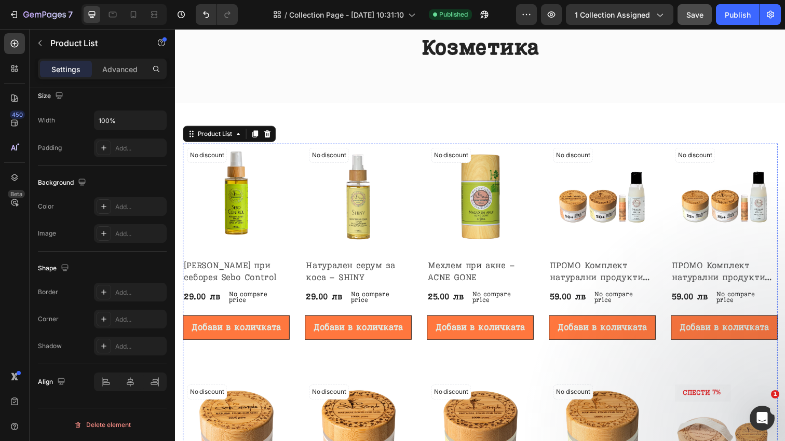
scroll to position [16, 0]
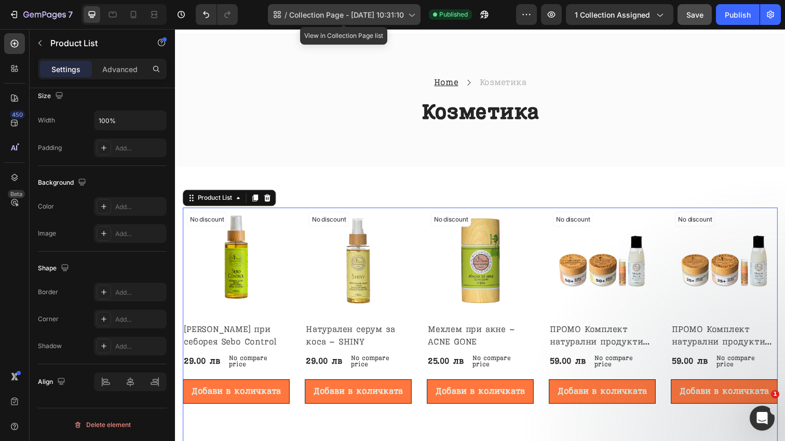
click at [322, 20] on div "/ Collection Page - Jul 22, 10:31:10" at bounding box center [344, 14] width 153 height 21
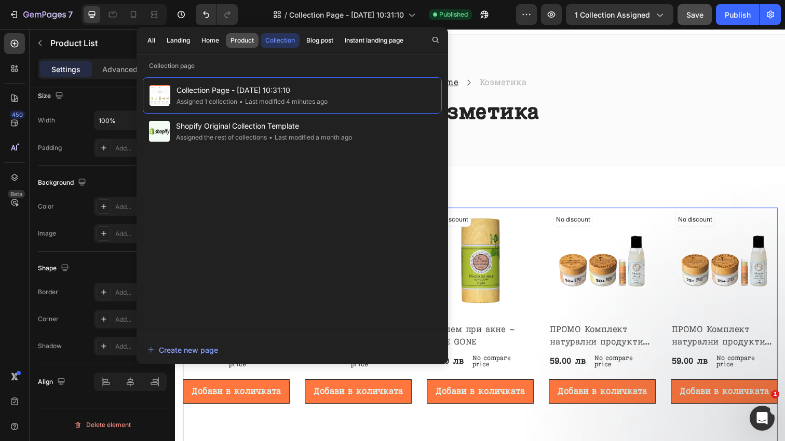
click at [238, 37] on div "Product" at bounding box center [241, 40] width 23 height 9
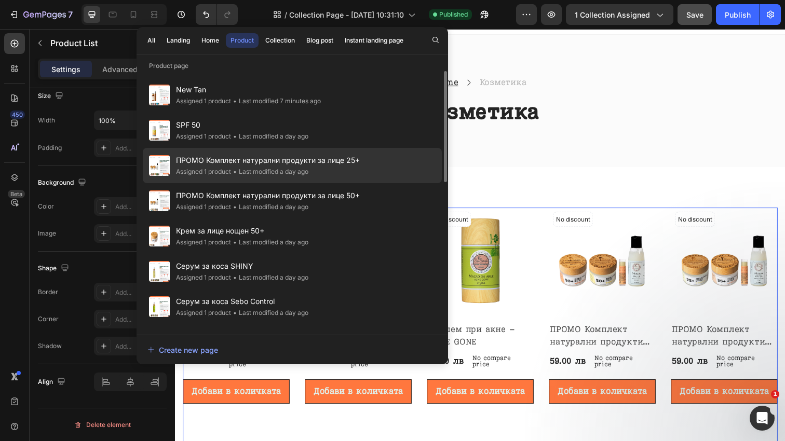
click at [289, 173] on div "• Last modified a day ago" at bounding box center [269, 172] width 77 height 10
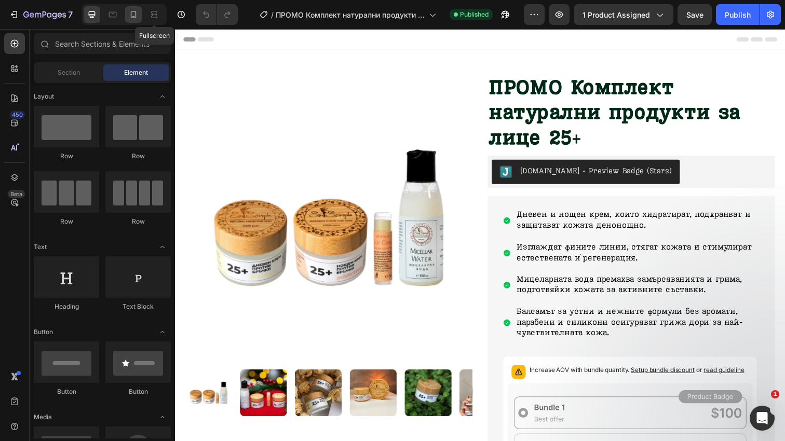
click at [136, 17] on icon at bounding box center [134, 14] width 6 height 7
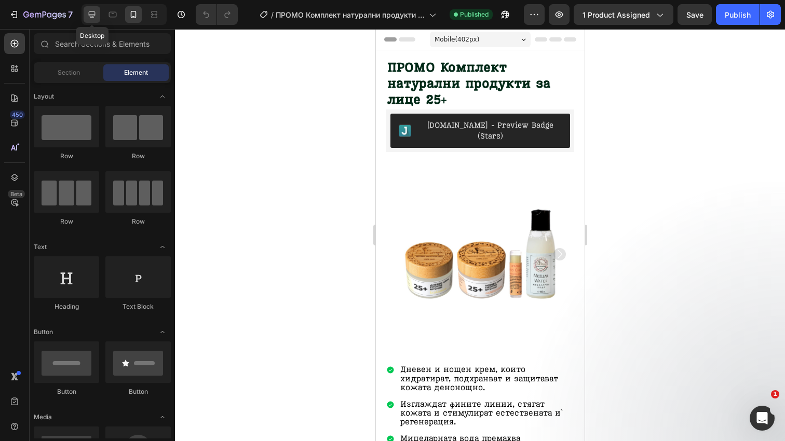
click at [89, 13] on icon at bounding box center [92, 14] width 7 height 7
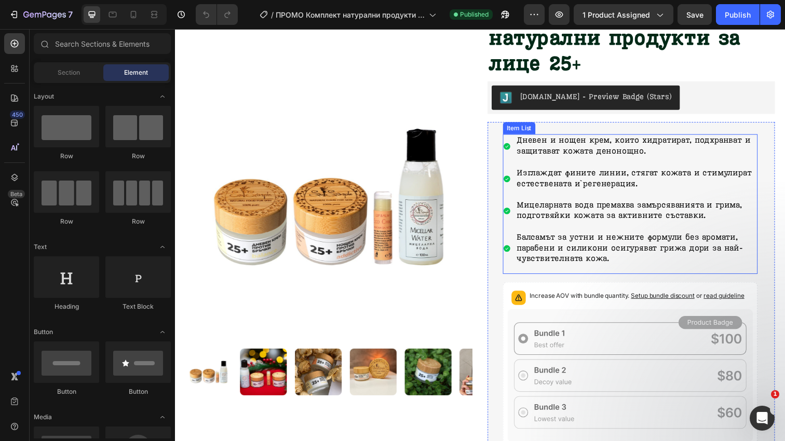
scroll to position [77, 0]
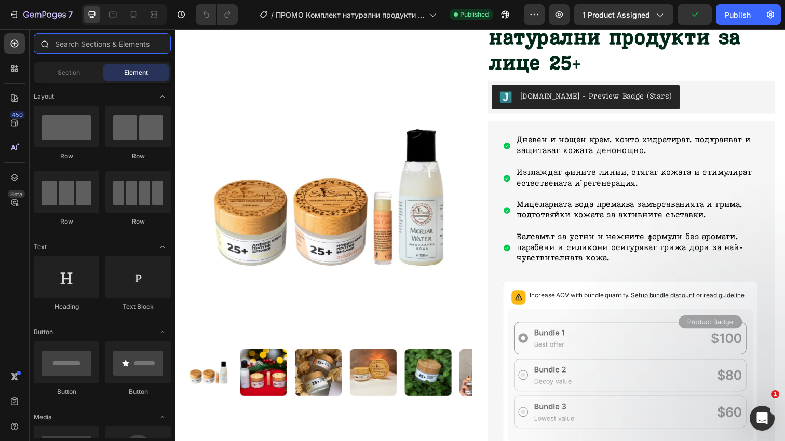
click at [120, 48] on input "text" at bounding box center [102, 43] width 137 height 21
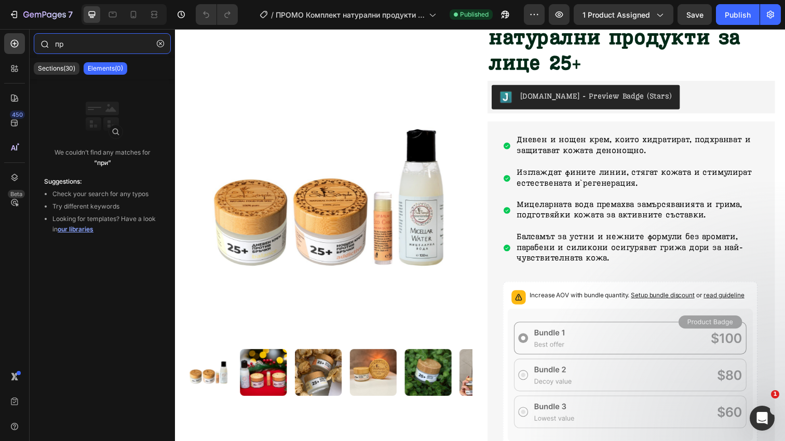
type input "п"
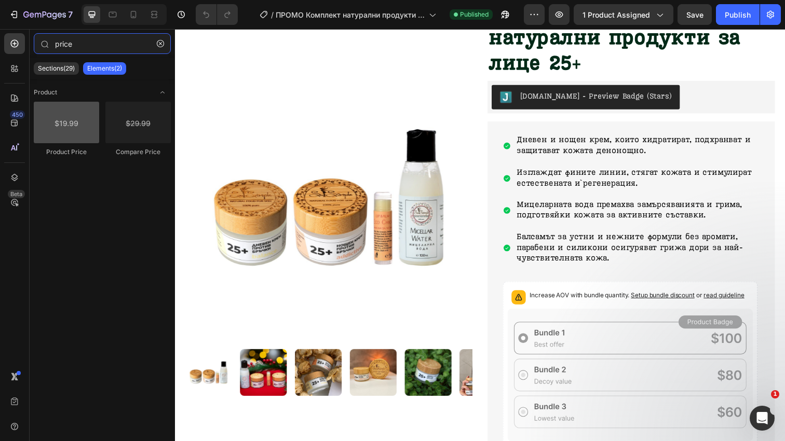
type input "price"
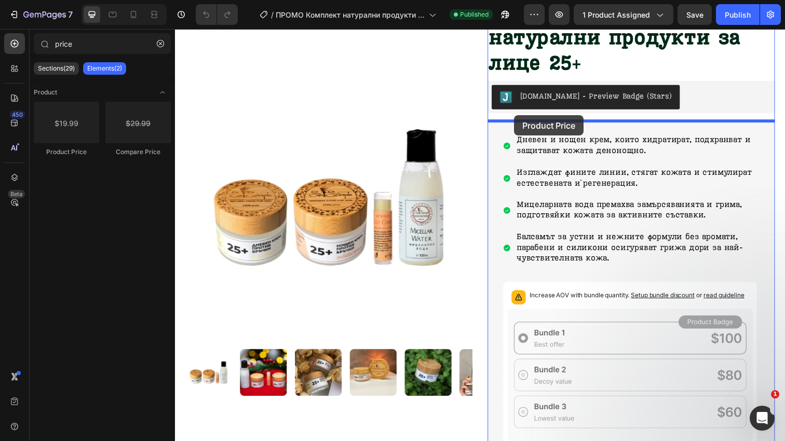
drag, startPoint x: 254, startPoint y: 154, endPoint x: 521, endPoint y: 117, distance: 269.8
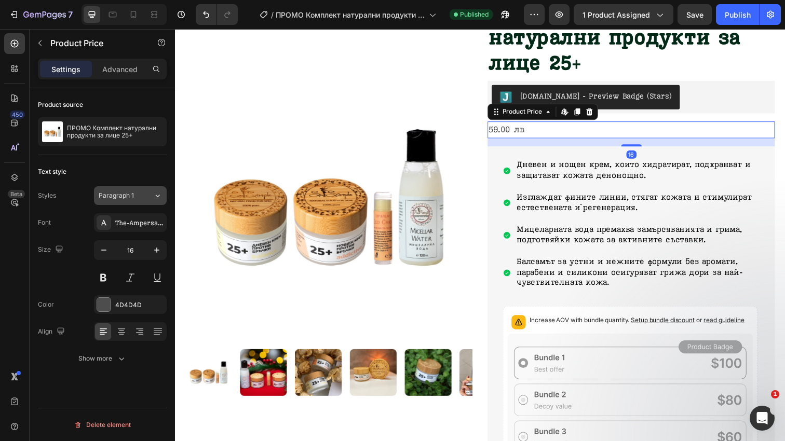
click at [145, 192] on div "Paragraph 1" at bounding box center [126, 195] width 55 height 9
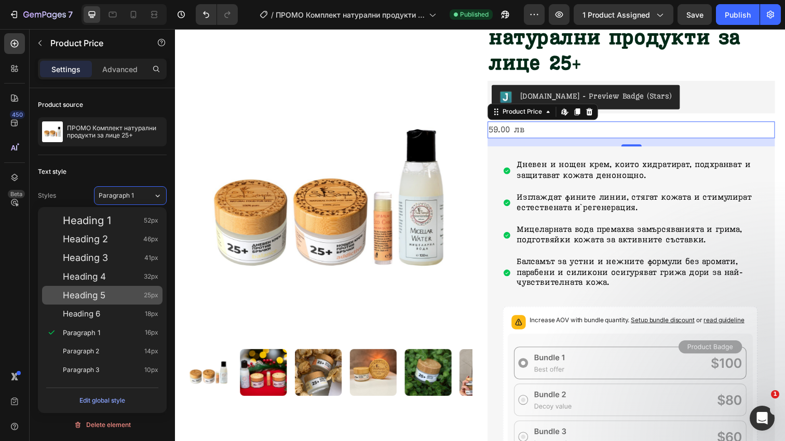
click at [115, 290] on div "Heading 5 25px" at bounding box center [111, 295] width 96 height 10
type input "25"
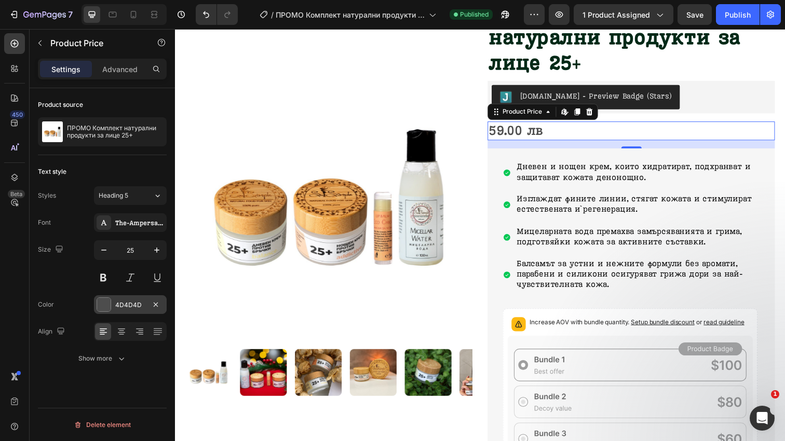
click at [112, 306] on div "4D4D4D" at bounding box center [130, 304] width 73 height 19
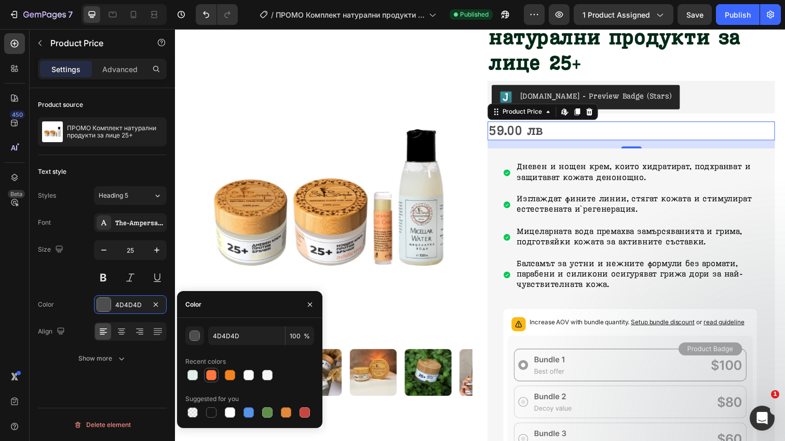
click at [210, 374] on div at bounding box center [211, 375] width 10 height 10
click at [216, 417] on div at bounding box center [211, 412] width 12 height 12
type input "151515"
click at [140, 16] on div at bounding box center [133, 14] width 17 height 17
type input "23"
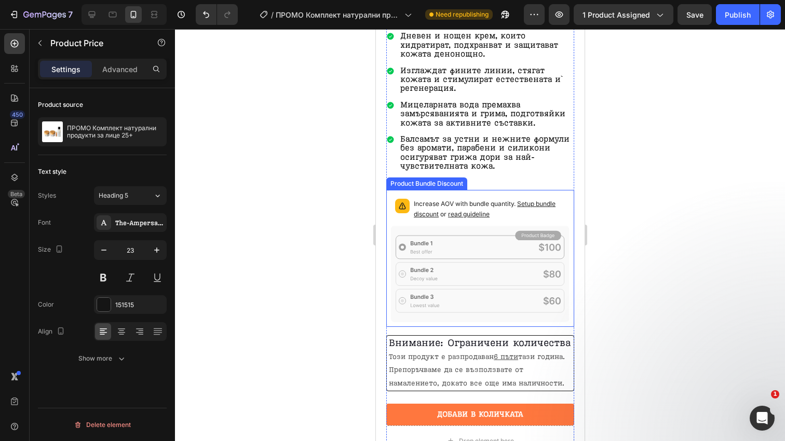
scroll to position [333, 0]
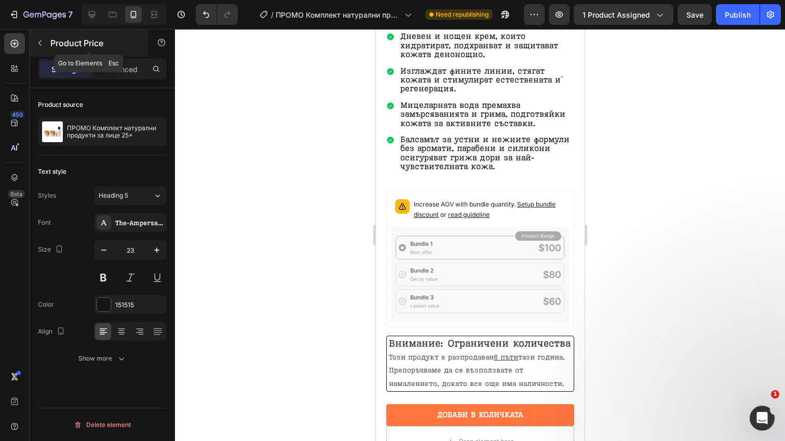
click at [50, 46] on div "Product Price" at bounding box center [89, 43] width 118 height 27
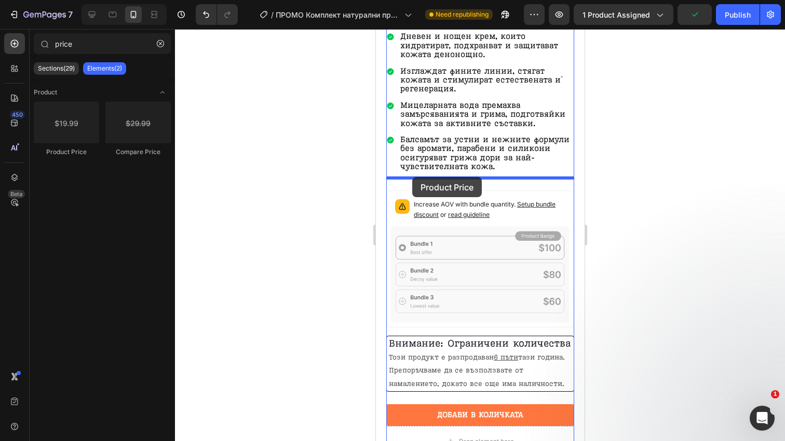
drag, startPoint x: 449, startPoint y: 147, endPoint x: 412, endPoint y: 177, distance: 47.3
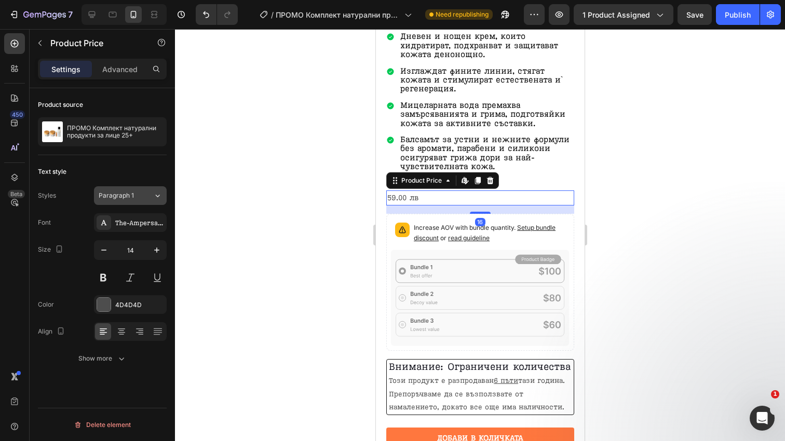
click at [143, 191] on button "Paragraph 1" at bounding box center [130, 195] width 73 height 19
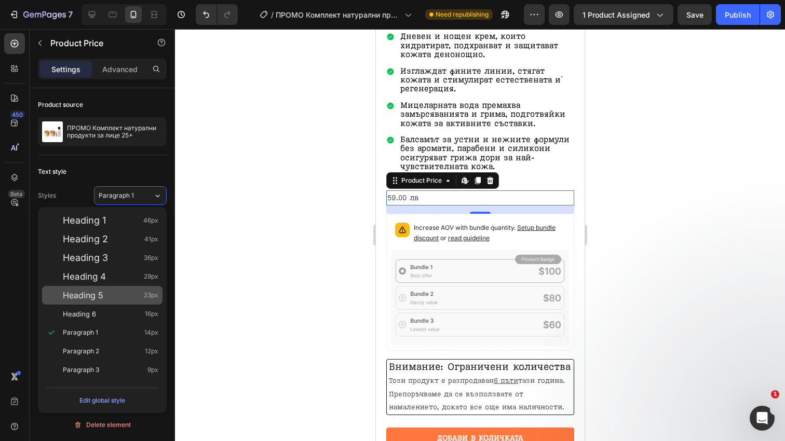
click at [123, 291] on div "Heading 5 23px" at bounding box center [111, 295] width 96 height 10
type input "23"
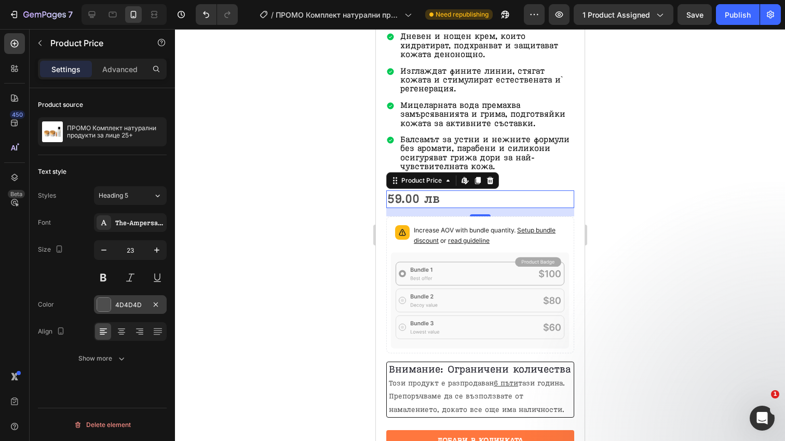
click at [138, 302] on div "4D4D4D" at bounding box center [130, 305] width 30 height 9
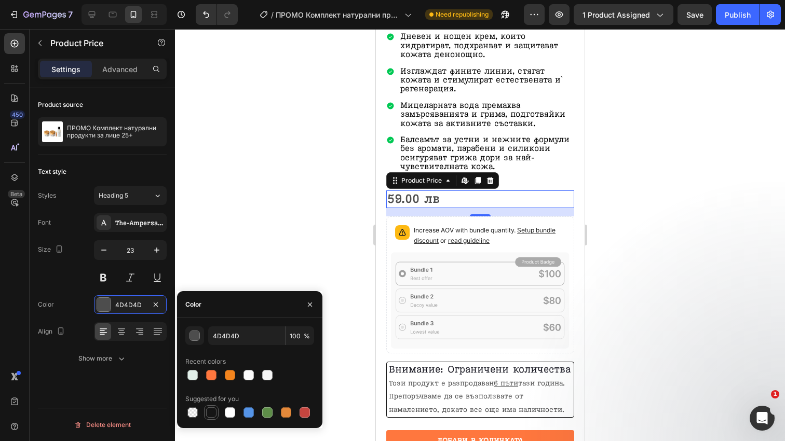
click at [212, 412] on div at bounding box center [211, 413] width 10 height 10
type input "151515"
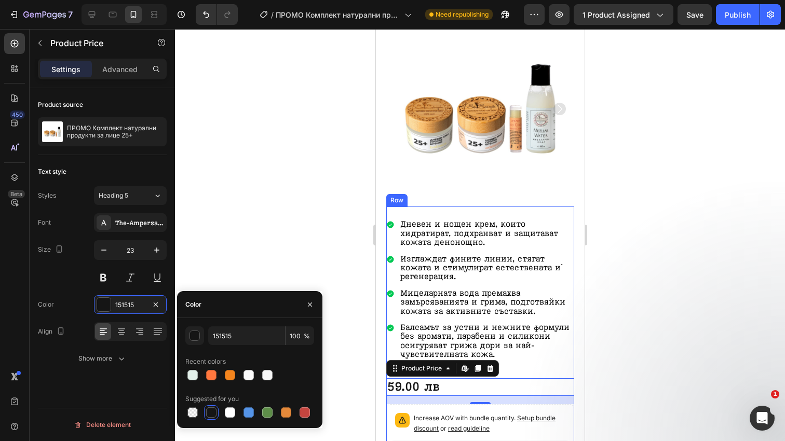
scroll to position [141, 0]
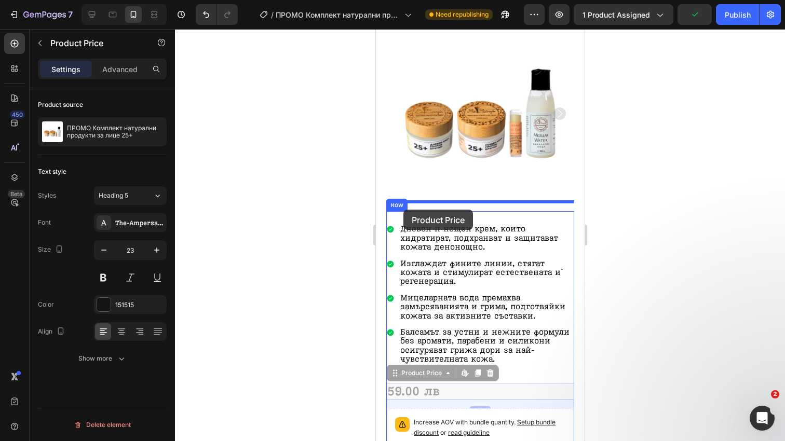
drag, startPoint x: 397, startPoint y: 364, endPoint x: 403, endPoint y: 210, distance: 154.3
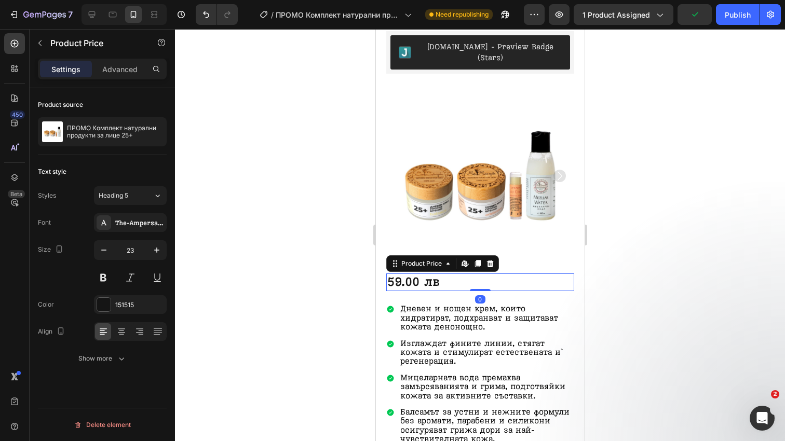
scroll to position [72, 0]
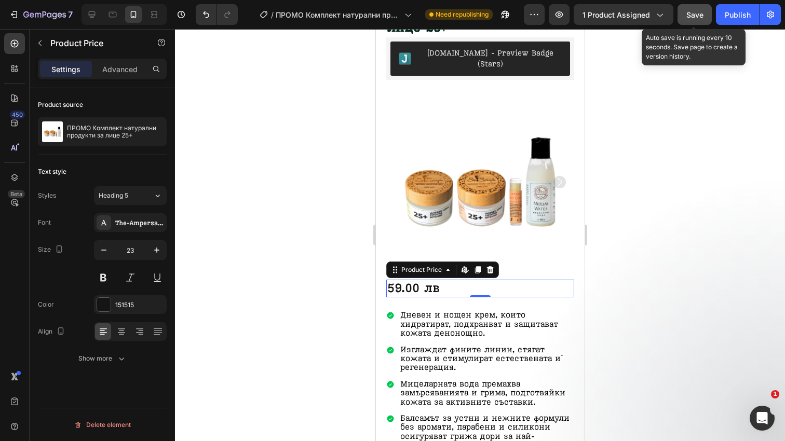
click at [699, 18] on span "Save" at bounding box center [694, 14] width 17 height 9
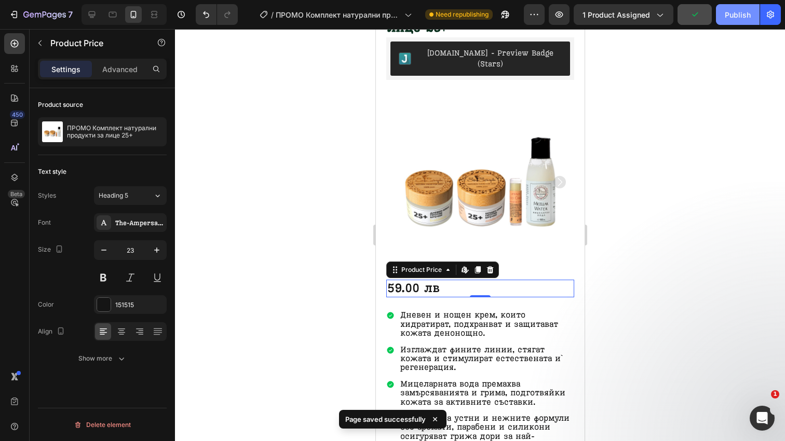
click at [731, 17] on div "Publish" at bounding box center [738, 14] width 26 height 11
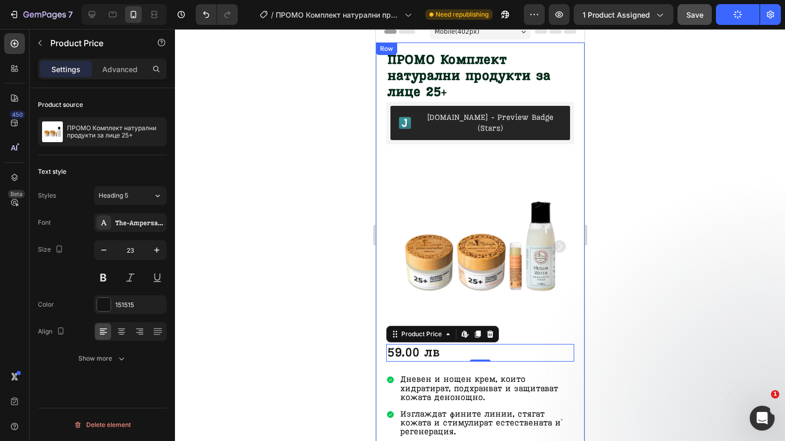
scroll to position [0, 0]
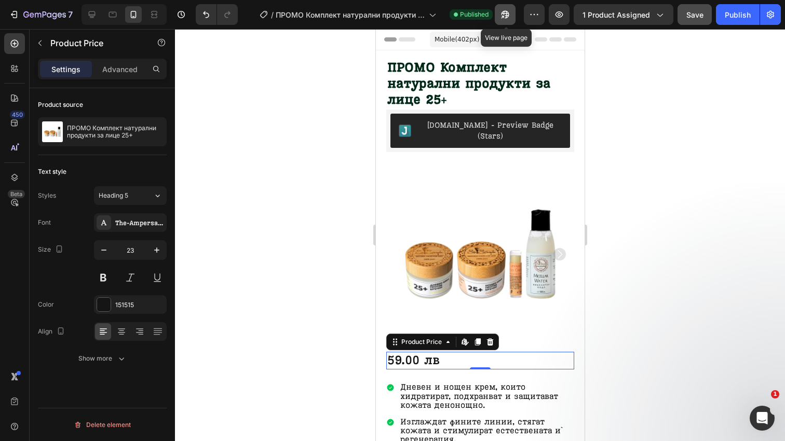
click at [509, 15] on icon "button" at bounding box center [505, 14] width 10 height 10
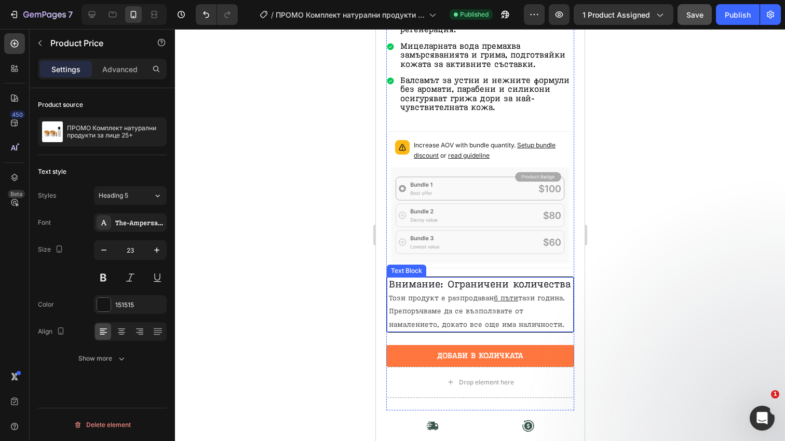
scroll to position [411, 0]
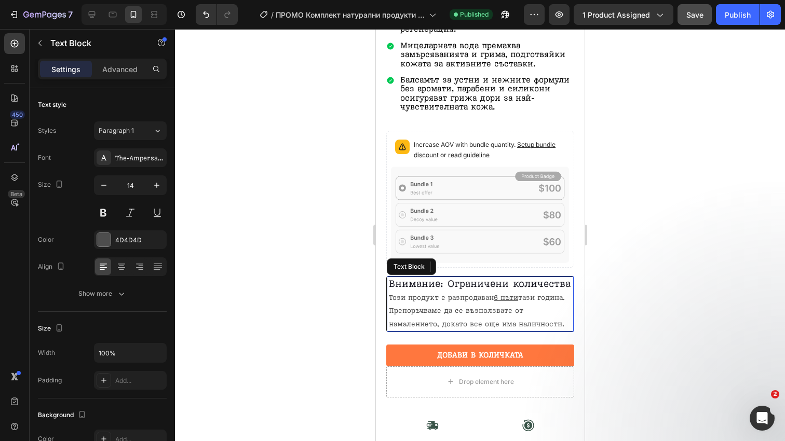
click at [441, 293] on span "Този продукт е разпродаван 6 пъти тази година. Препоръчваме да се възползвате о…" at bounding box center [476, 310] width 176 height 35
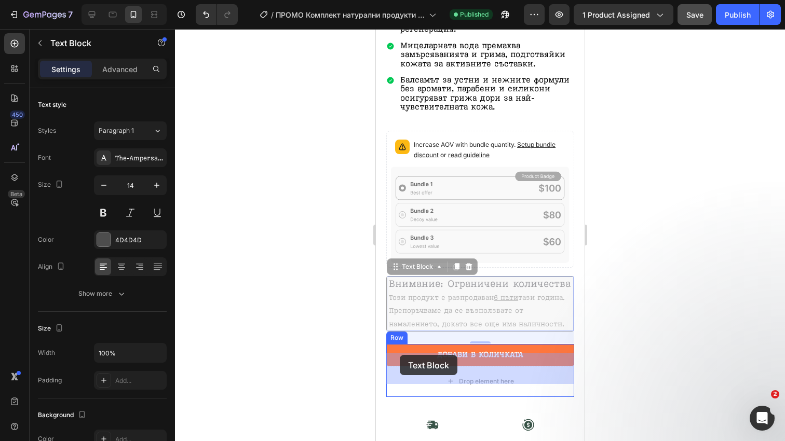
drag, startPoint x: 398, startPoint y: 253, endPoint x: 399, endPoint y: 355, distance: 102.3
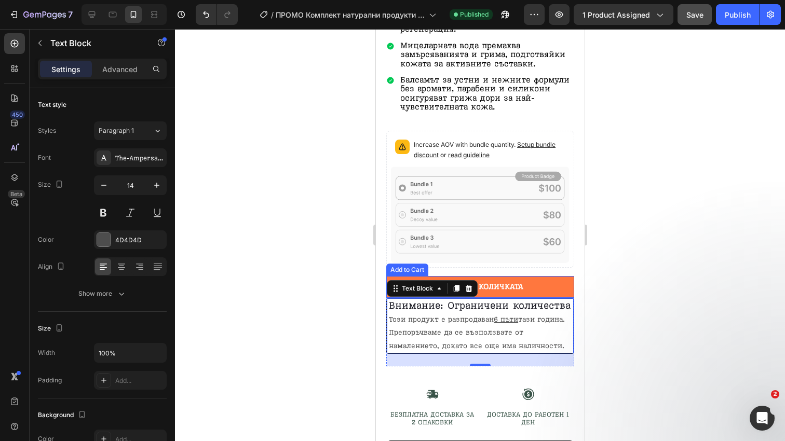
click at [546, 276] on button "Добави в Количката" at bounding box center [480, 287] width 188 height 22
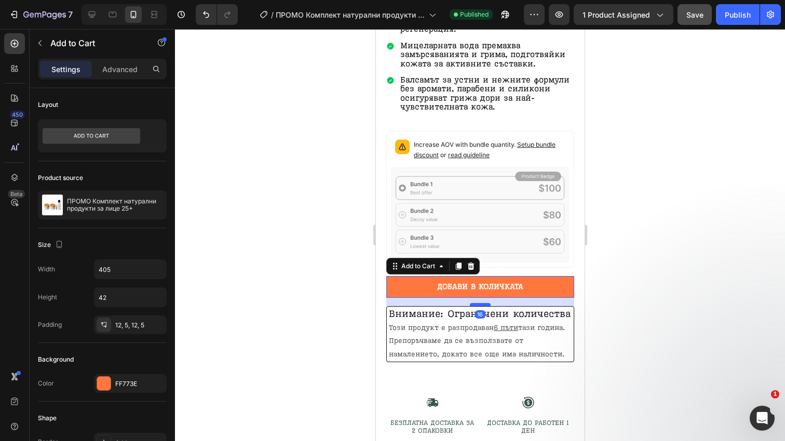
drag, startPoint x: 480, startPoint y: 284, endPoint x: 480, endPoint y: 292, distance: 8.3
click at [480, 303] on div at bounding box center [479, 304] width 21 height 3
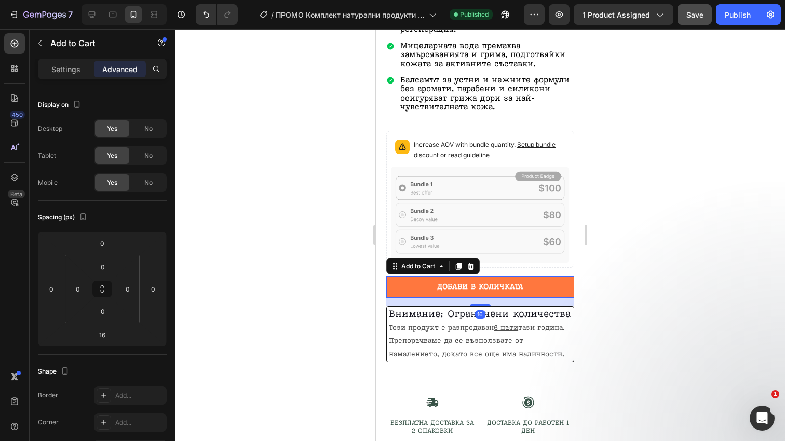
click at [608, 308] on div at bounding box center [480, 235] width 610 height 412
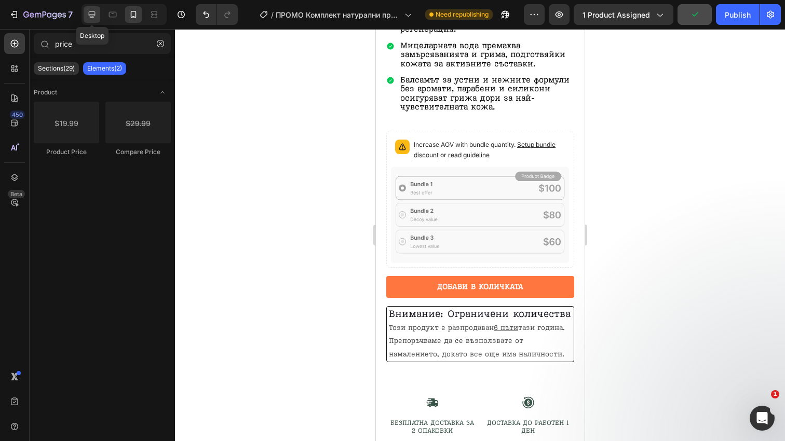
drag, startPoint x: 97, startPoint y: 12, endPoint x: 266, endPoint y: 186, distance: 243.0
click at [97, 12] on icon at bounding box center [92, 14] width 10 height 10
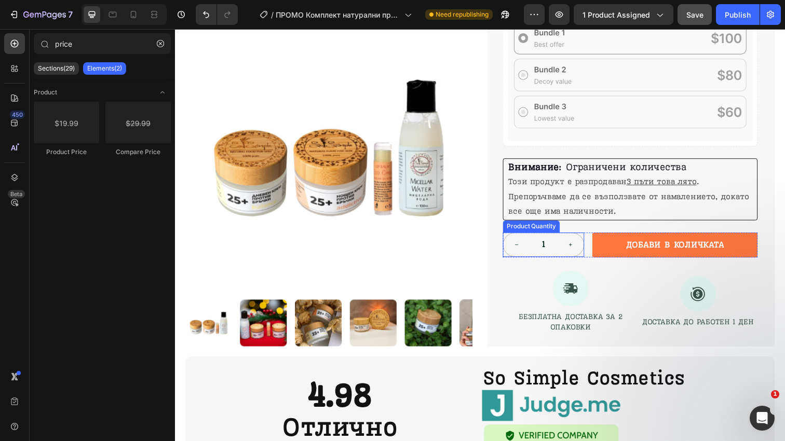
scroll to position [419, 0]
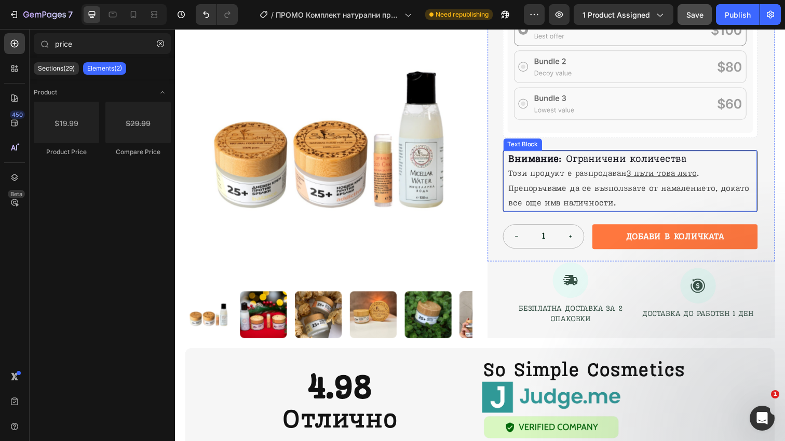
click at [564, 171] on span "Този продукт е разпродаван 3 пъти това лято . Препоръчваме да се възползвате от…" at bounding box center [638, 191] width 246 height 40
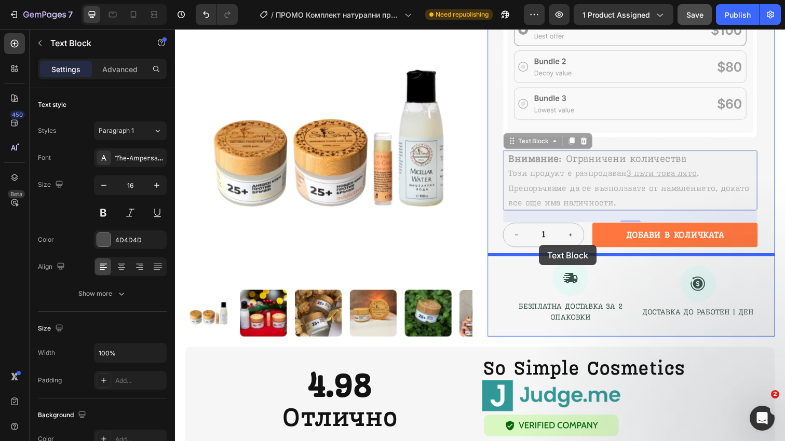
drag, startPoint x: 534, startPoint y: 140, endPoint x: 547, endPoint y: 250, distance: 110.3
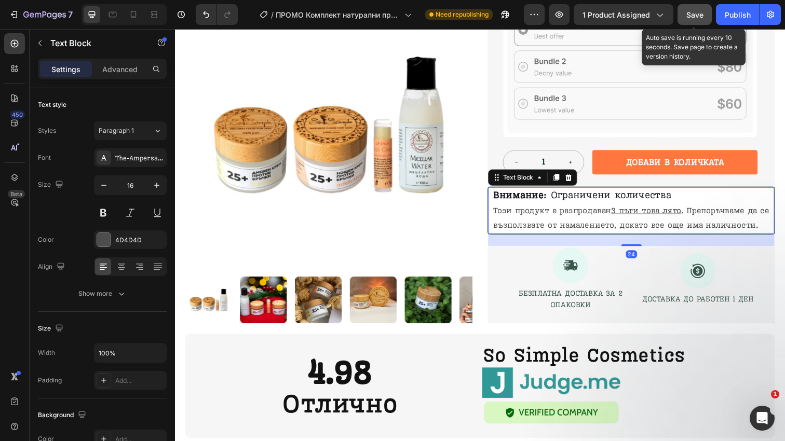
click at [694, 13] on span "Save" at bounding box center [694, 14] width 17 height 9
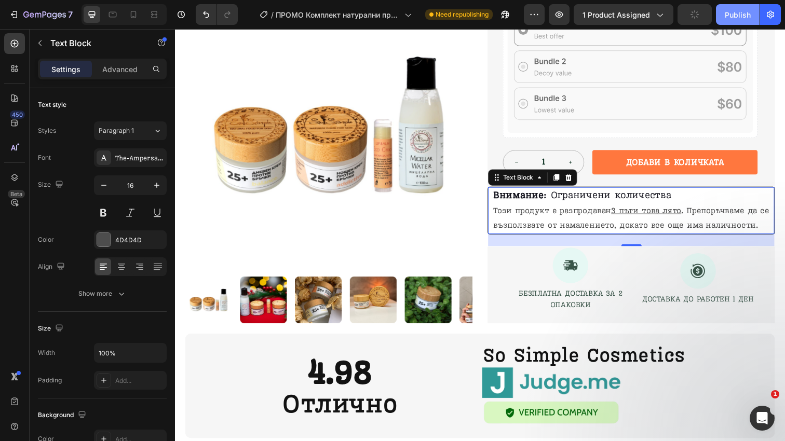
click at [739, 16] on div "Publish" at bounding box center [738, 14] width 26 height 11
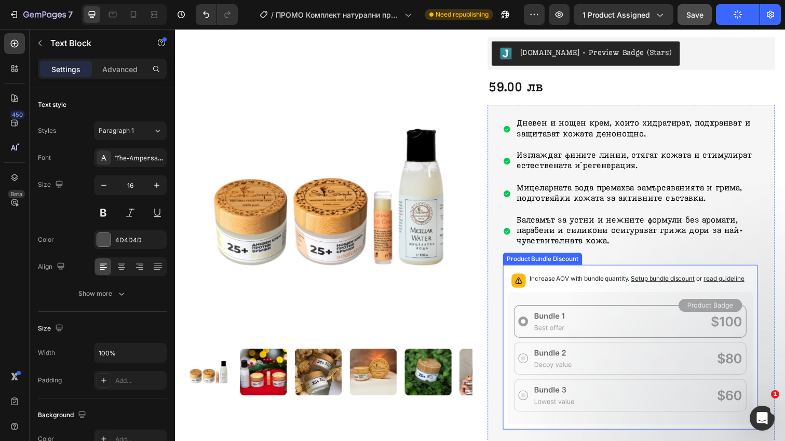
scroll to position [118, 0]
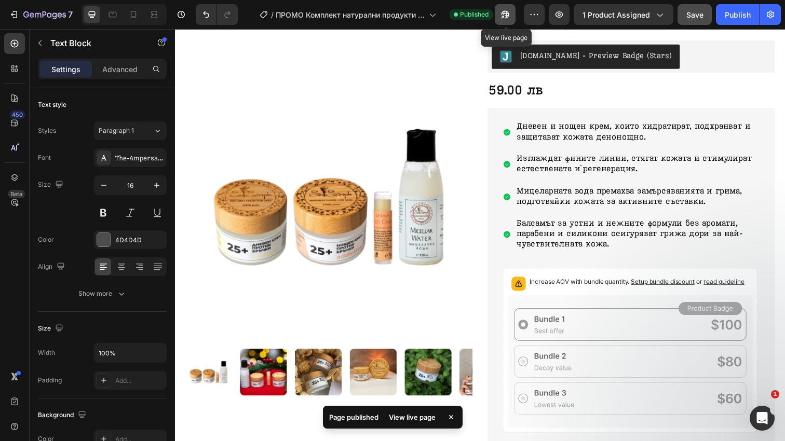
click at [501, 12] on icon "button" at bounding box center [505, 14] width 10 height 10
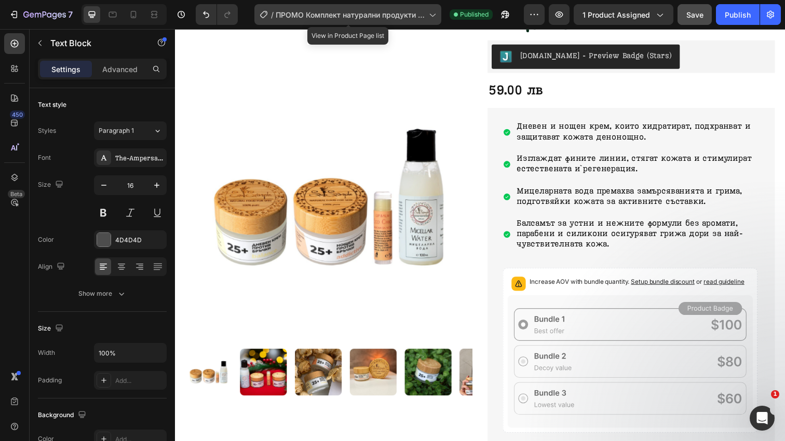
click at [356, 16] on span "ПРОМО Комплект натурални продукти за лице 25+" at bounding box center [350, 14] width 149 height 11
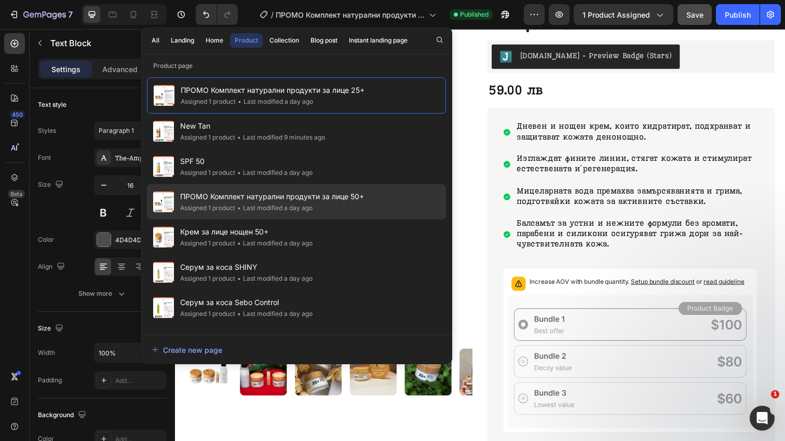
click at [315, 202] on span "ПРОМО Комплект натурални продукти за лице 50+" at bounding box center [272, 197] width 184 height 12
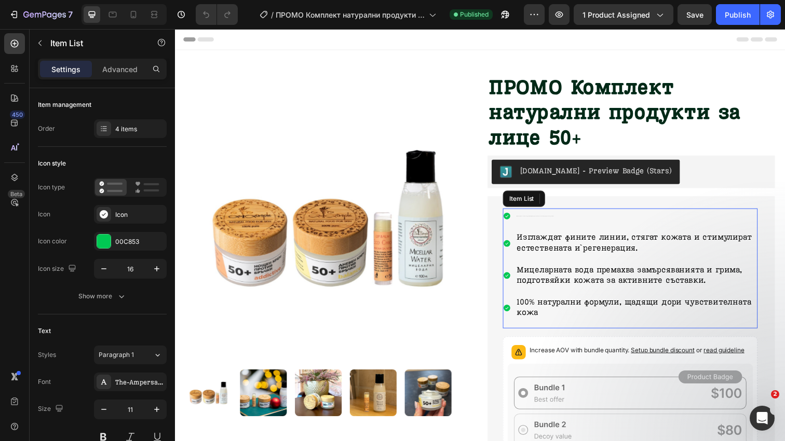
click at [545, 220] on span "Пълна грижа – почистване, дневна защита, нощно възстановяване и подхранване на …" at bounding box center [543, 220] width 38 height 1
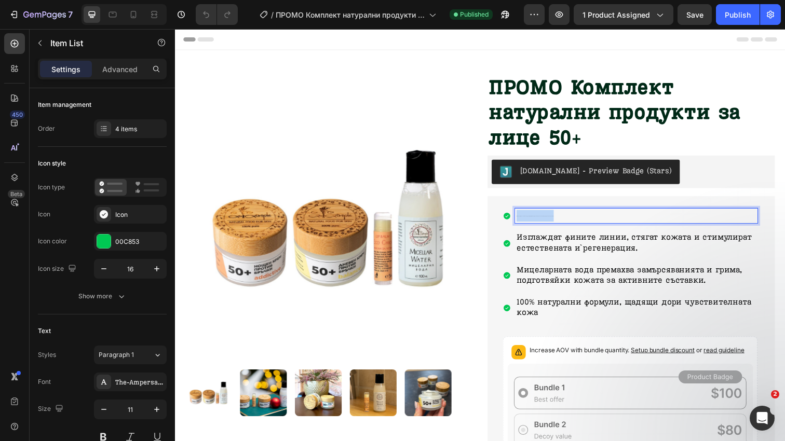
click at [545, 220] on span "Пълна грижа – почистване, дневна защита, нощно възстановяване и подхранване на …" at bounding box center [543, 220] width 38 height 1
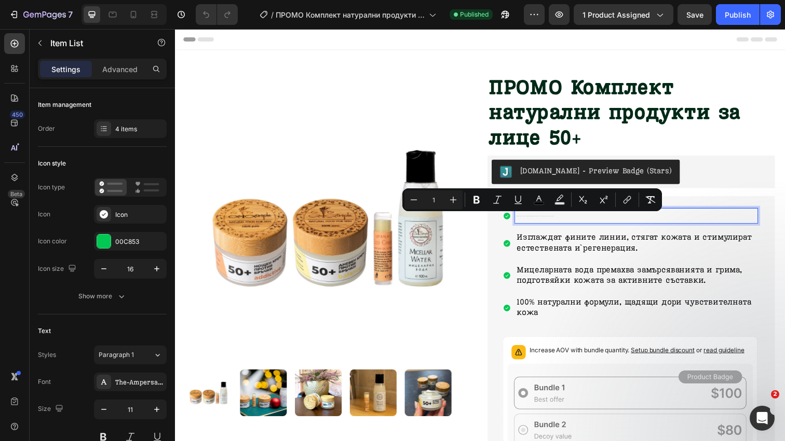
click at [554, 240] on span "Изглаждат фините линии, стягат кожата и стимулират естествената ѝ регенерация." at bounding box center [644, 247] width 240 height 21
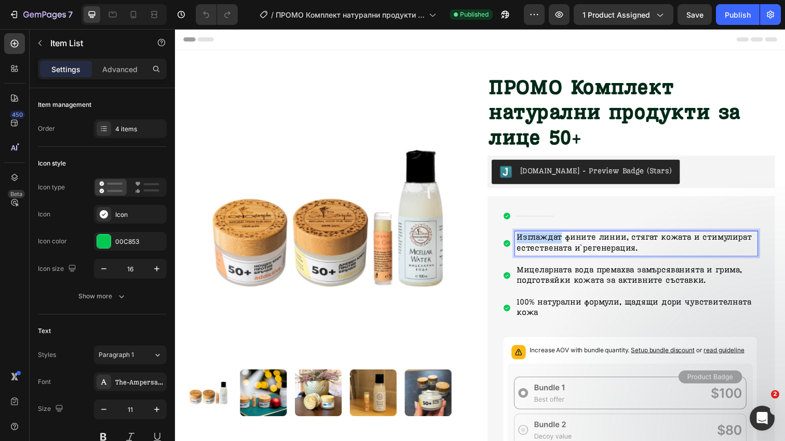
click at [554, 240] on span "Изглаждат фините линии, стягат кожата и стимулират естествената ѝ регенерация." at bounding box center [644, 247] width 240 height 21
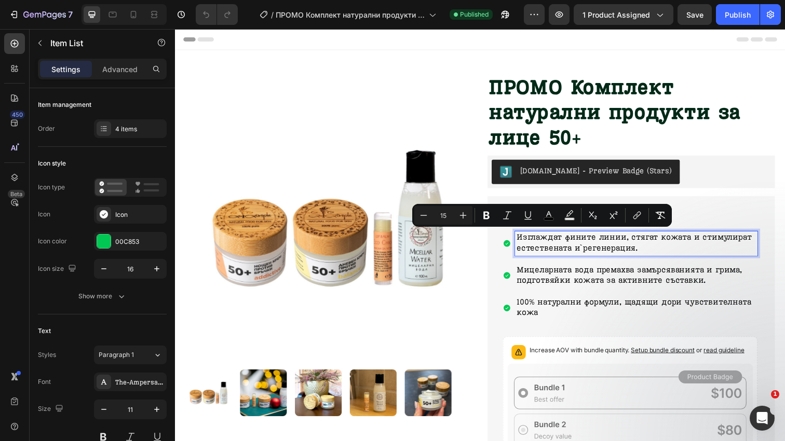
click at [707, 218] on p "Пълна грижа – почистване, дневна защита, нощно възстановяване и подхранване на …" at bounding box center [646, 220] width 245 height 12
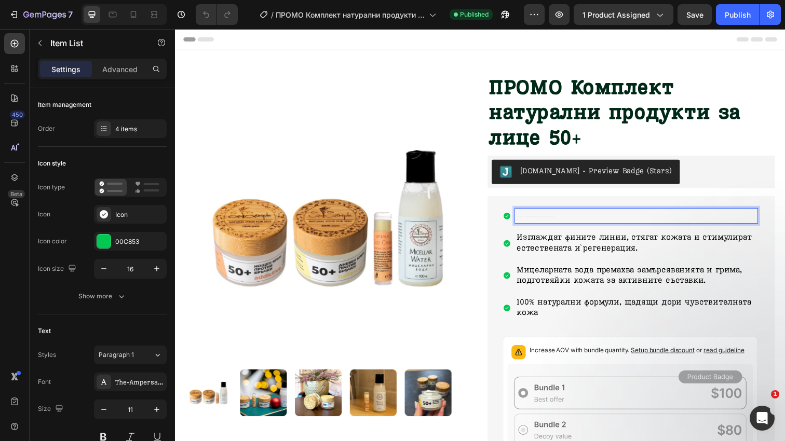
click at [548, 220] on p "Пълна грижа – почистване, дневна защита, нощно възстановяване и подхранване на …" at bounding box center [646, 220] width 245 height 12
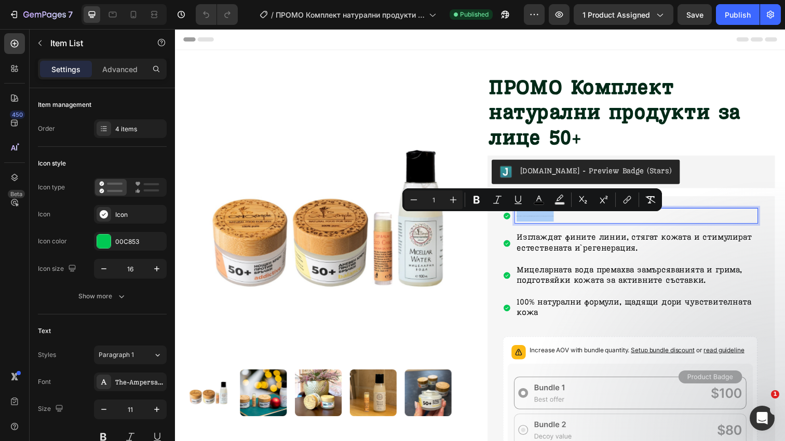
click at [443, 203] on input "1" at bounding box center [433, 200] width 21 height 12
type input "15"
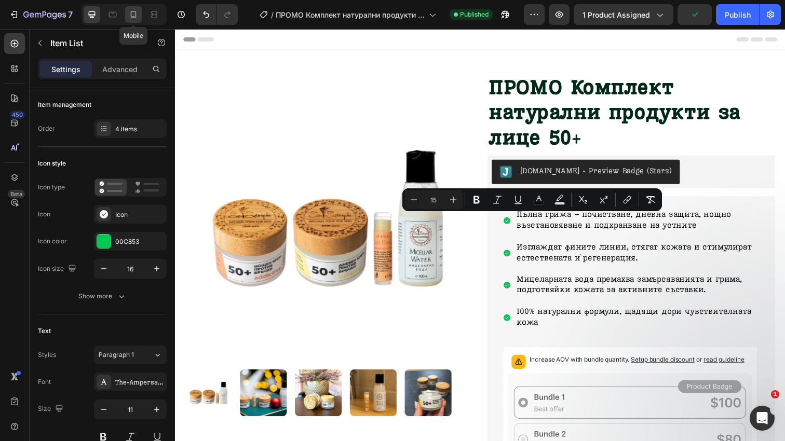
click at [138, 17] on icon at bounding box center [133, 14] width 10 height 10
type input "7"
type input "8"
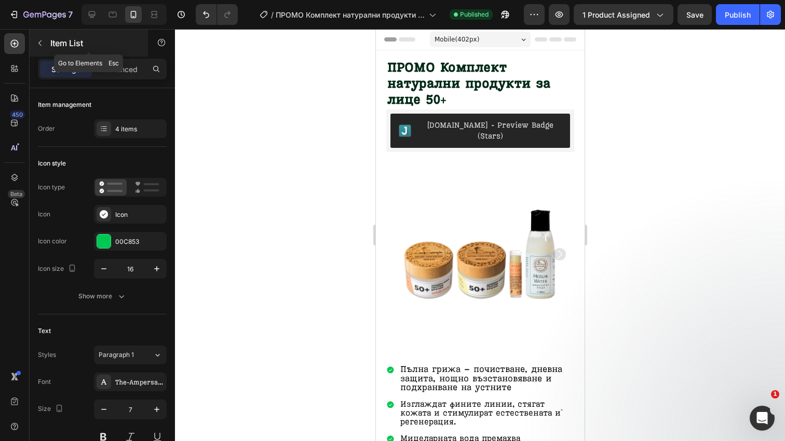
click at [38, 45] on icon "button" at bounding box center [40, 43] width 8 height 8
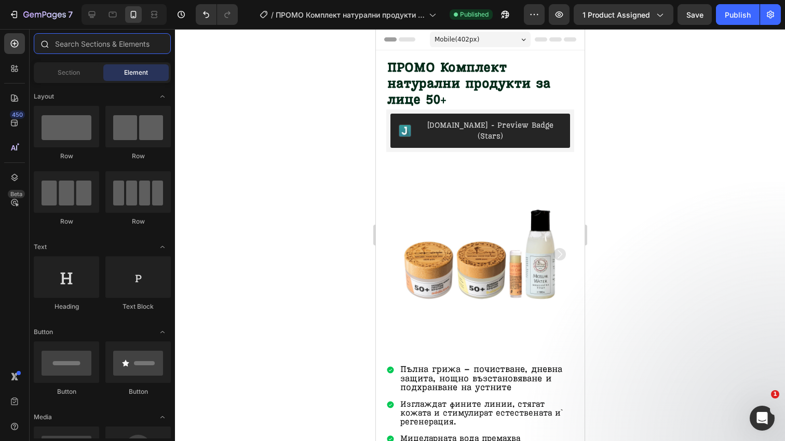
click at [91, 36] on input "text" at bounding box center [102, 43] width 137 height 21
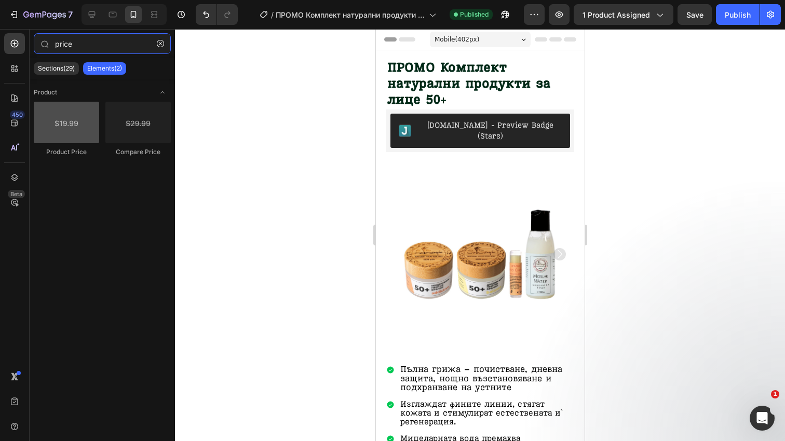
type input "price"
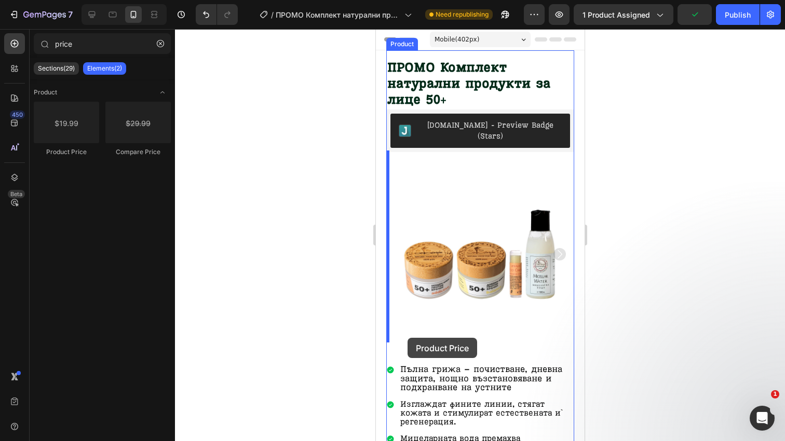
drag, startPoint x: 445, startPoint y: 154, endPoint x: 407, endPoint y: 338, distance: 188.2
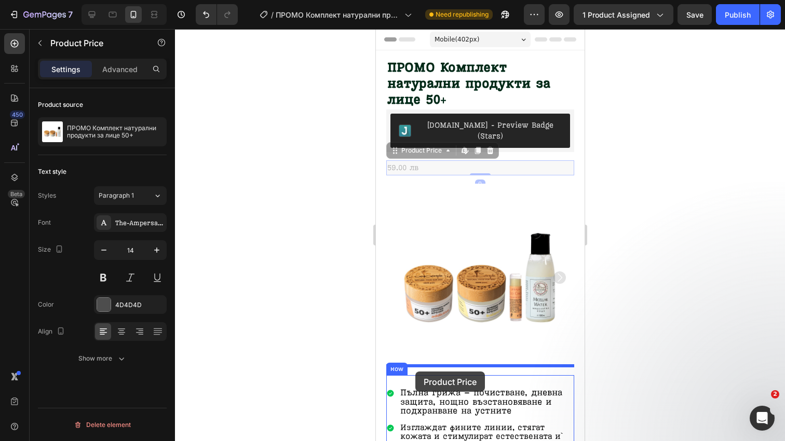
drag, startPoint x: 402, startPoint y: 142, endPoint x: 415, endPoint y: 372, distance: 229.8
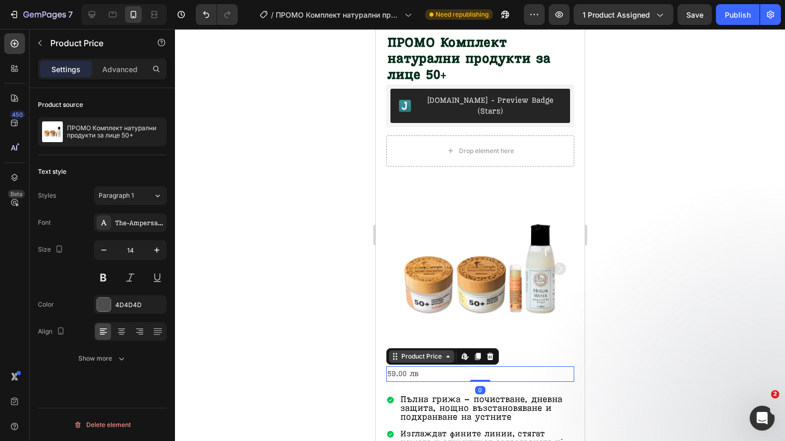
scroll to position [60, 0]
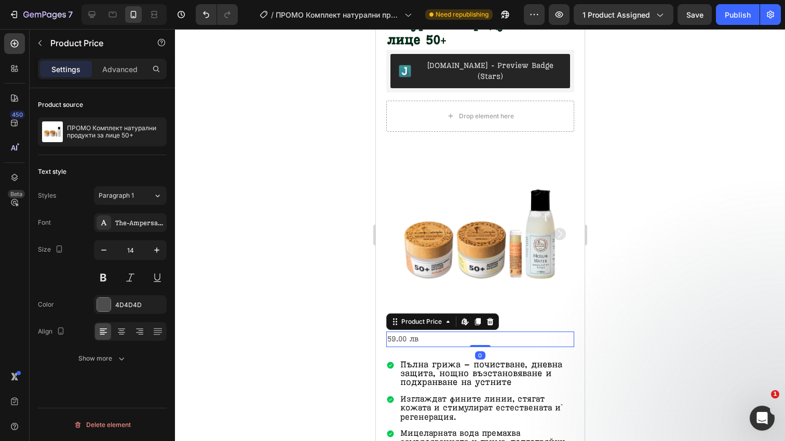
click at [145, 209] on div "Styles Paragraph 1 Font The-Ampersand-Forest-Carollo-Playscript-Regular Size 14…" at bounding box center [102, 277] width 129 height 182
click at [150, 203] on button "Paragraph 1" at bounding box center [130, 195] width 73 height 19
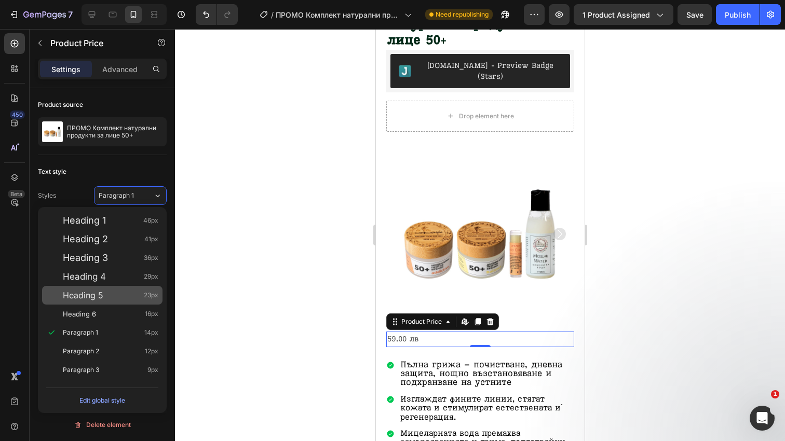
click at [128, 301] on div "Heading 5 23px" at bounding box center [102, 295] width 120 height 19
type input "23"
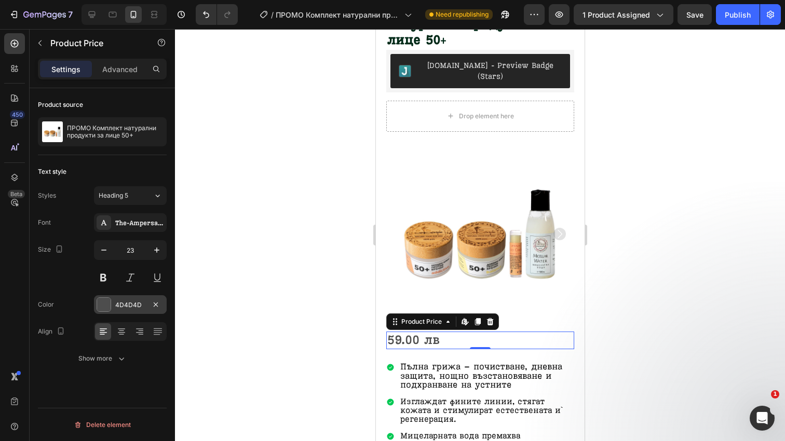
click at [143, 314] on div "4D4D4D" at bounding box center [130, 304] width 73 height 19
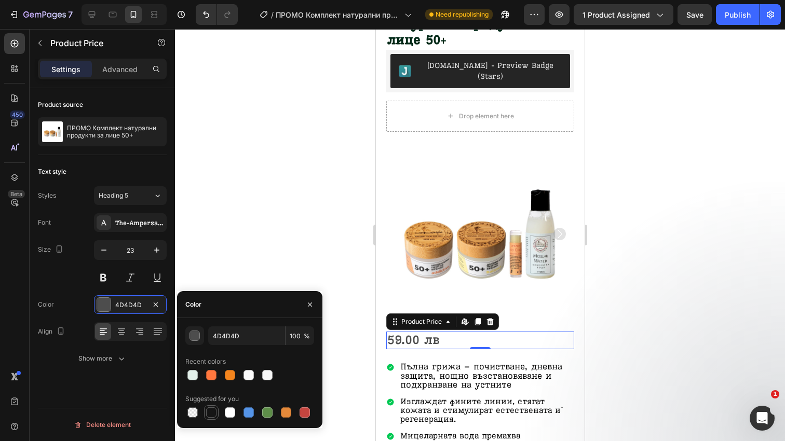
click at [215, 416] on div at bounding box center [211, 413] width 10 height 10
type input "151515"
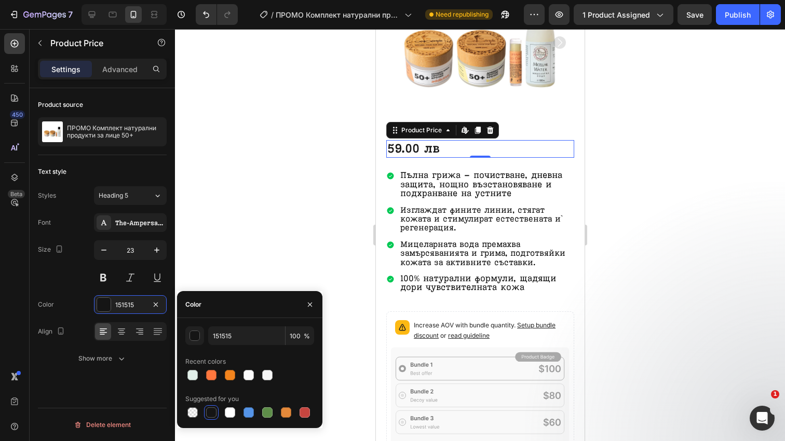
scroll to position [278, 0]
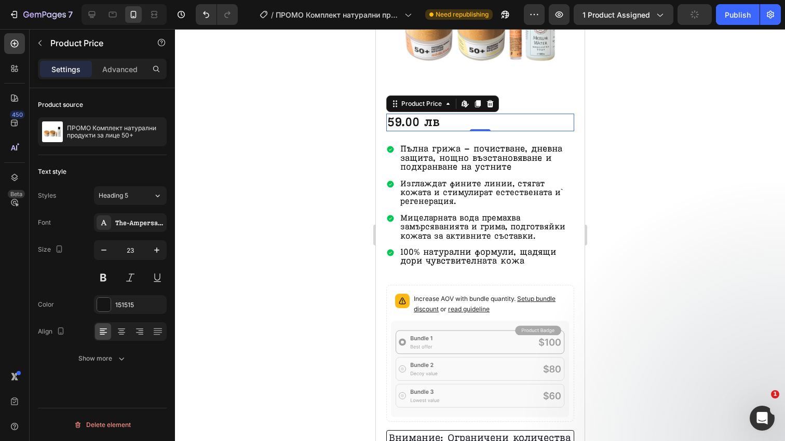
click at [613, 284] on div at bounding box center [480, 235] width 610 height 412
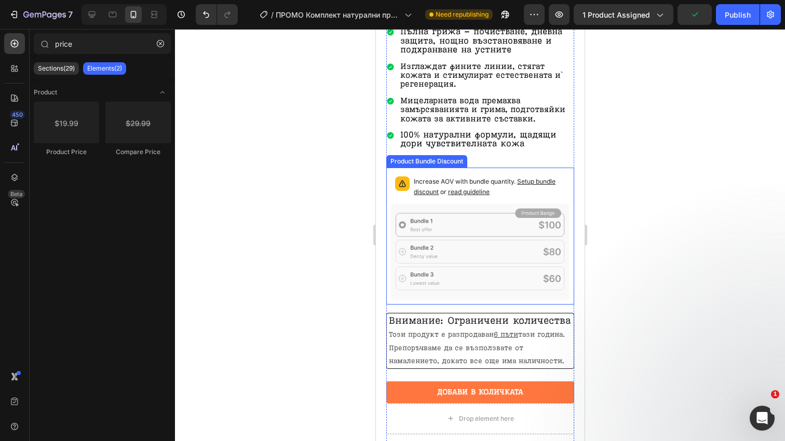
scroll to position [398, 0]
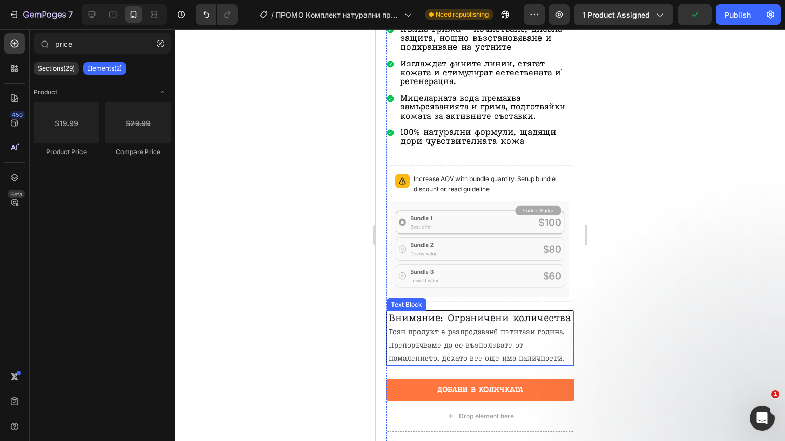
click at [453, 339] on p "Внимание: Ограничени количества Този продукт е разпродаван 6 пъти тази година. …" at bounding box center [479, 338] width 183 height 53
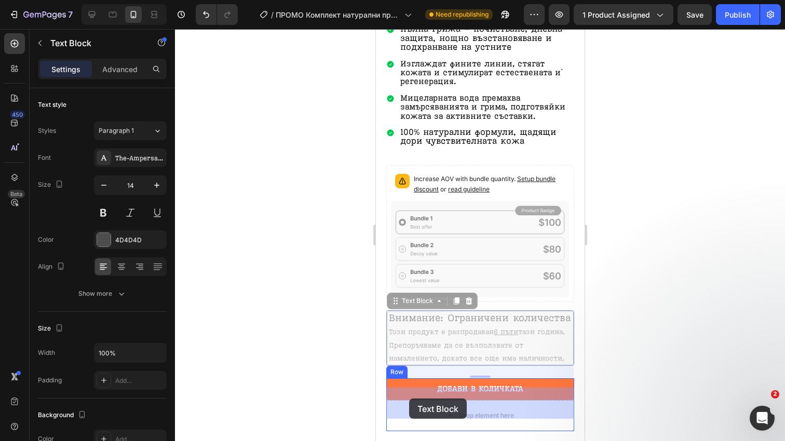
drag, startPoint x: 404, startPoint y: 287, endPoint x: 409, endPoint y: 399, distance: 111.7
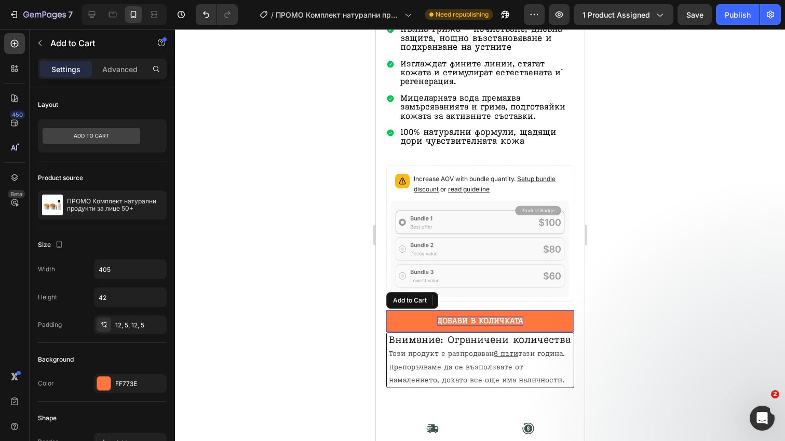
click at [506, 317] on div "Добави в Количката" at bounding box center [480, 321] width 86 height 9
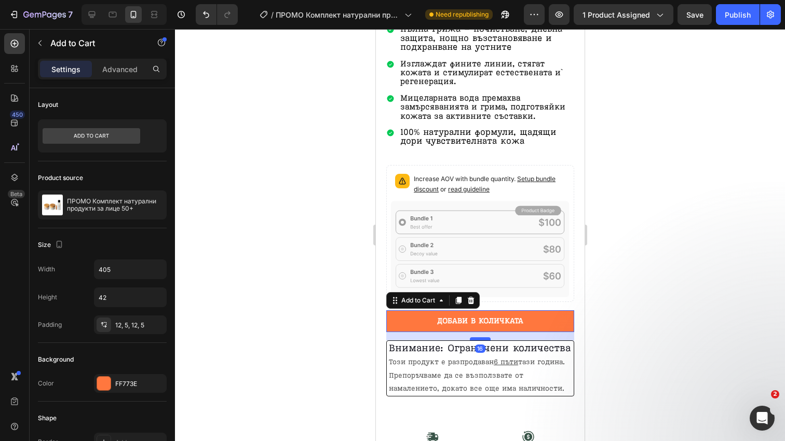
drag, startPoint x: 481, startPoint y: 319, endPoint x: 481, endPoint y: 327, distance: 8.3
click at [481, 337] on div at bounding box center [479, 338] width 21 height 3
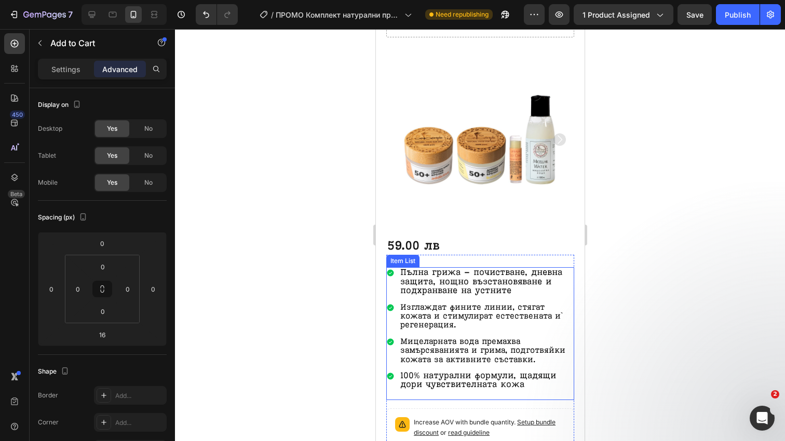
scroll to position [152, 0]
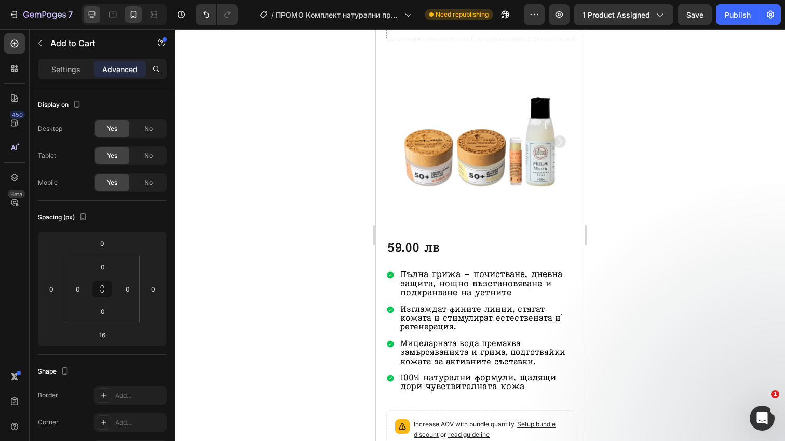
click at [92, 17] on icon at bounding box center [92, 14] width 7 height 7
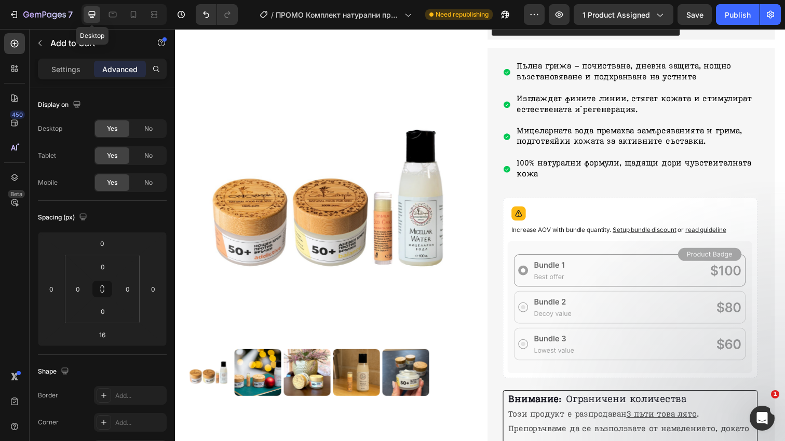
type input "0"
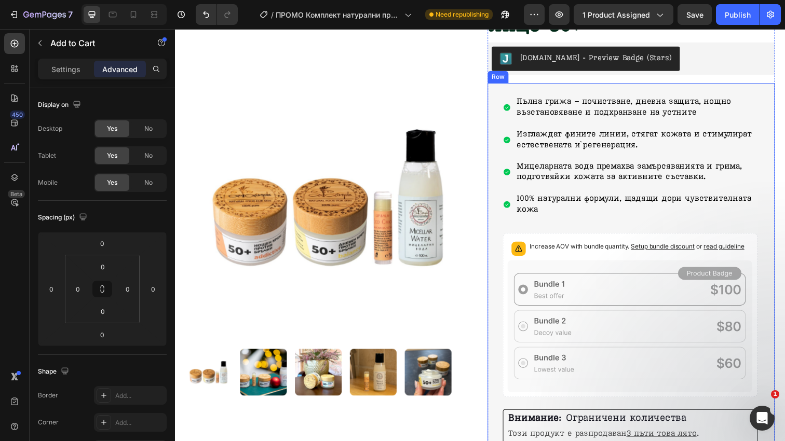
scroll to position [31, 0]
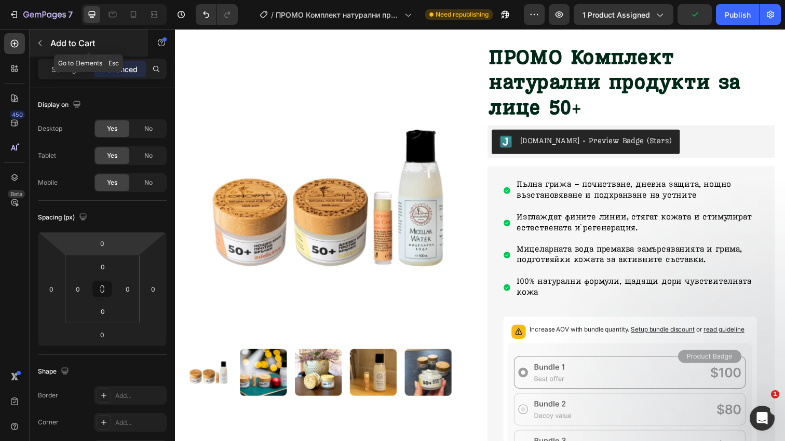
click at [52, 42] on p "Add to Cart" at bounding box center [94, 43] width 88 height 12
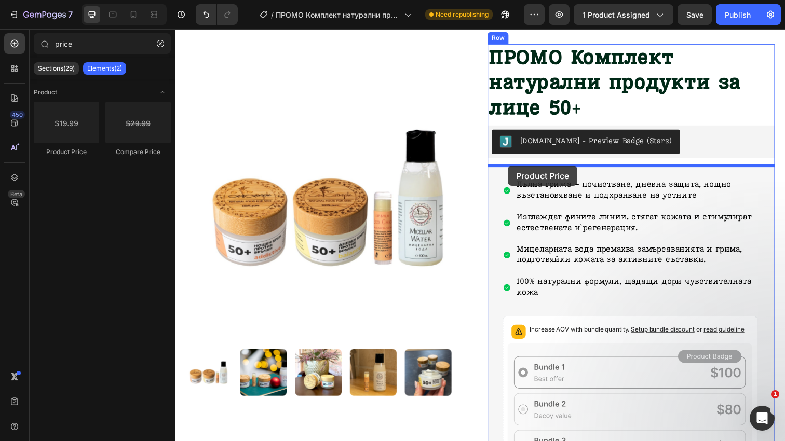
drag, startPoint x: 254, startPoint y: 148, endPoint x: 515, endPoint y: 169, distance: 261.9
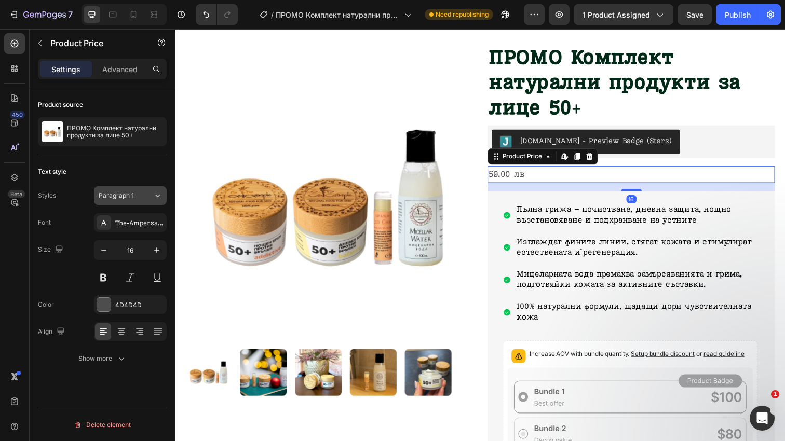
click at [113, 193] on span "Paragraph 1" at bounding box center [116, 195] width 35 height 9
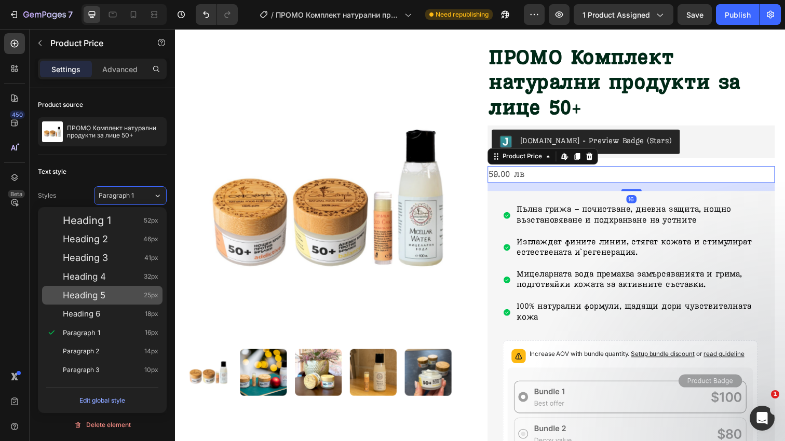
click at [124, 299] on div "Heading 5 25px" at bounding box center [111, 295] width 96 height 10
type input "25"
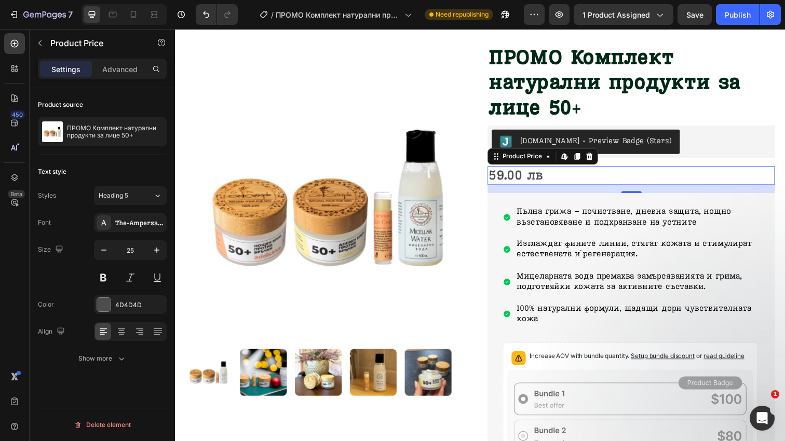
click at [130, 315] on div "Font The-Ampersand-Forest-Carollo-Playscript-Medium Size 25 Color 4D4D4D Align …" at bounding box center [102, 290] width 129 height 155
click at [133, 314] on div "4D4D4D" at bounding box center [130, 304] width 73 height 19
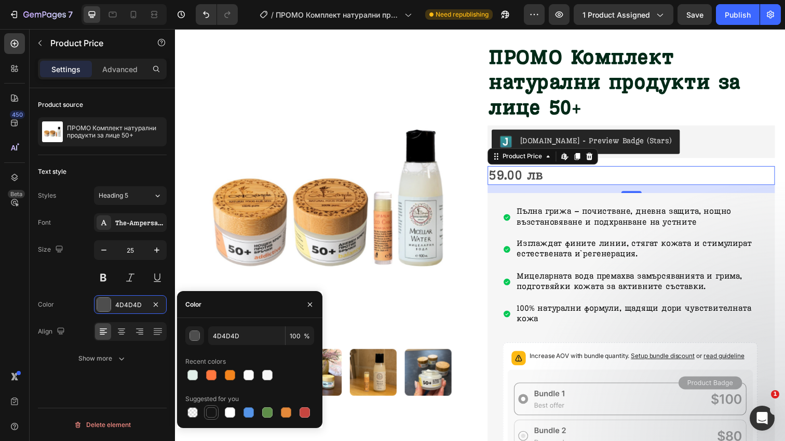
click at [213, 412] on div at bounding box center [211, 413] width 10 height 10
type input "151515"
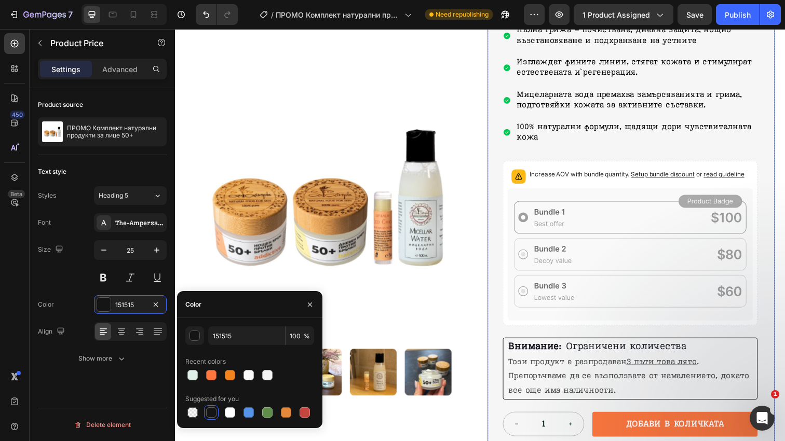
click at [536, 347] on strong "Внимание" at bounding box center [540, 353] width 51 height 12
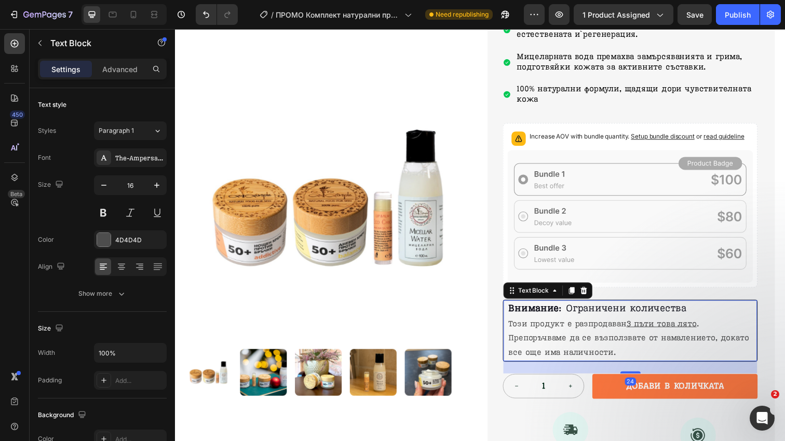
scroll to position [286, 0]
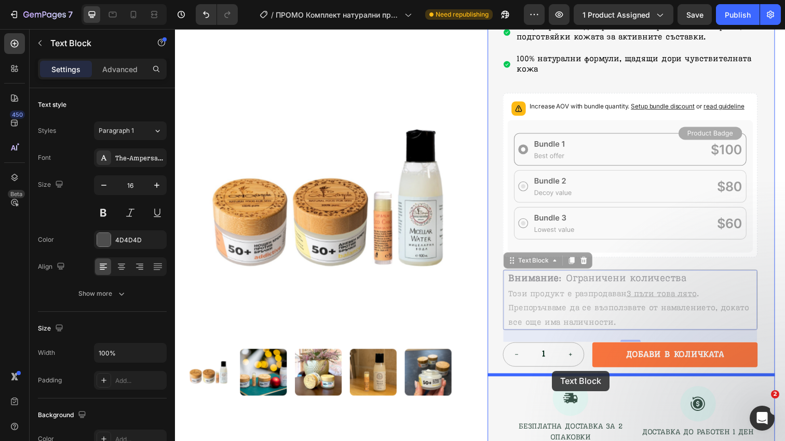
drag, startPoint x: 531, startPoint y: 263, endPoint x: 560, endPoint y: 378, distance: 119.2
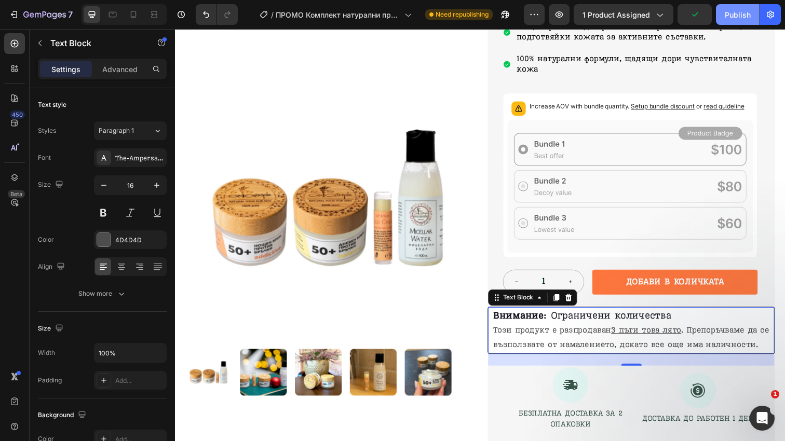
click at [745, 17] on div "Publish" at bounding box center [738, 14] width 26 height 11
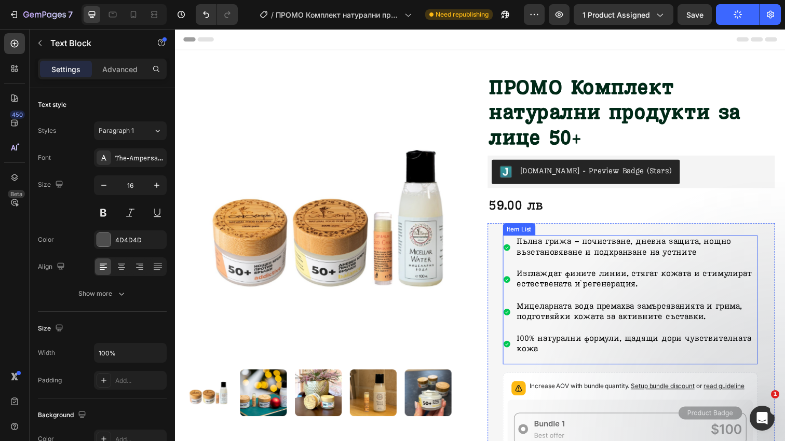
scroll to position [0, 0]
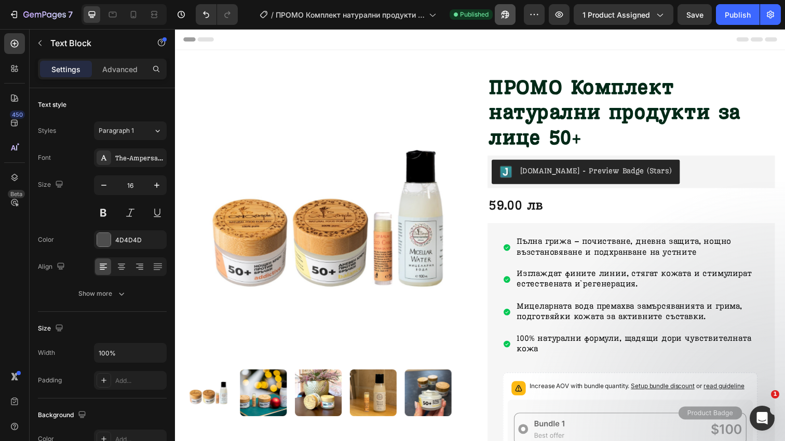
click at [504, 16] on icon "button" at bounding box center [502, 17] width 3 height 3
